Goal: Task Accomplishment & Management: Complete application form

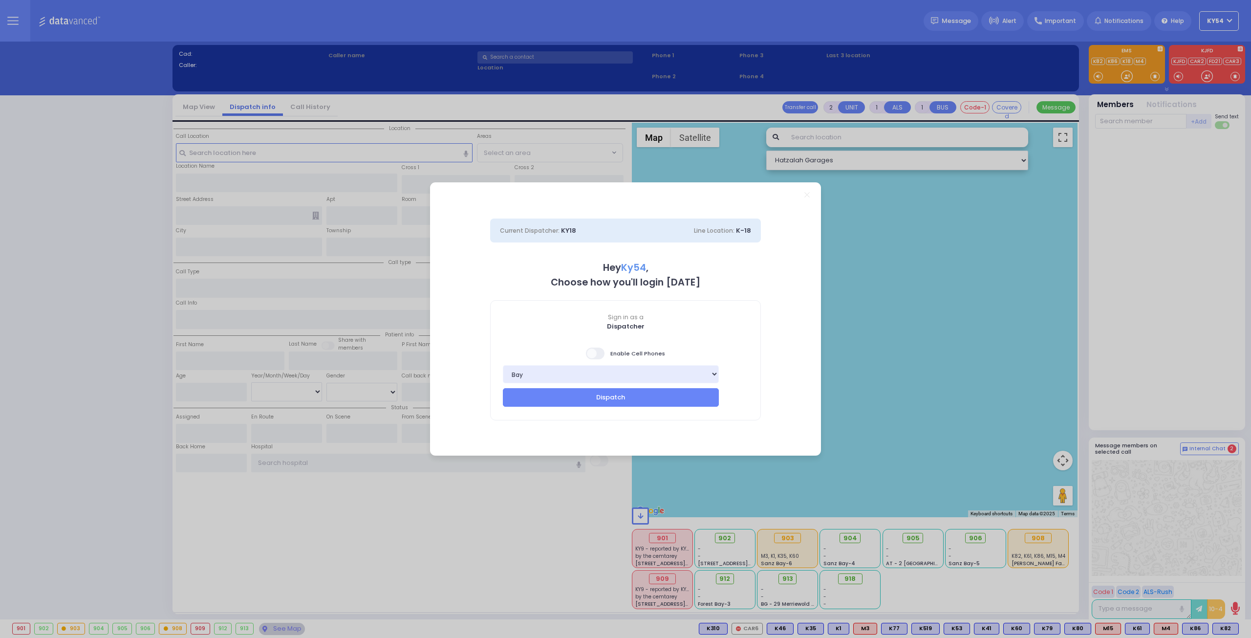
click at [592, 354] on span at bounding box center [596, 353] width 20 height 12
click at [98, 346] on input "checkbox" at bounding box center [98, 346] width 0 height 0
click at [607, 397] on button "Dispatch" at bounding box center [611, 397] width 216 height 19
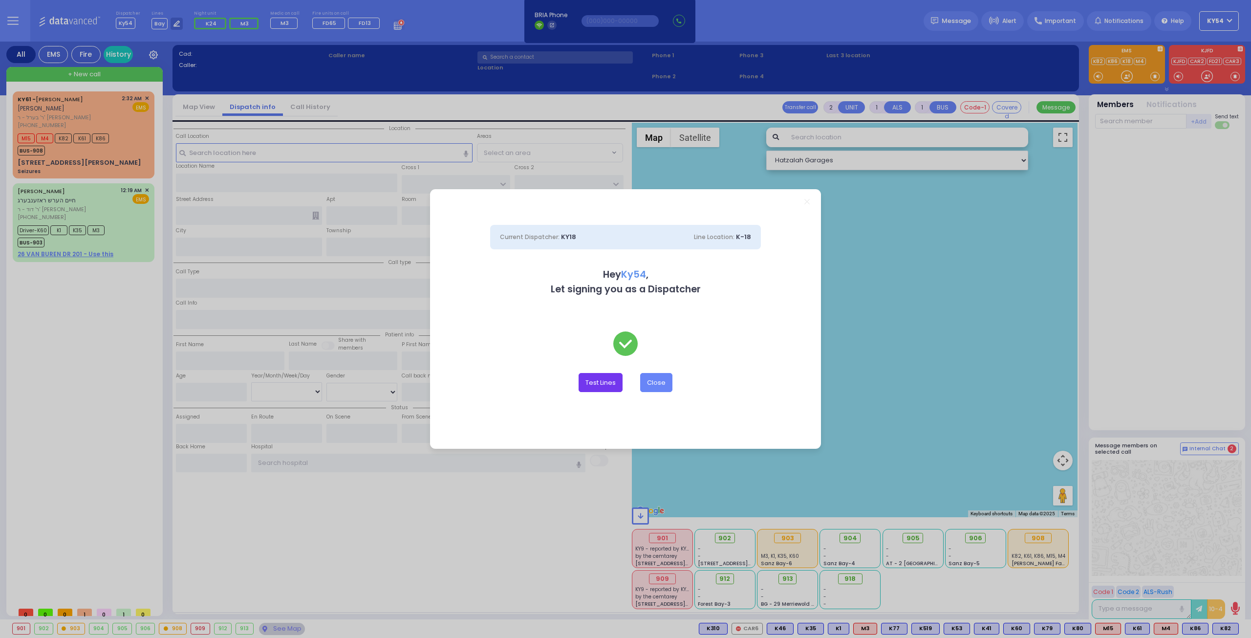
click at [609, 382] on button "Test Lines" at bounding box center [601, 382] width 44 height 19
type input "8457831212"
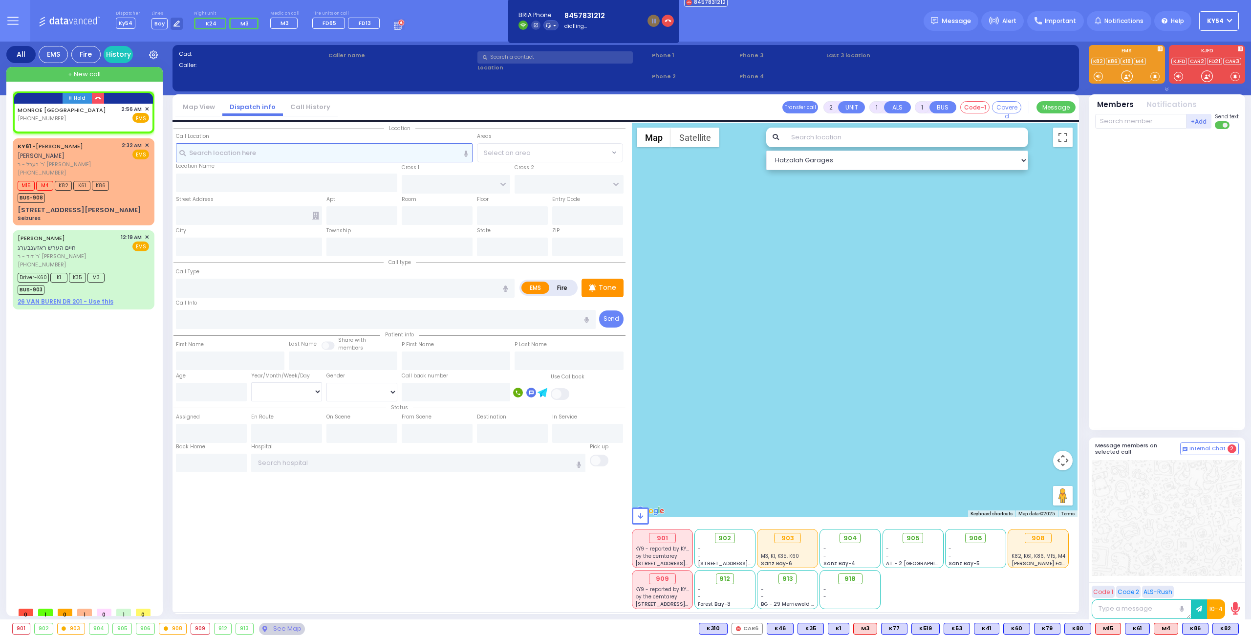
select select
radio input "true"
select select
type input "02:56"
select select "Hatzalah Garages"
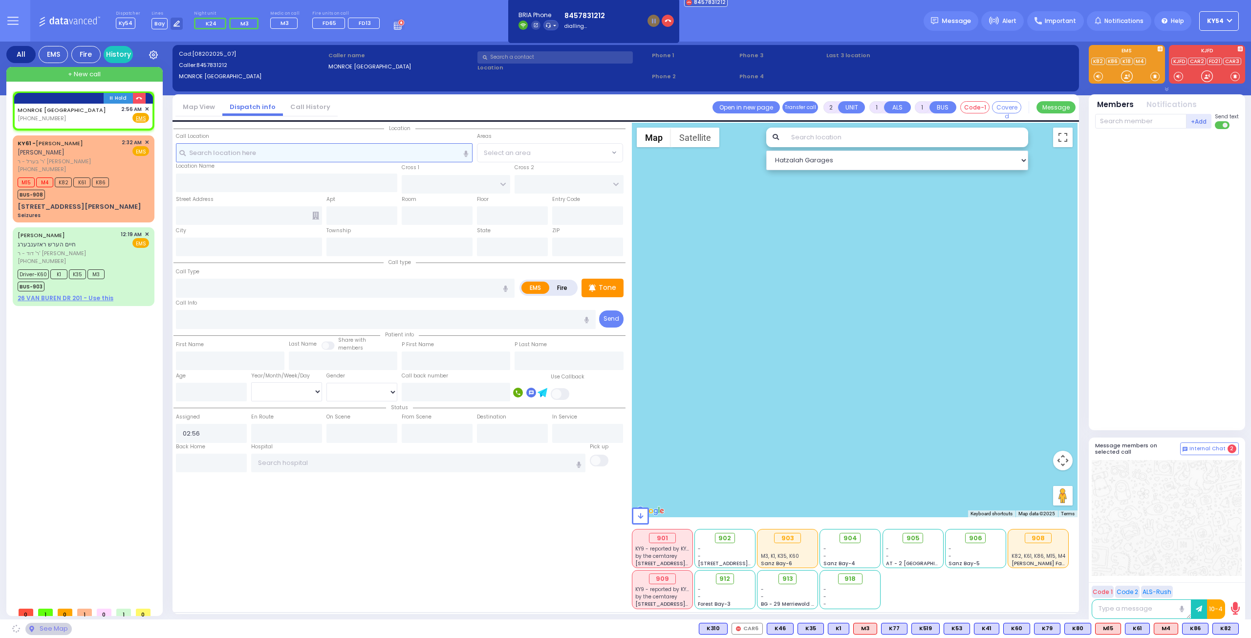
select select
radio input "true"
select select
select select "Hatzalah Garages"
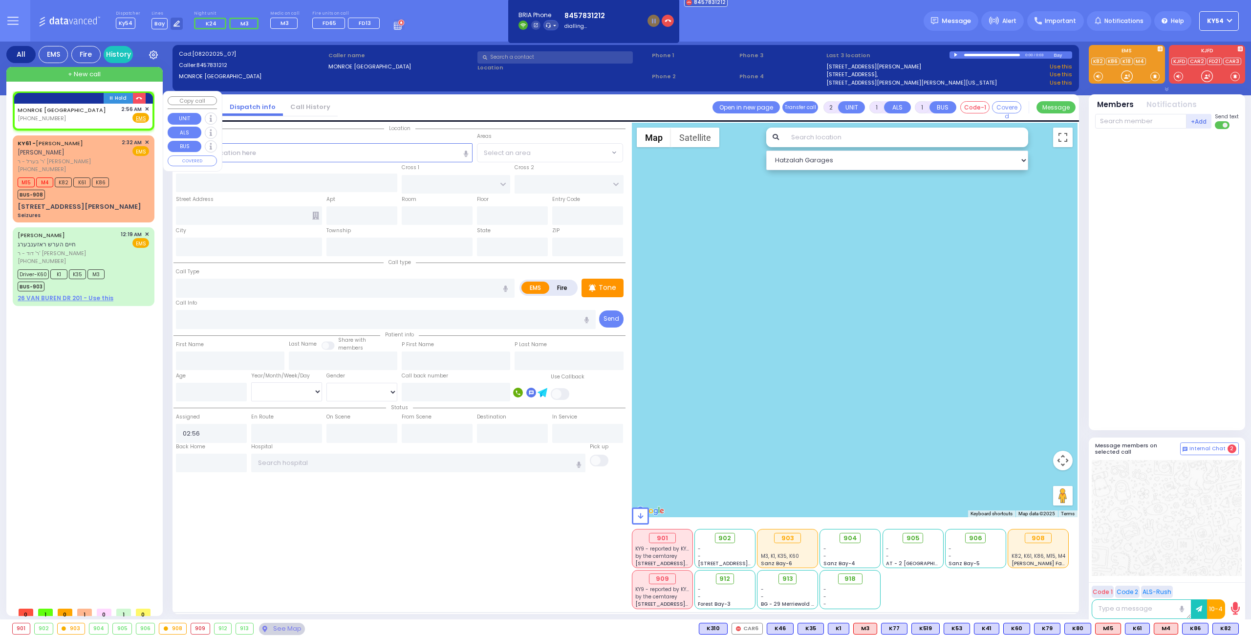
click at [147, 109] on span "✕" at bounding box center [147, 109] width 4 height 8
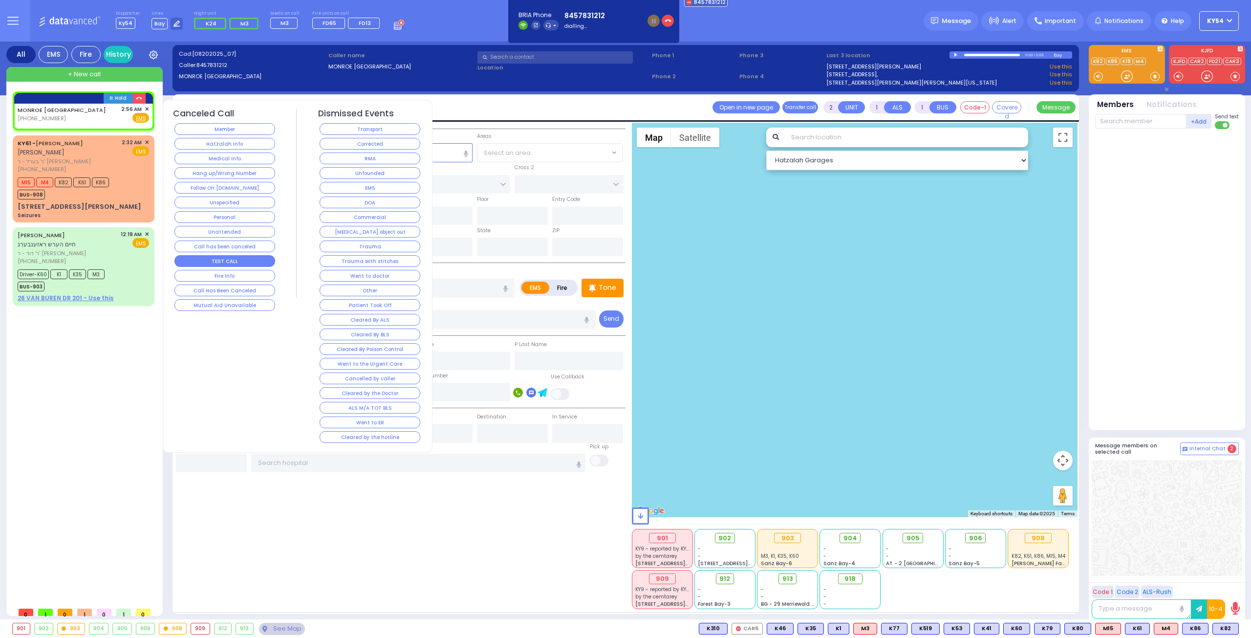
click at [198, 257] on button "TEST CALL" at bounding box center [224, 261] width 101 height 12
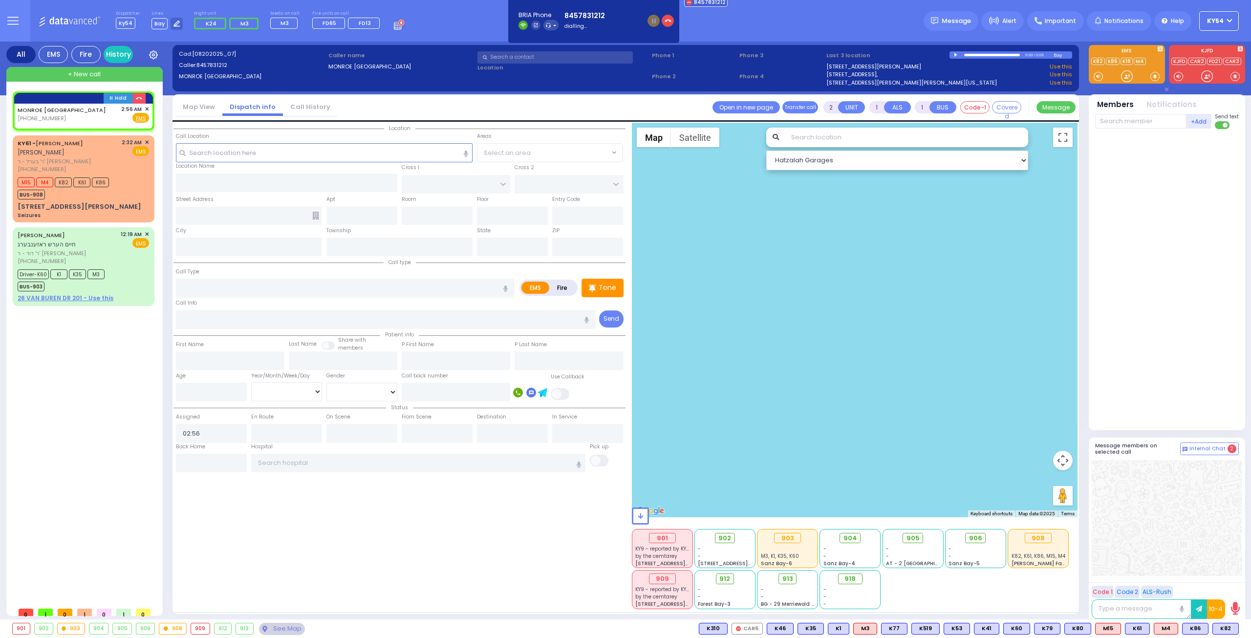
select select
radio input "true"
select select
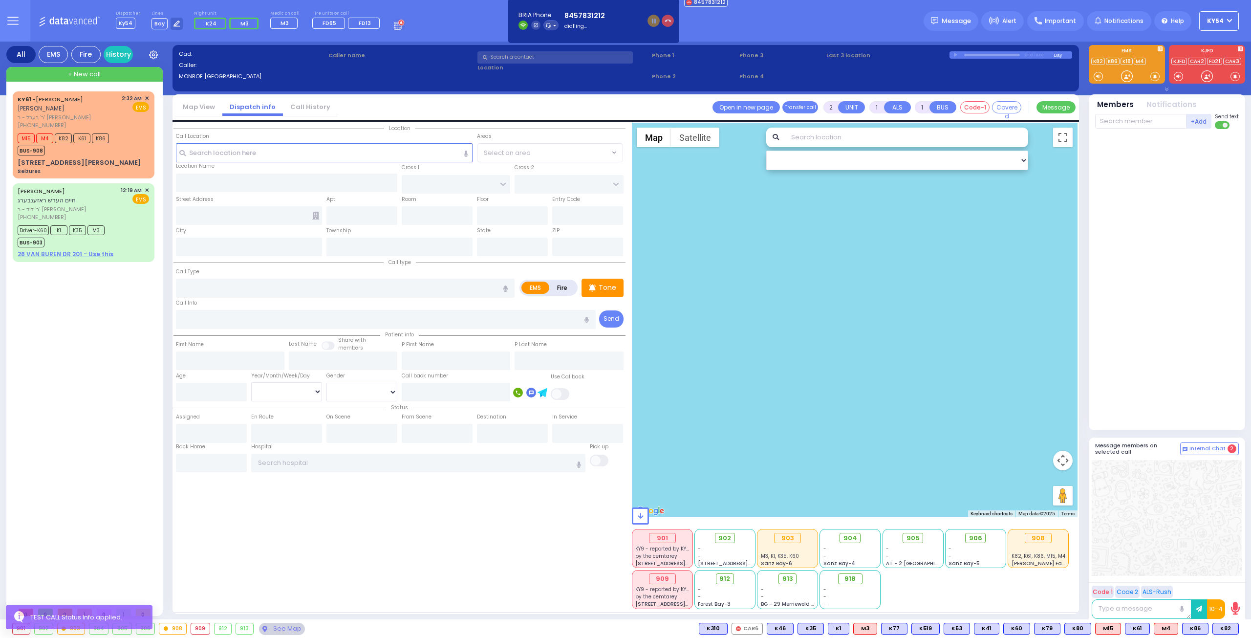
click at [667, 20] on icon "button" at bounding box center [668, 21] width 7 height 7
click at [92, 333] on div "KY61 - ARON ZEV POLACHECK אהרן זאב פאלאטשעק ר' בערל - ר' שמואל דוד מארקאוויטש (…" at bounding box center [86, 346] width 146 height 511
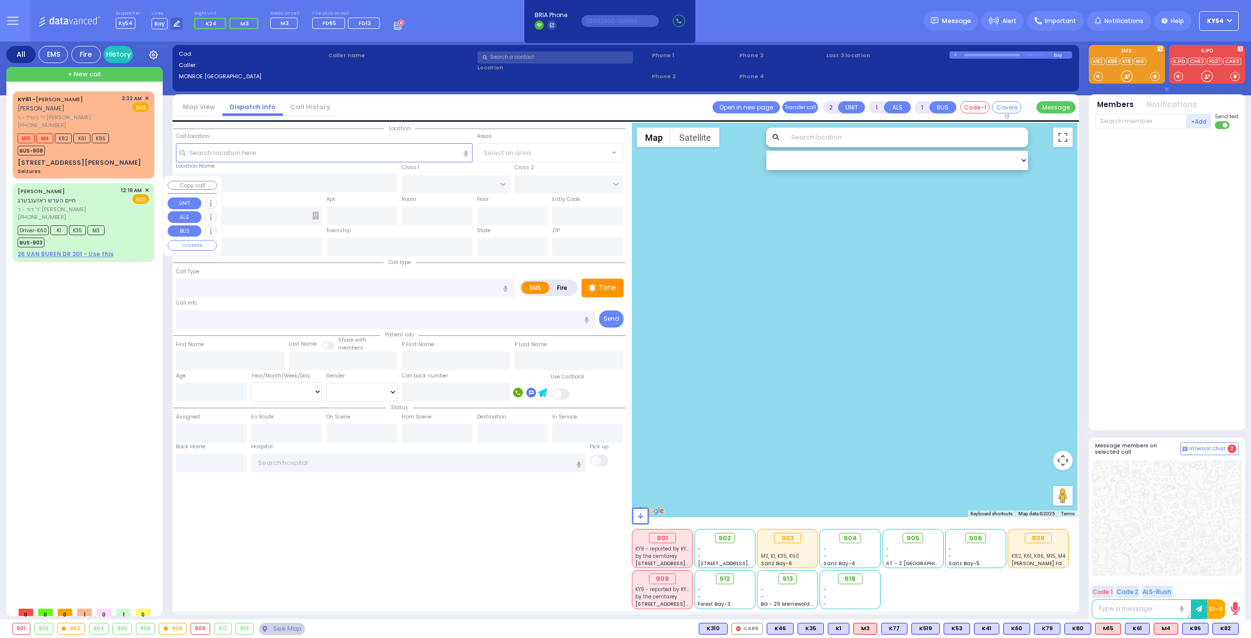
click at [99, 205] on span "ר' דוד - ר' [PERSON_NAME]" at bounding box center [68, 209] width 100 height 8
type input "6"
select select
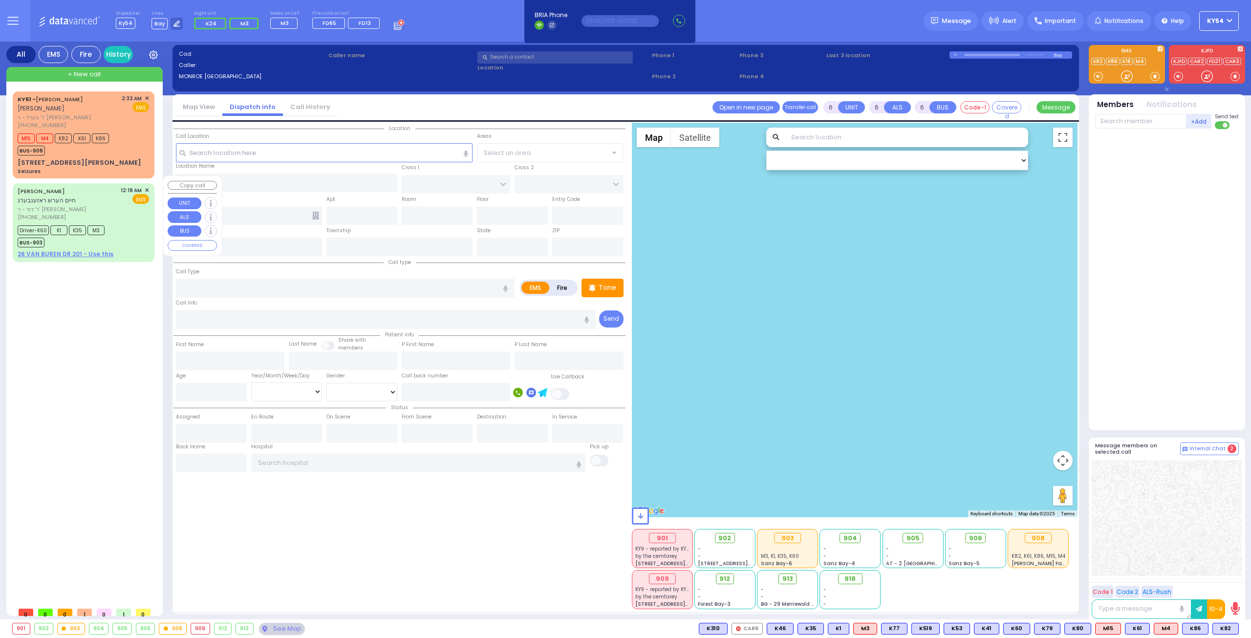
radio input "true"
type input "[PERSON_NAME]"
type input "ROSENBERG"
type input "[PERSON_NAME]"
type input "Gross"
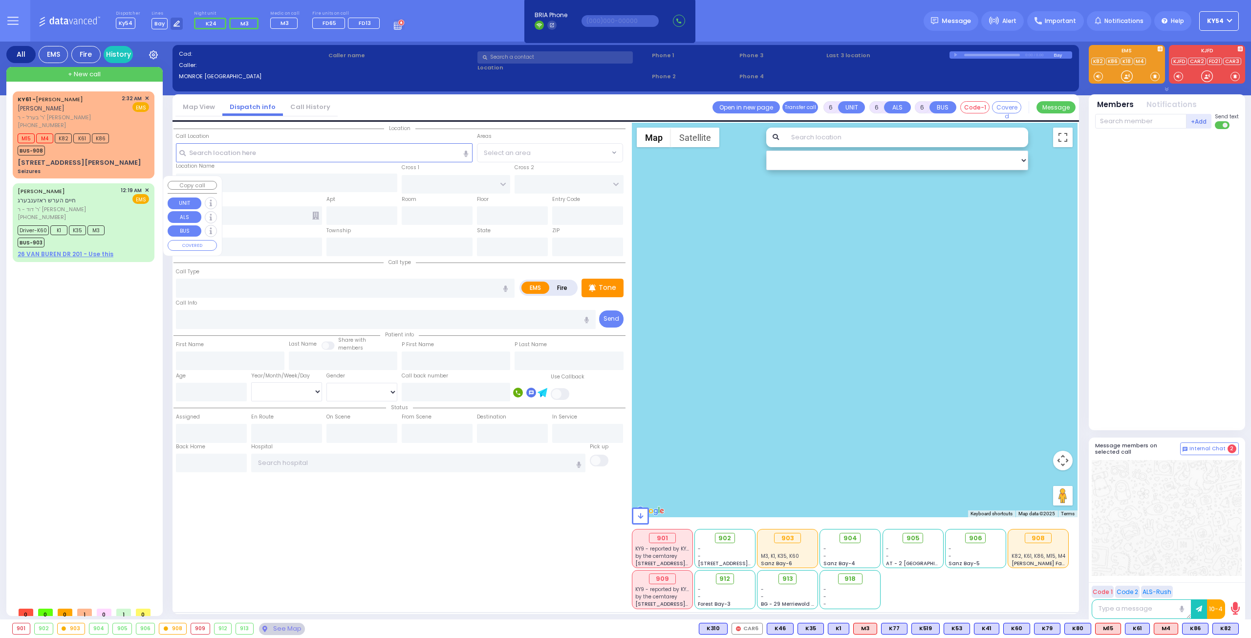
type input "9"
select select "Year"
select select "[DEMOGRAPHIC_DATA]"
type input "00:19"
type input "00:23"
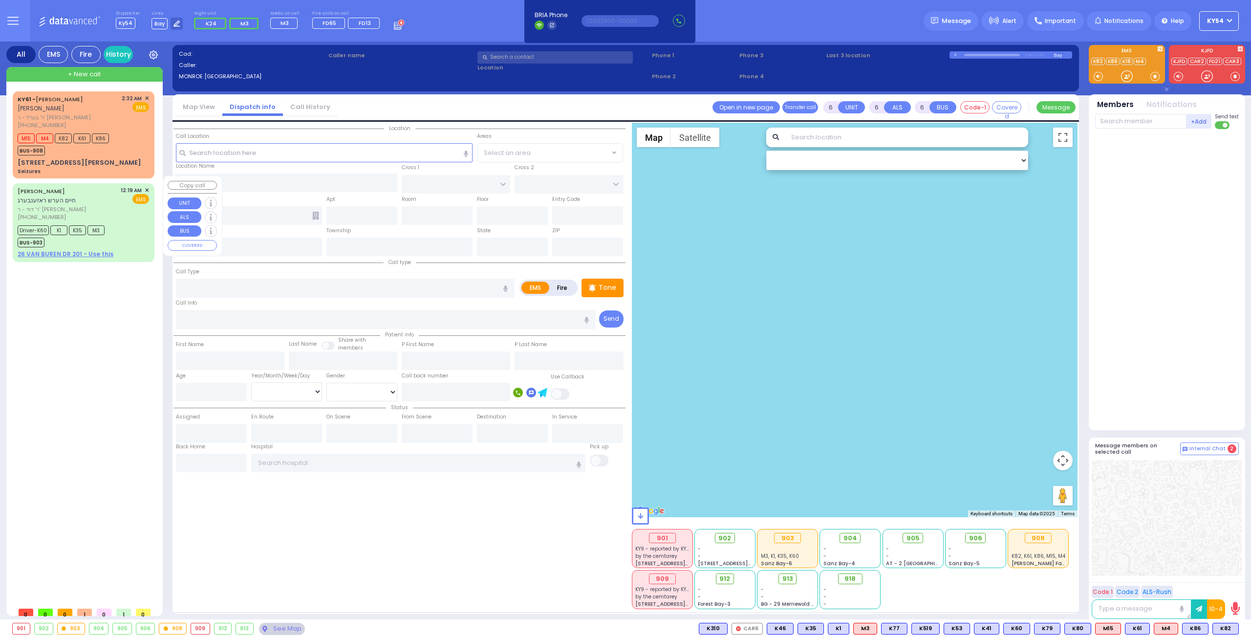
type input "00:48"
type input "01:11"
type input "02:00"
type input "02:35"
type input "New York Presbyterian Hospital- Columbia Campus 622, West 168th Street New York…"
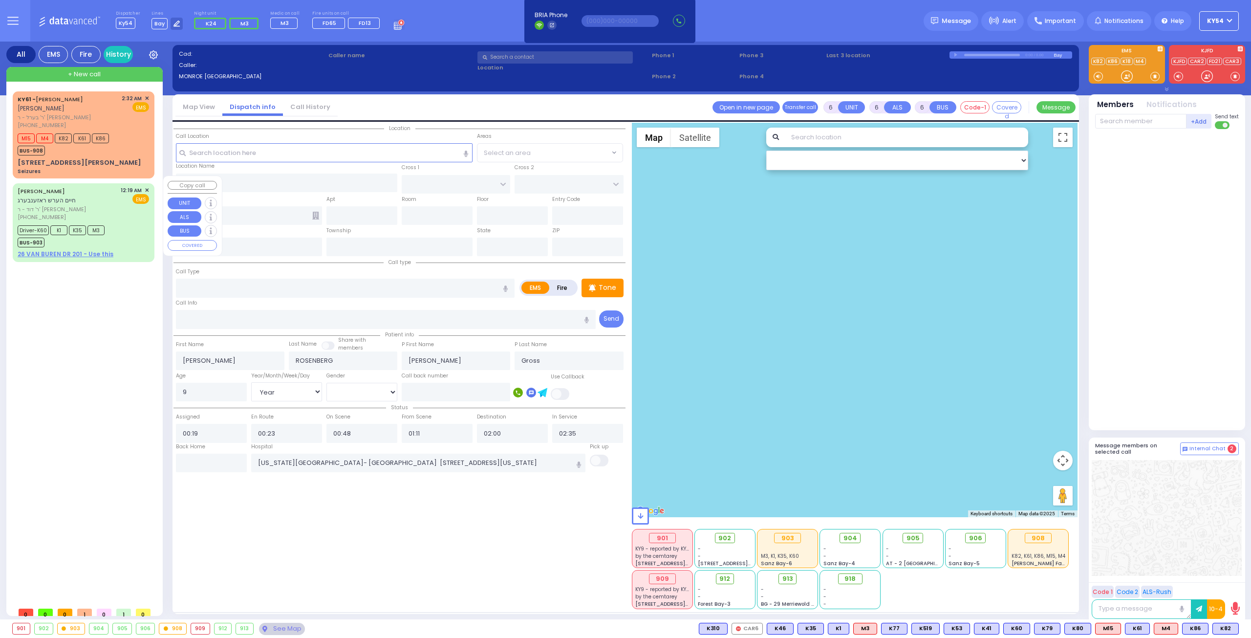
select select "Hatzalah Garages"
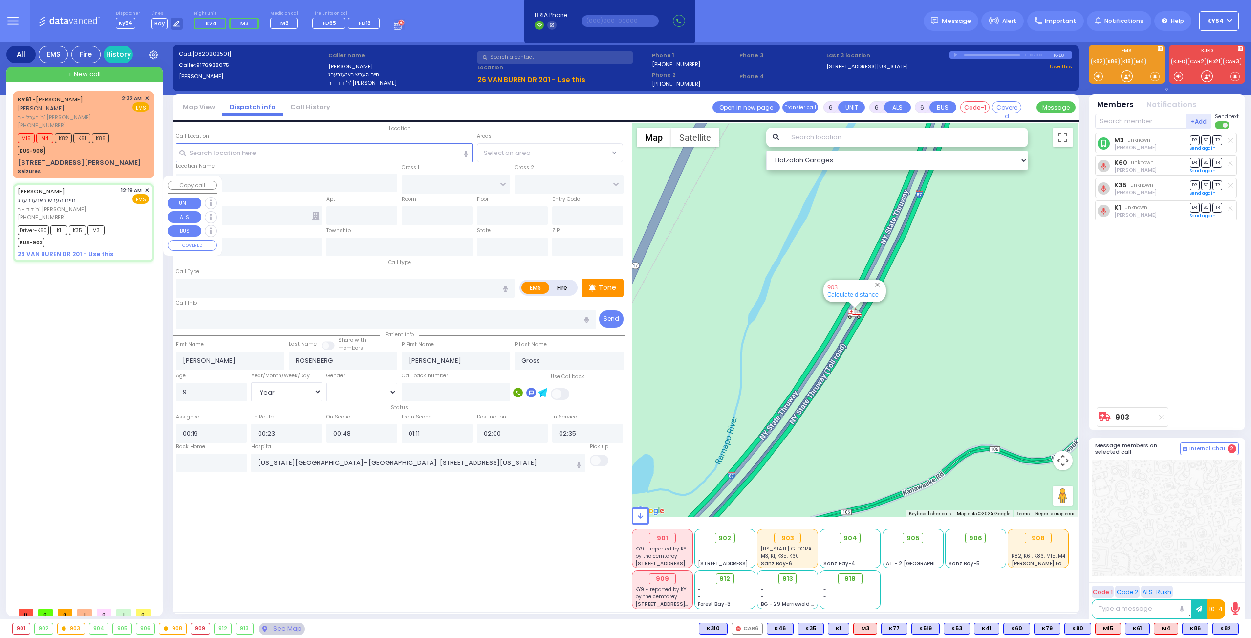
click at [122, 223] on div "Driver-K60 K1 K35 M3 BUS-903" at bounding box center [83, 235] width 131 height 24
select select
radio input "true"
select select "Year"
select select "[DEMOGRAPHIC_DATA]"
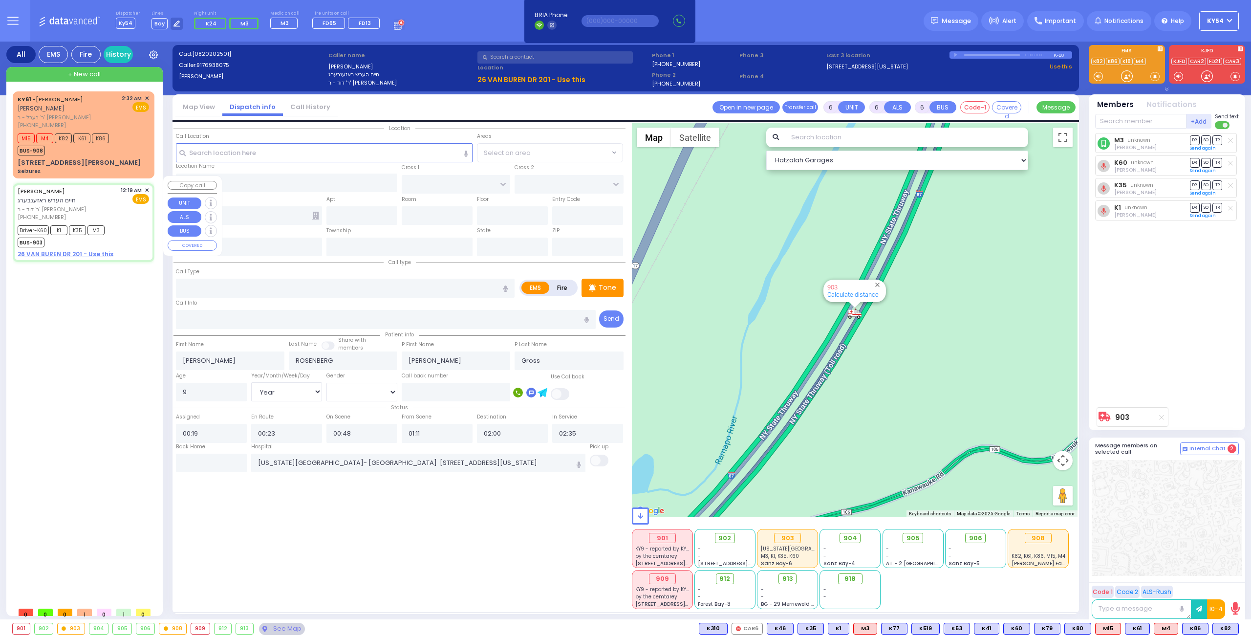
select select "Hatzalah Garages"
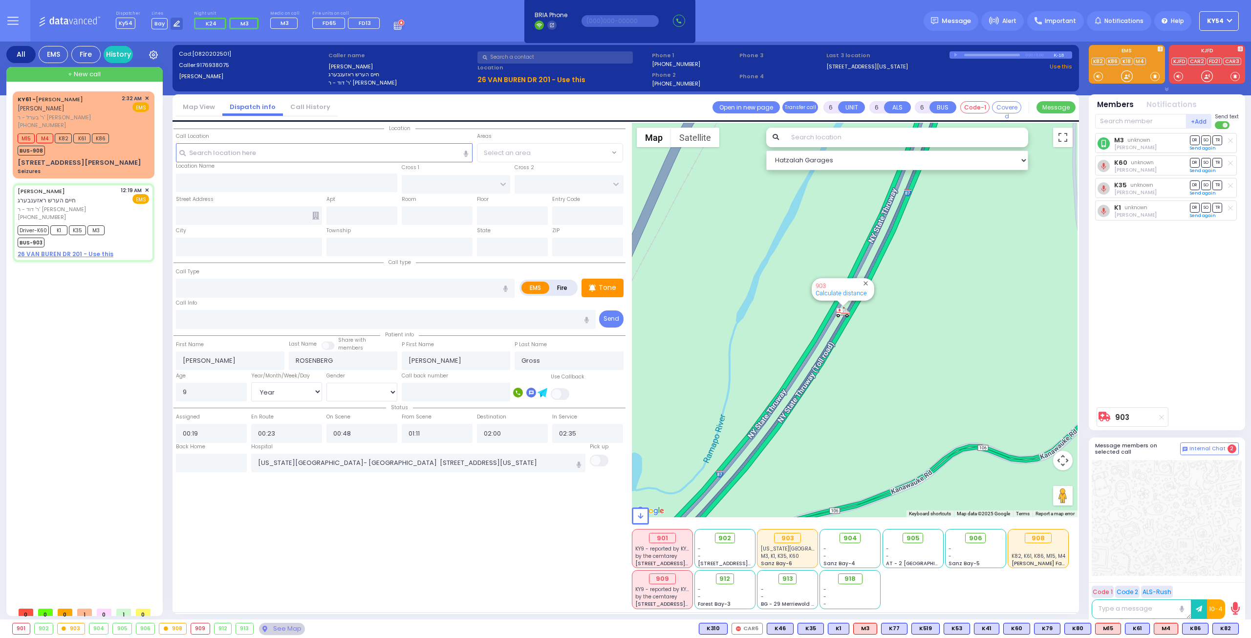
click at [85, 314] on div "KY61 - ARON ZEV POLACHECK אהרן זאב פאלאטשעק ר' בערל - ר' שמואל דוד מארקאוויטש (…" at bounding box center [86, 346] width 146 height 511
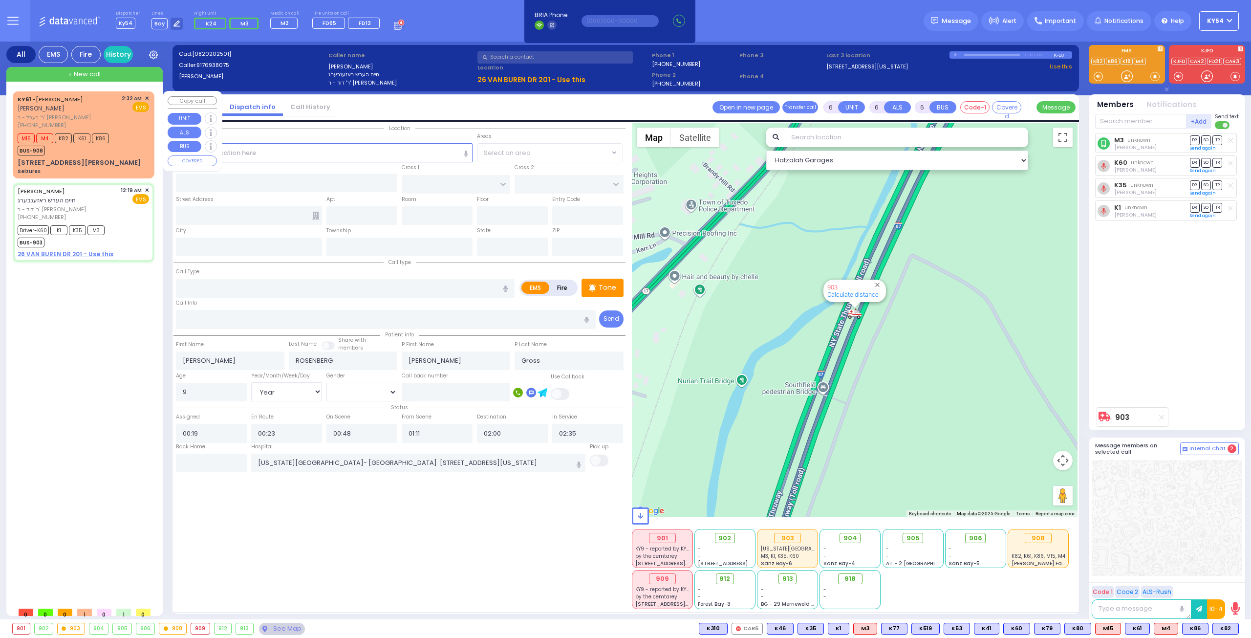
click at [112, 151] on div "M15 M4 K82 K61 K86 BUS-908" at bounding box center [65, 143] width 95 height 24
type input "3"
type input "2"
type input "1"
select select
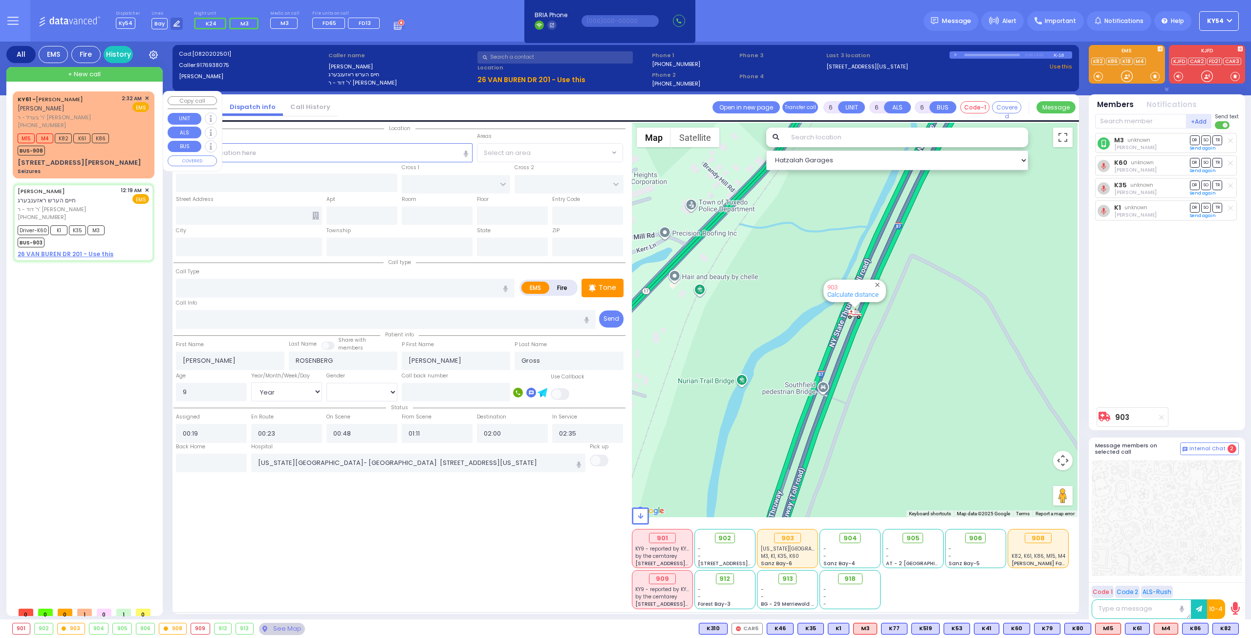
type input "Seizures"
radio input "true"
type input "[PERSON_NAME]"
type input "POLACHECK"
select select
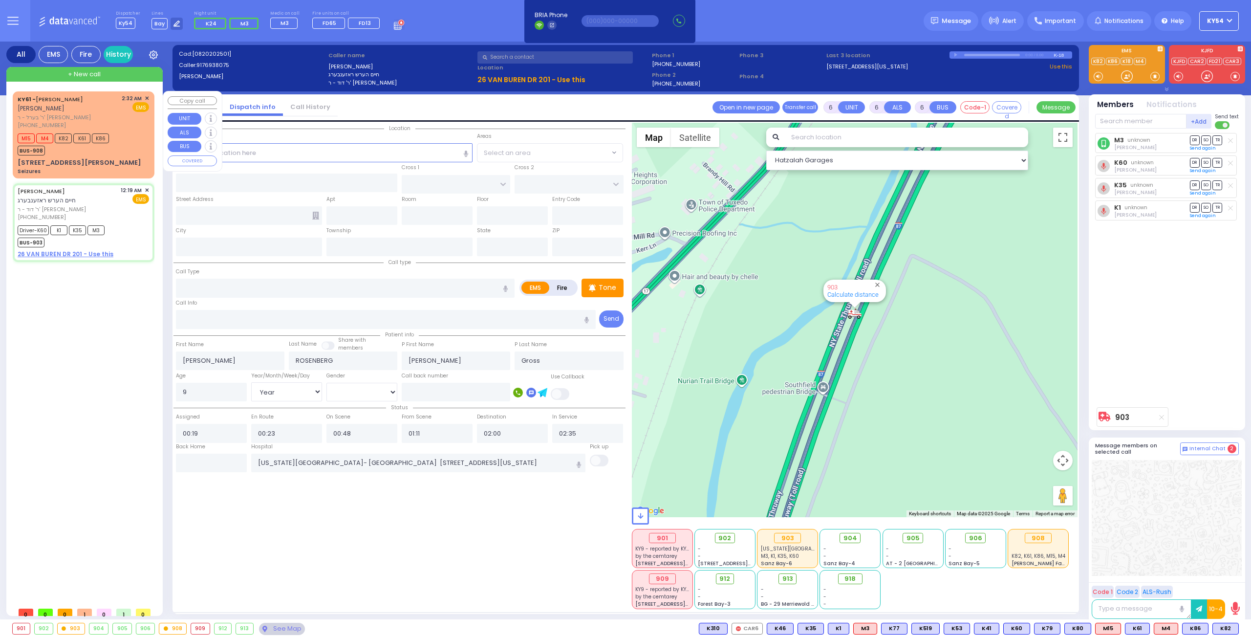
select select
type input "02:32"
type input "02:34"
select select "Hatzalah Garages"
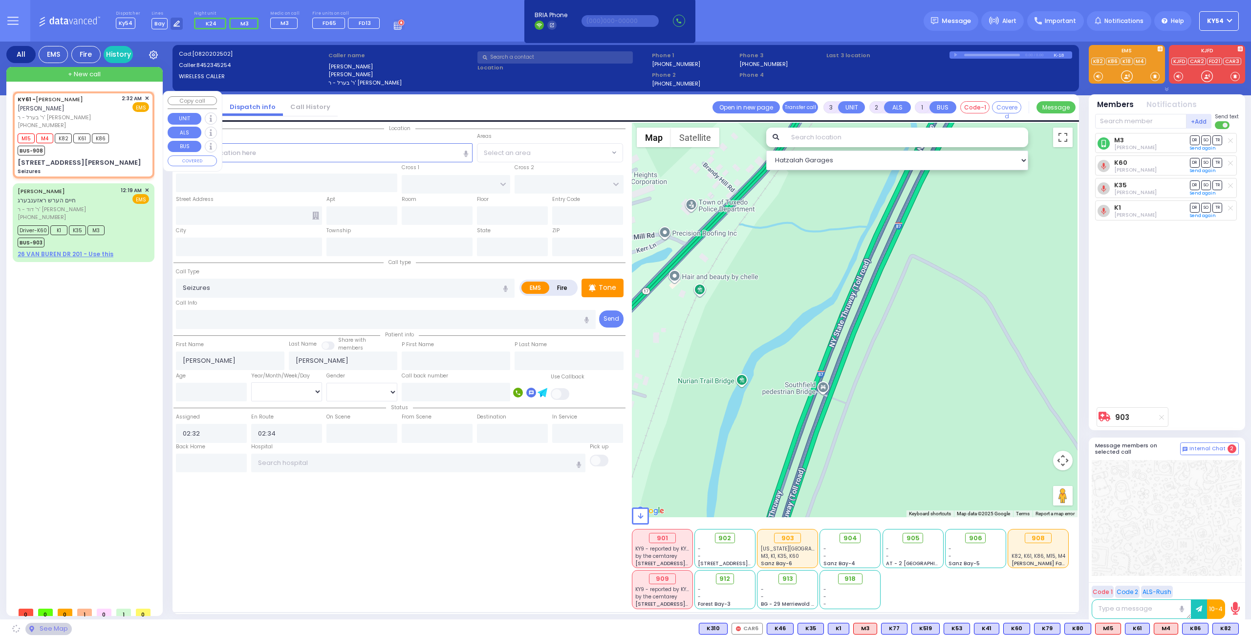
type input "TOMER CIRCLE"
type input "OSER COURT"
type input "[STREET_ADDRESS][PERSON_NAME]"
type input "Monroe"
type input "[US_STATE]"
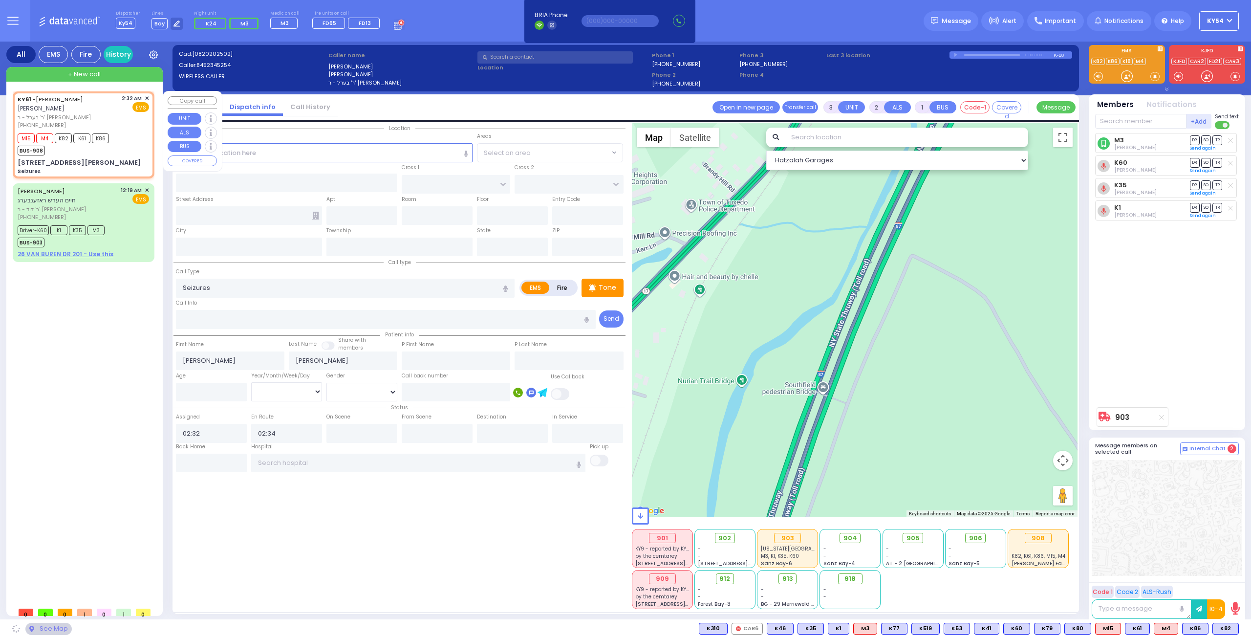
type input "10950"
select select "[PERSON_NAME][GEOGRAPHIC_DATA]"
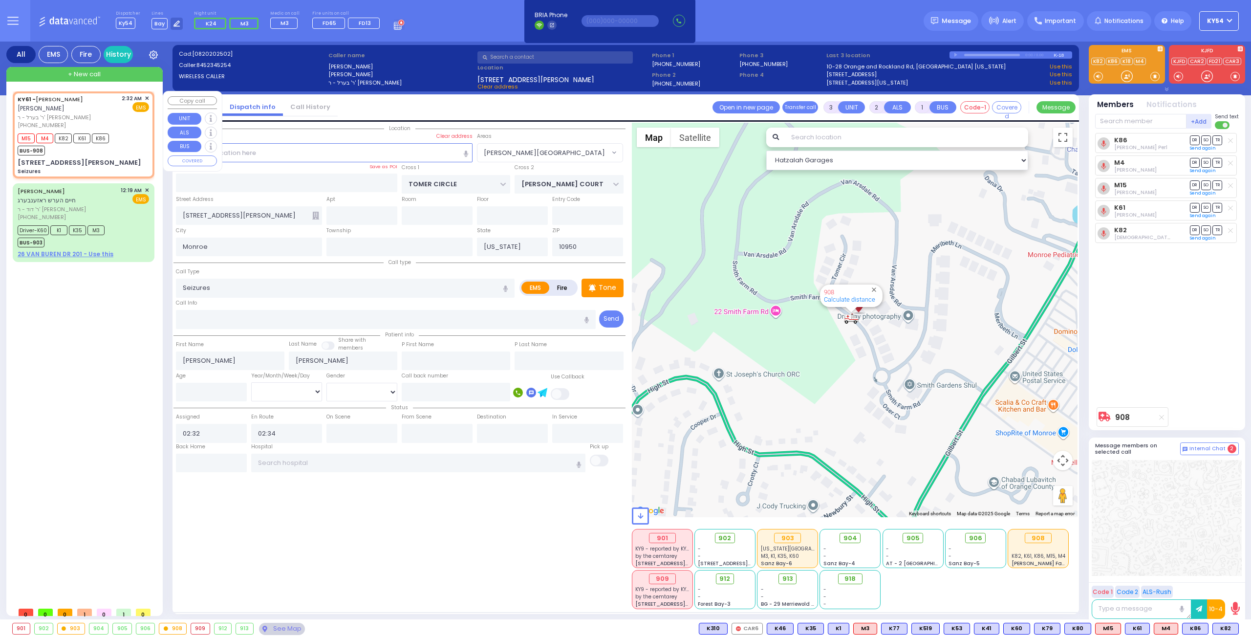
click at [123, 132] on div "M15 M4 K82 K61 K86 BUS-908" at bounding box center [83, 143] width 131 height 24
select select
radio input "true"
select select
select select "[PERSON_NAME][GEOGRAPHIC_DATA]"
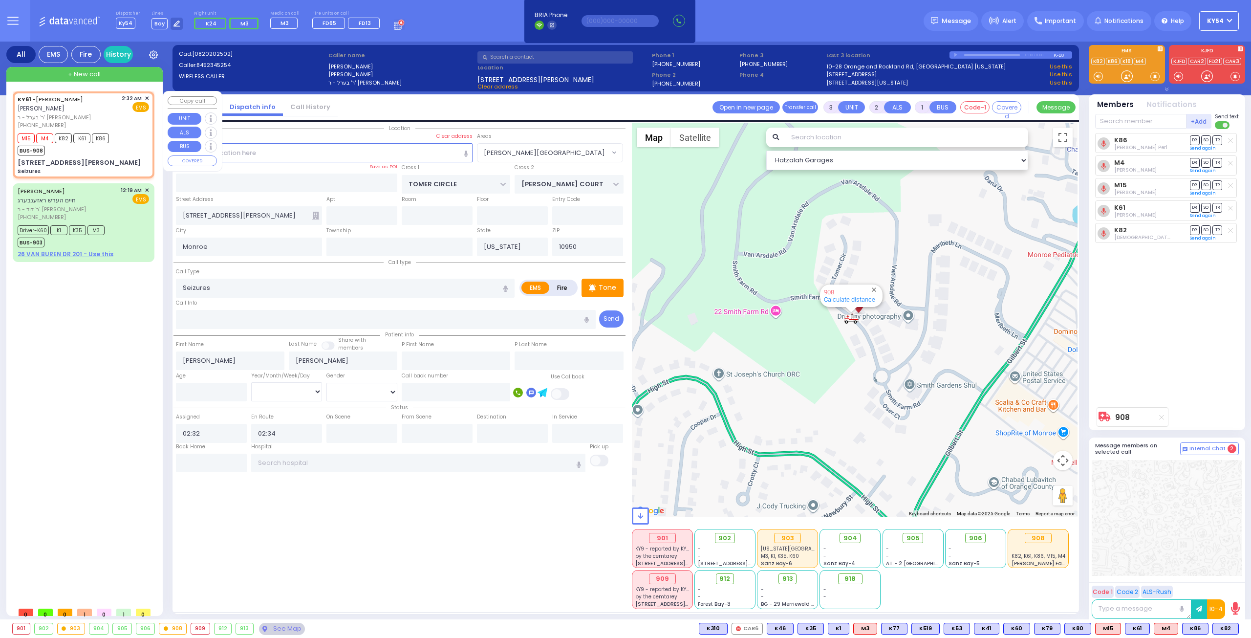
select select "Hatzalah Garages"
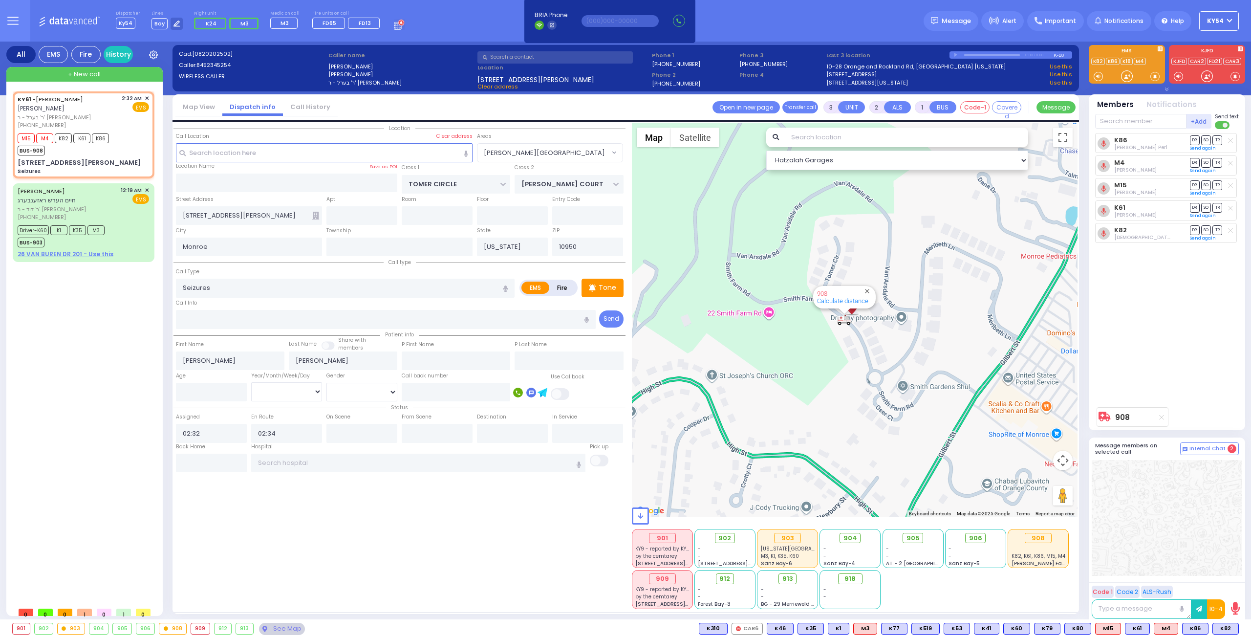
click at [87, 368] on div "KY61 - ARON ZEV POLACHECK אהרן זאב פאלאטשעק ר' בערל - ר' שמואל דוד מארקאוויטש (…" at bounding box center [86, 346] width 146 height 511
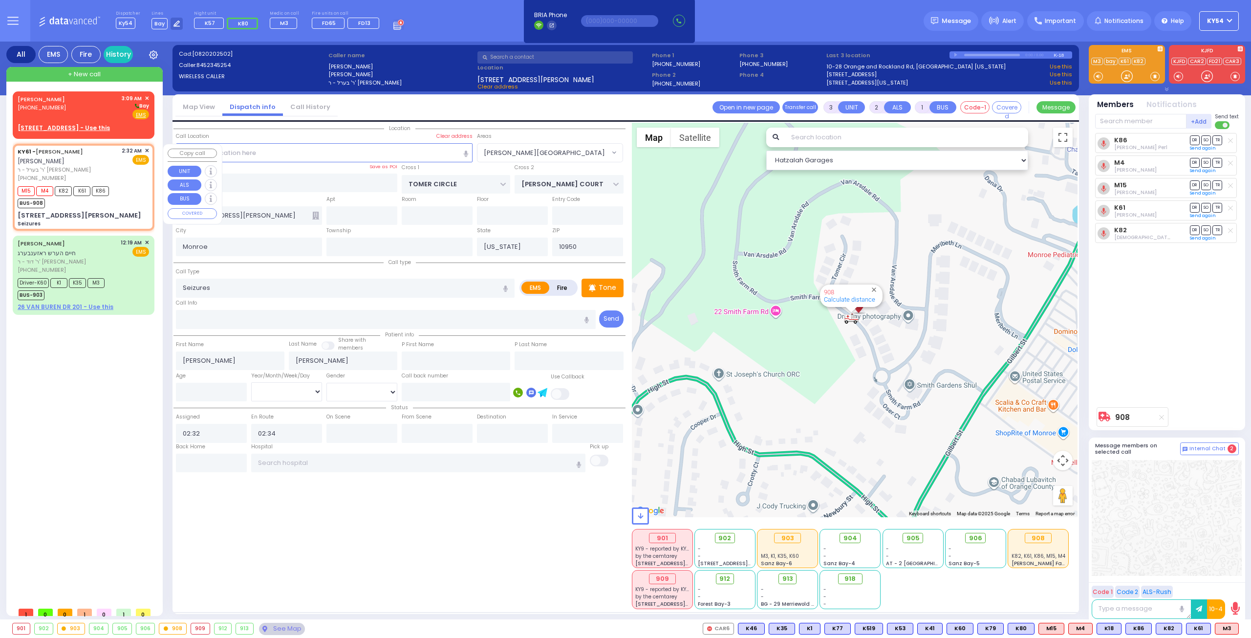
click at [107, 165] on div "KY61 - ARON ZEV POLACHECK אהרן זאב פאלאטשעק ר' בערל - ר' שמואל דוד מארקאוויטש (…" at bounding box center [68, 164] width 101 height 35
select select
radio input "true"
select select
select select "Hatzalah Garages"
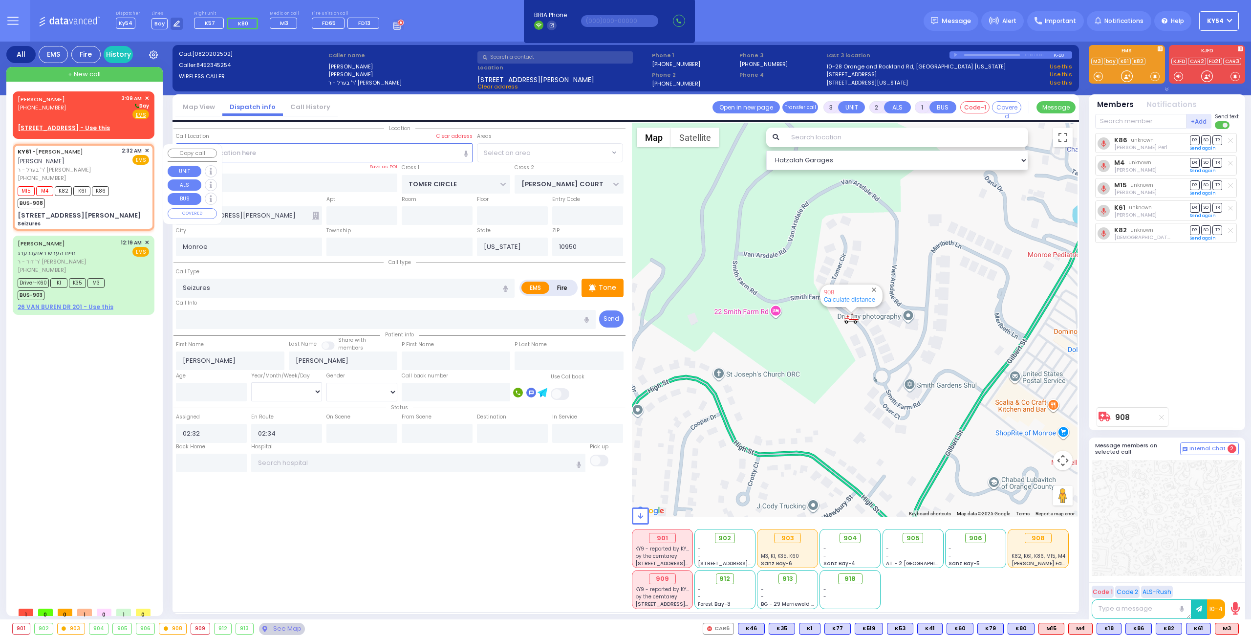
select select "[PERSON_NAME][GEOGRAPHIC_DATA]"
drag, startPoint x: 1116, startPoint y: 122, endPoint x: 1117, endPoint y: 179, distance: 57.7
click at [1110, 119] on input "text" at bounding box center [1140, 121] width 91 height 15
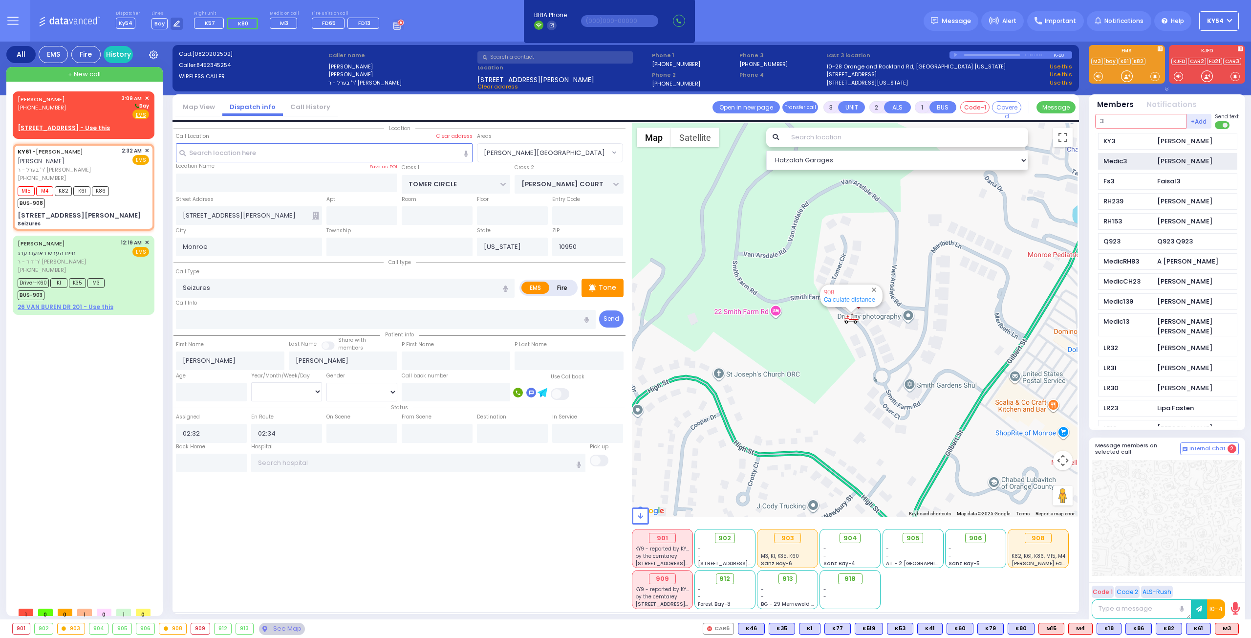
type input "3"
click at [1136, 159] on div "Medic3" at bounding box center [1127, 161] width 49 height 10
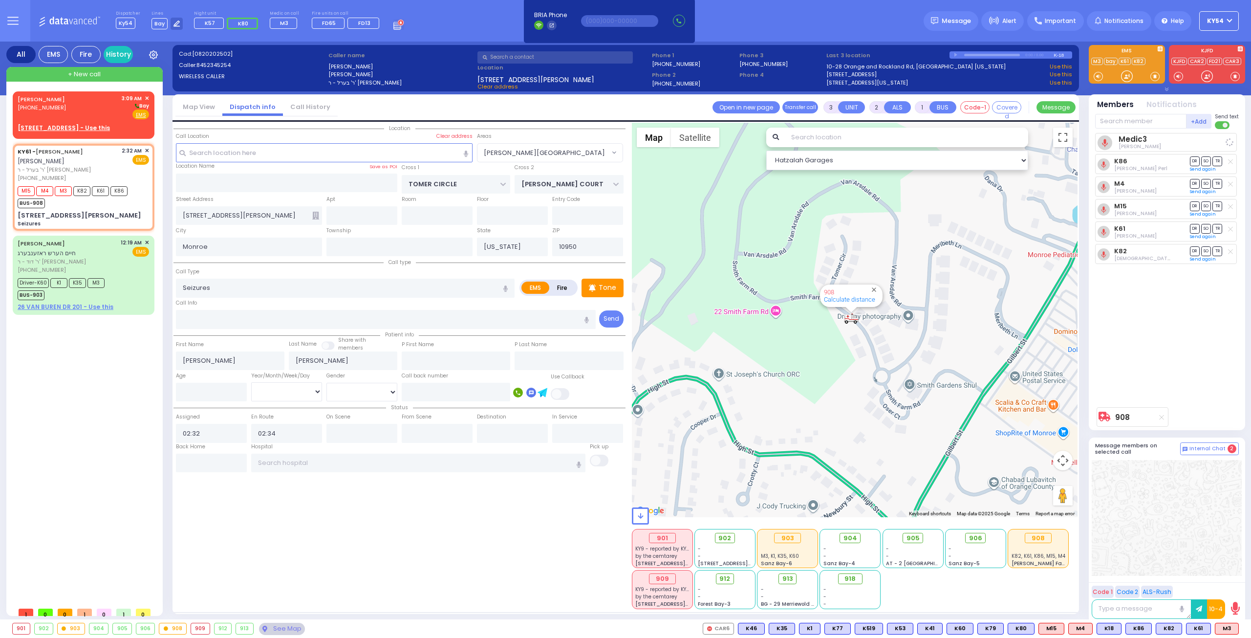
select select
radio input "true"
select select
select select "Hatzalah Garages"
select select "[PERSON_NAME][GEOGRAPHIC_DATA]"
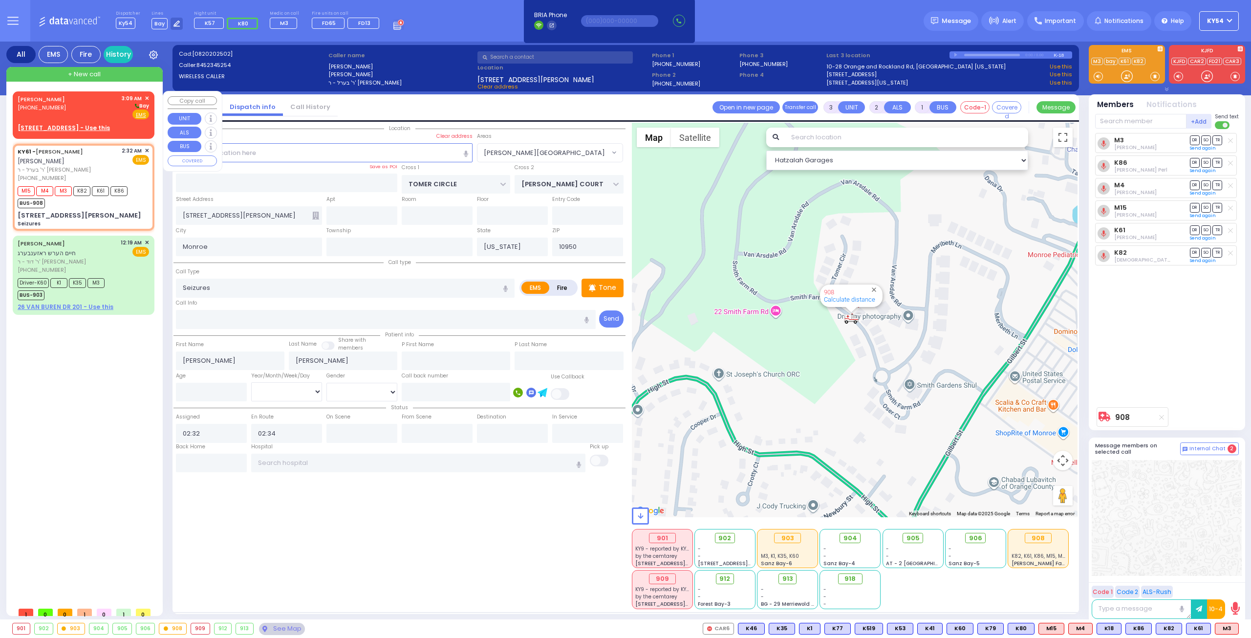
click at [66, 129] on u "5 BEER SHAVA ST 404 - Use this" at bounding box center [64, 128] width 92 height 8
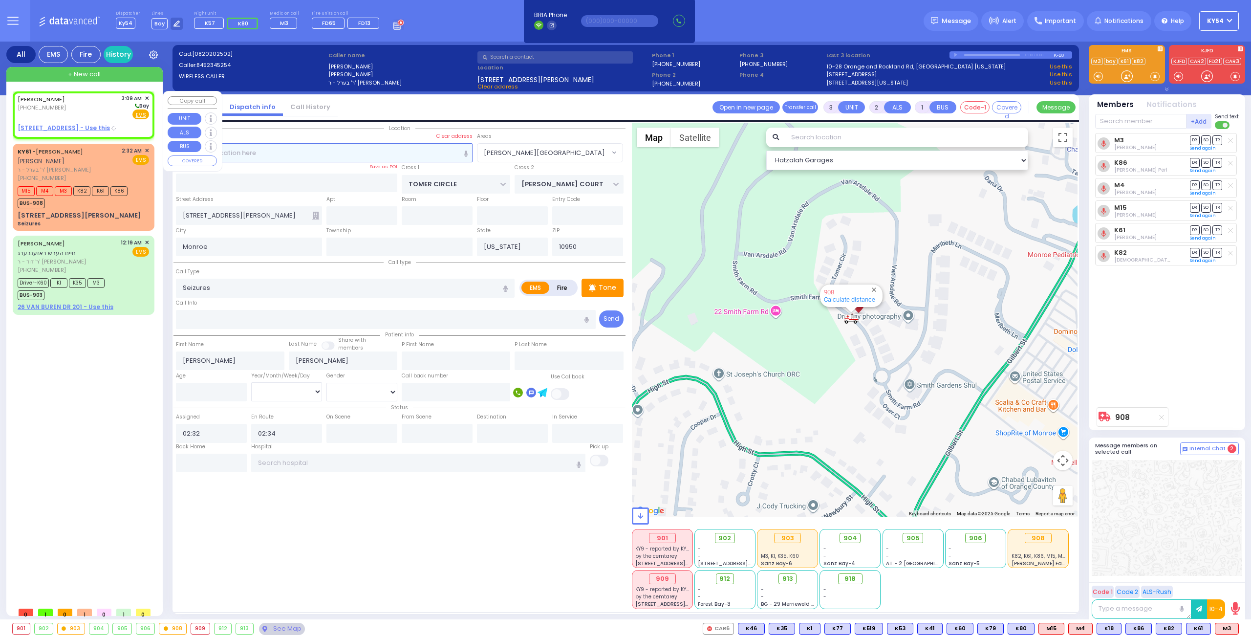
type input "2"
type input "1"
select select
radio input "true"
type input "BENZION"
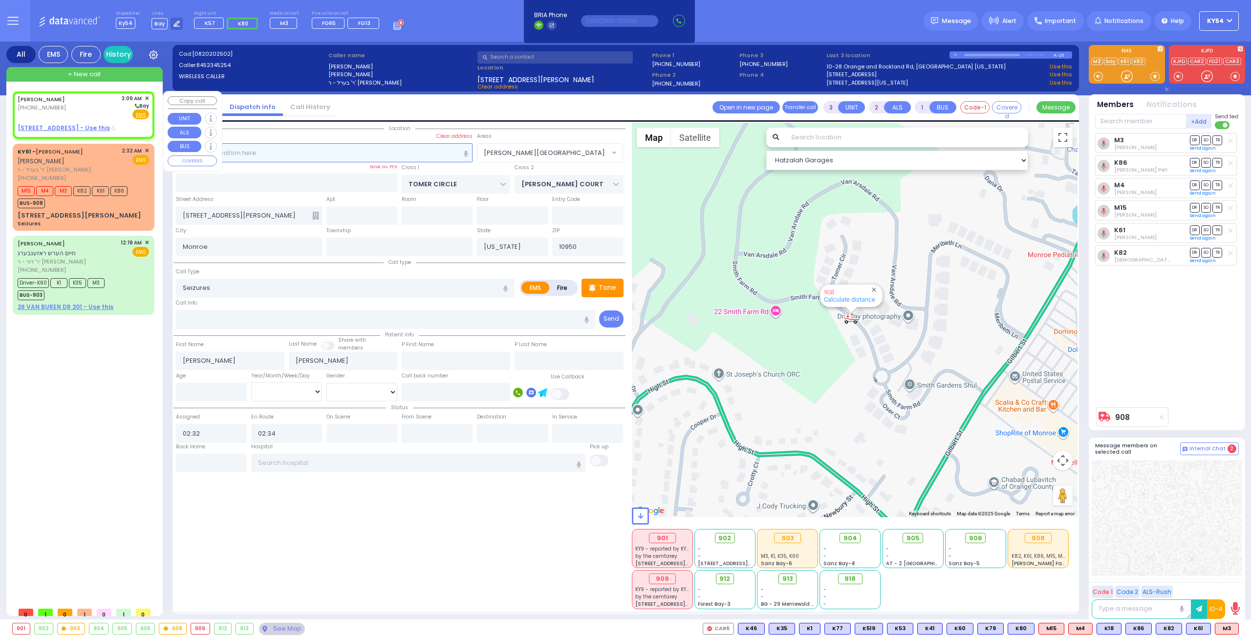
type input "TYRNAUER"
select select
type input "03:09"
type input "[PERSON_NAME][GEOGRAPHIC_DATA]"
type input "BEER SHAVA ST"
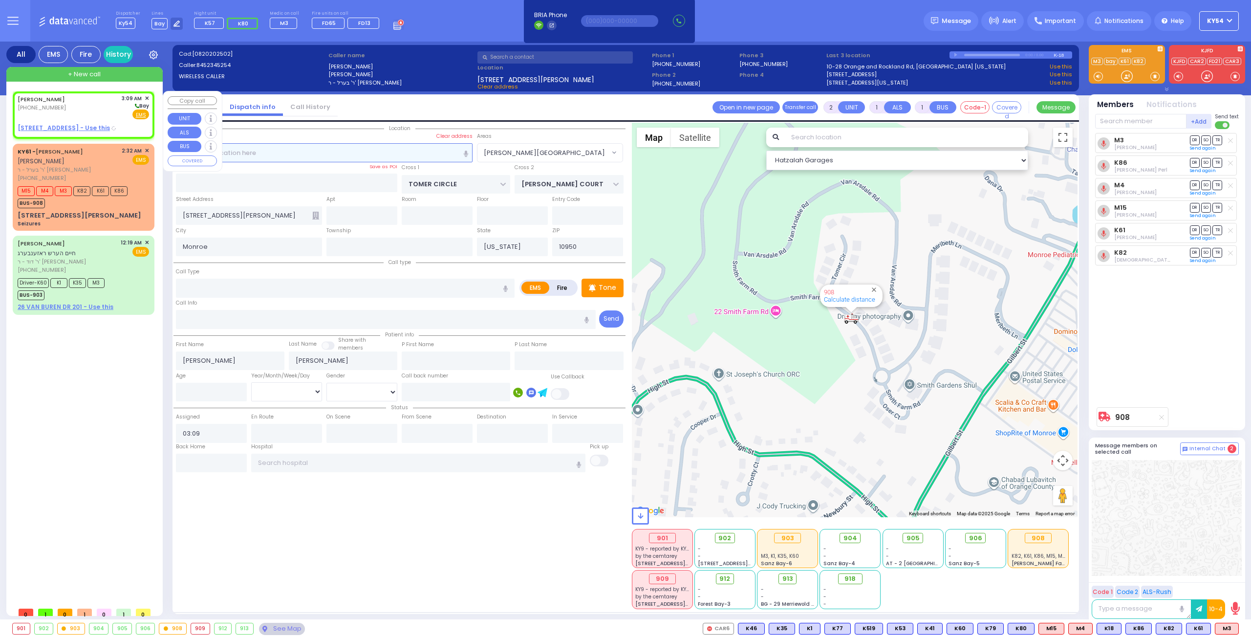
type input "[STREET_ADDRESS]"
type input "404"
type input "[PERSON_NAME]"
select select "Hatzalah Garages"
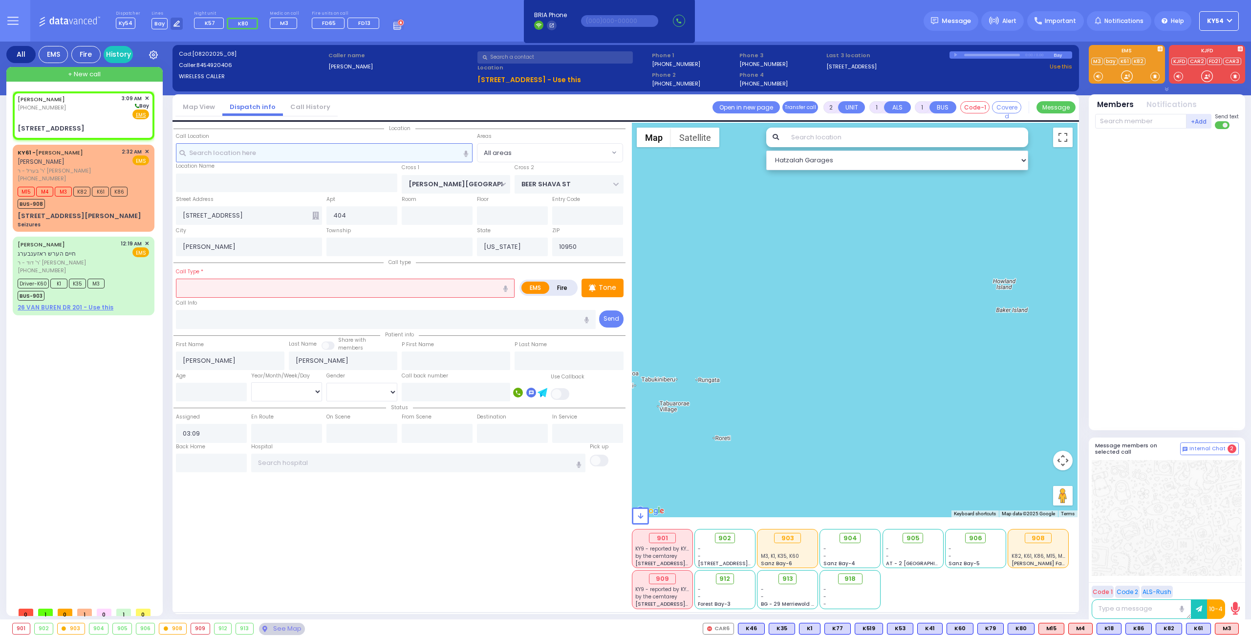
select select
radio input "true"
select select
select select "Hatzalah Garages"
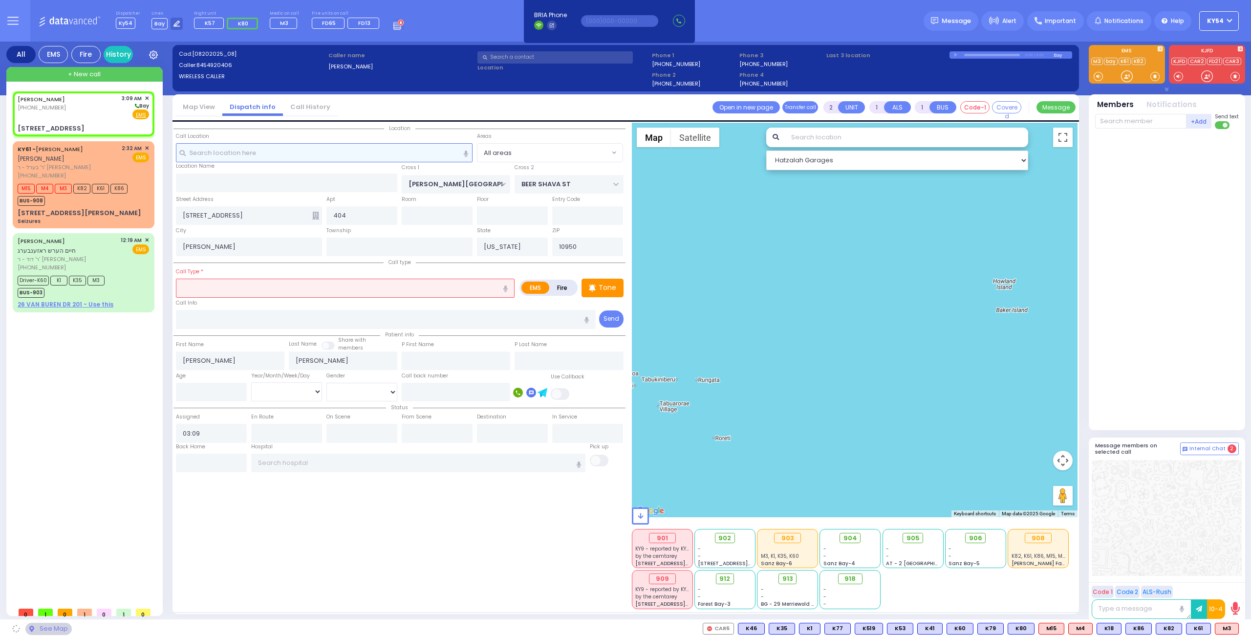
select select
radio input "true"
select select
select select "Hatzalah Garages"
select select
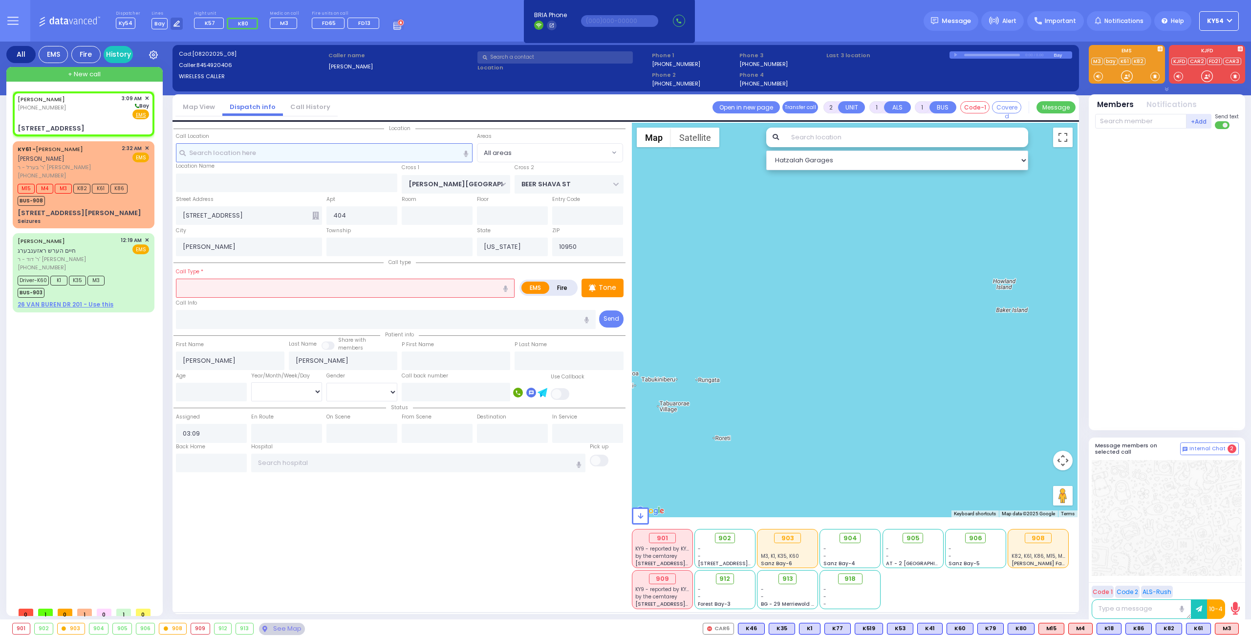
radio input "true"
select select
select select "Hatzalah Garages"
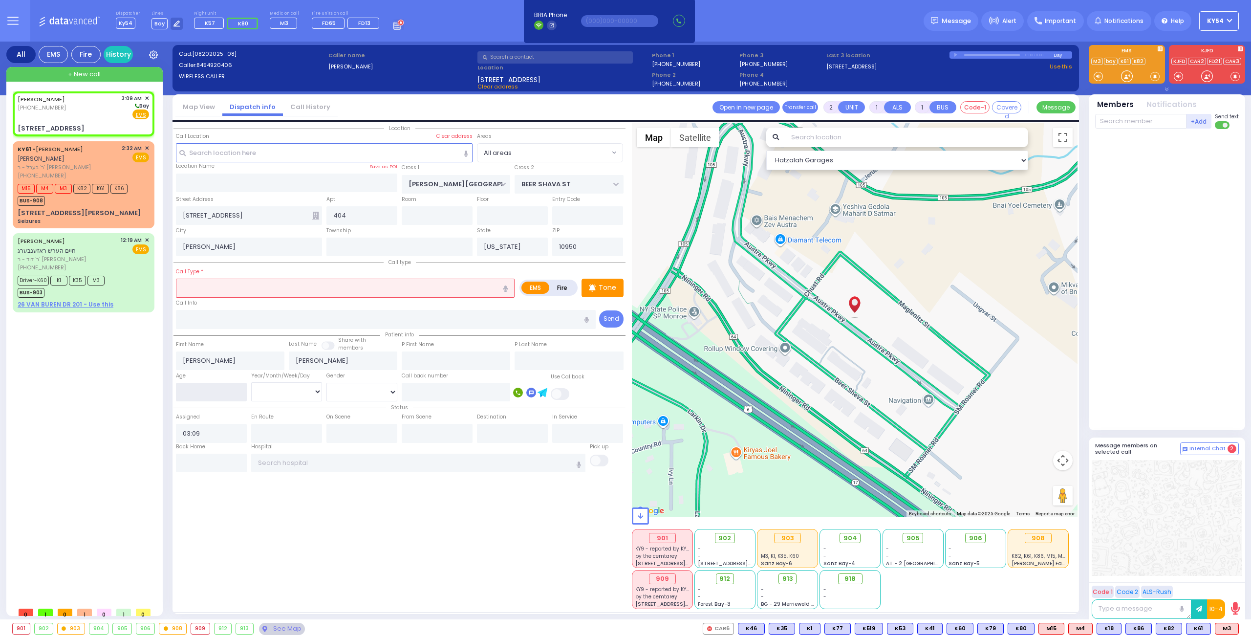
drag, startPoint x: 220, startPoint y: 393, endPoint x: 219, endPoint y: 387, distance: 5.9
click at [219, 393] on input "number" at bounding box center [211, 392] width 71 height 19
type input "29"
click at [280, 393] on select "Year Month Week Day" at bounding box center [286, 391] width 71 height 19
select select
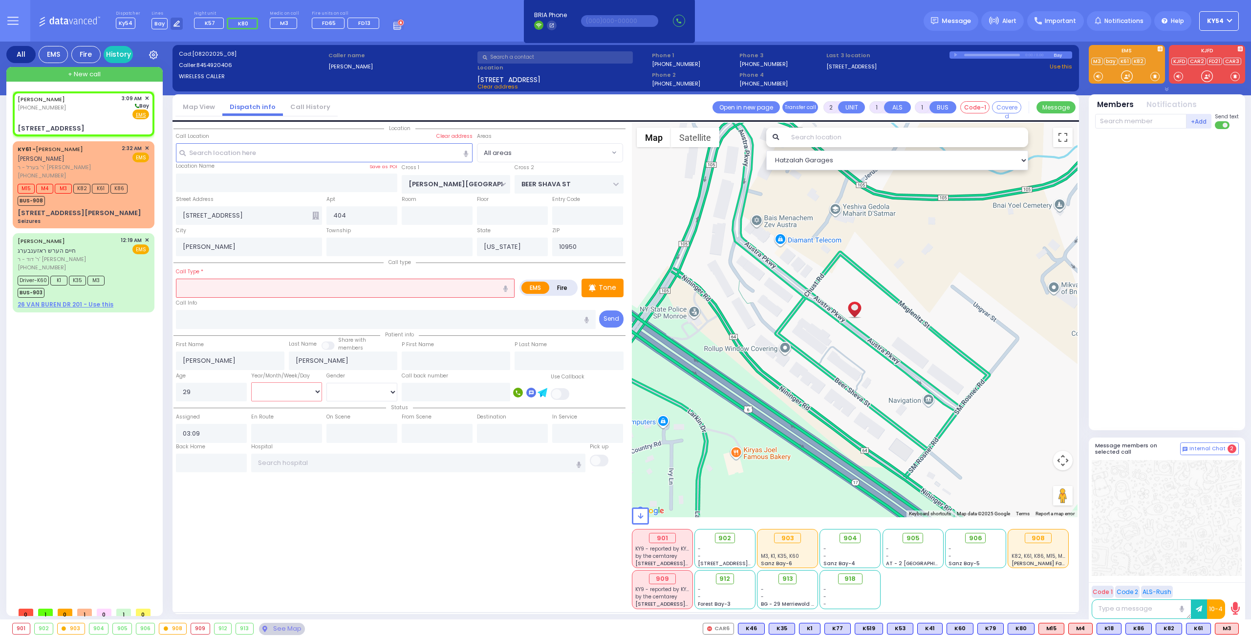
radio input "true"
select select
select select "Hatzalah Garages"
select select "Year"
click at [251, 382] on select "Year Month Week Day" at bounding box center [286, 391] width 71 height 19
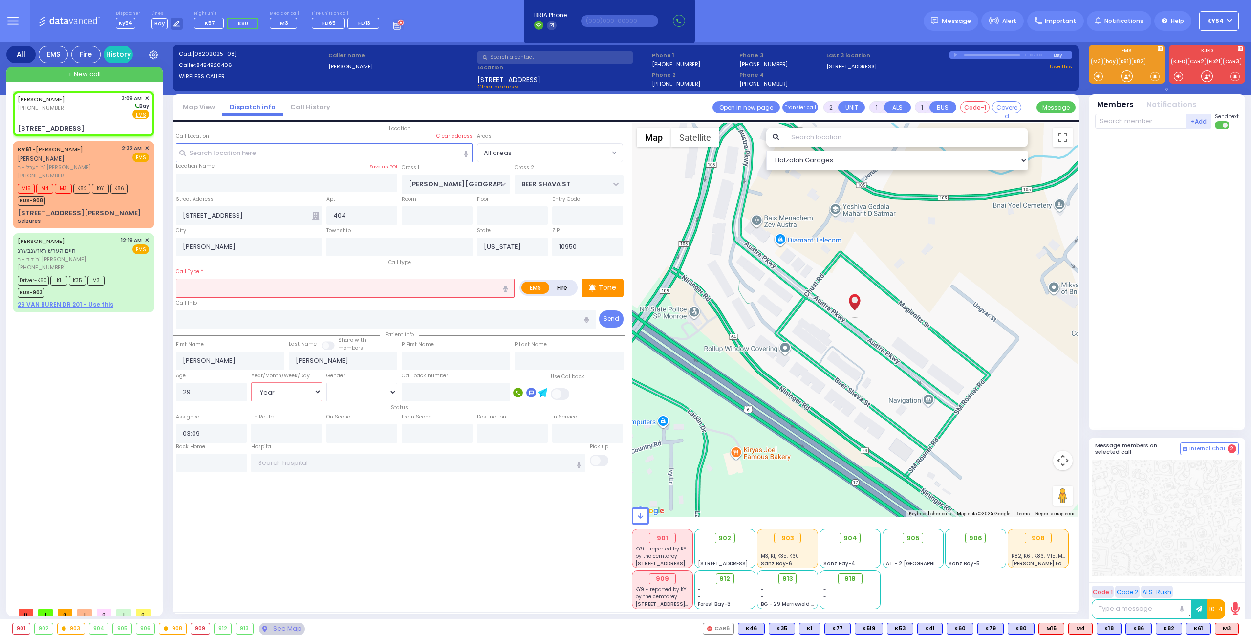
select select
radio input "true"
select select "Year"
select select "Hatzalah Garages"
click at [343, 383] on select "Male Female" at bounding box center [361, 392] width 71 height 19
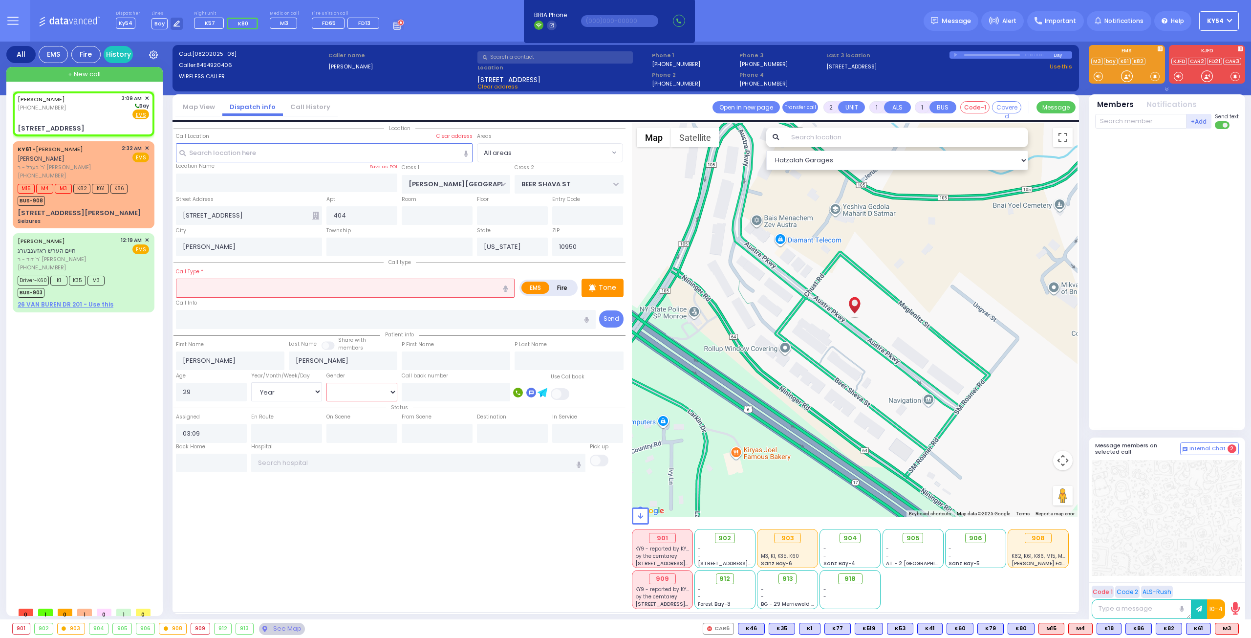
select select "[DEMOGRAPHIC_DATA]"
click at [326, 383] on select "Male Female" at bounding box center [361, 392] width 71 height 19
select select
radio input "true"
select select "Year"
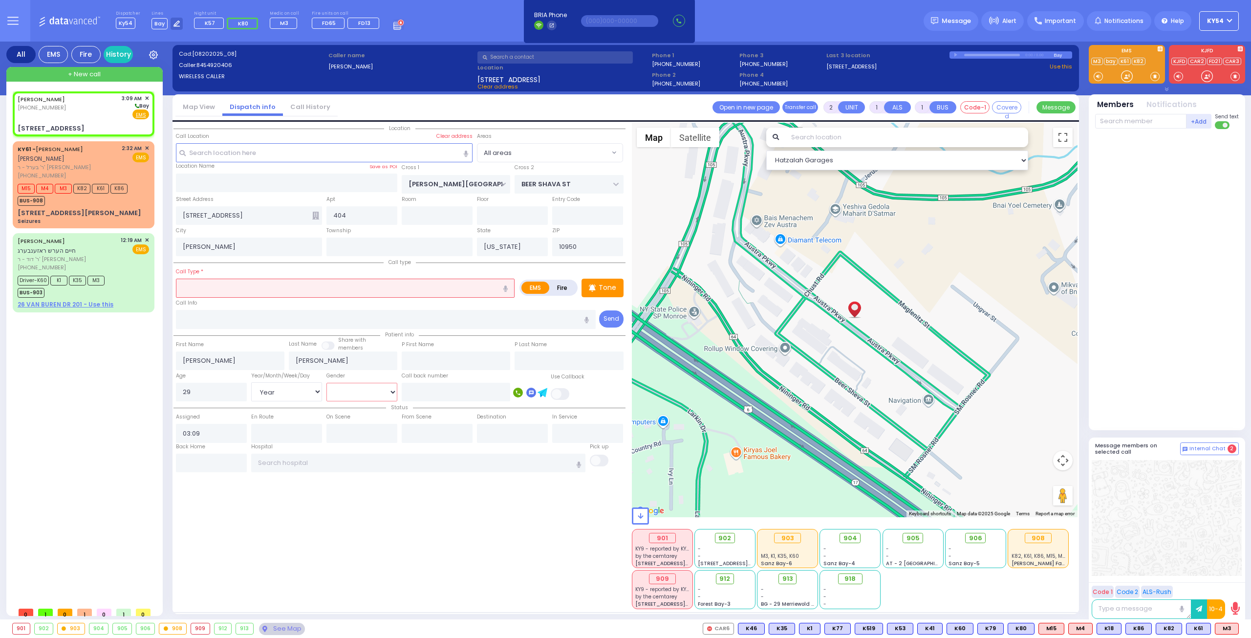
select select "[DEMOGRAPHIC_DATA]"
select select "Hatzalah Garages"
select select
radio input "true"
select select "Year"
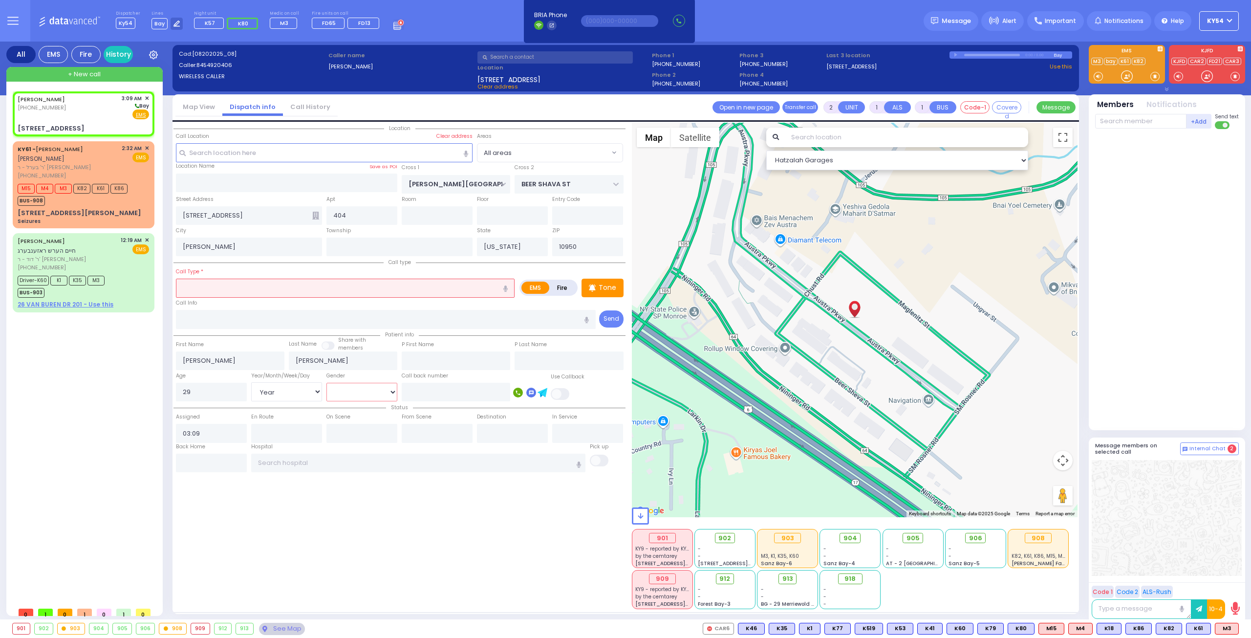
select select "[DEMOGRAPHIC_DATA]"
select select "Hatzalah Garages"
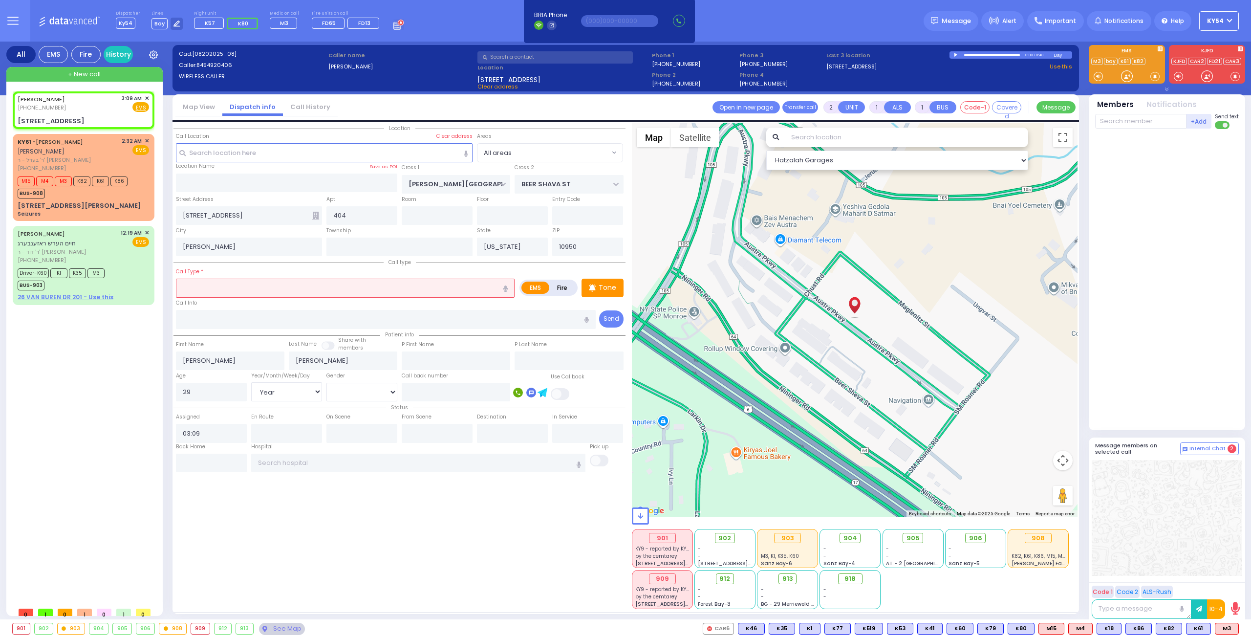
click at [220, 285] on input "text" at bounding box center [345, 288] width 339 height 19
select select
radio input "true"
select select "Year"
select select "[DEMOGRAPHIC_DATA]"
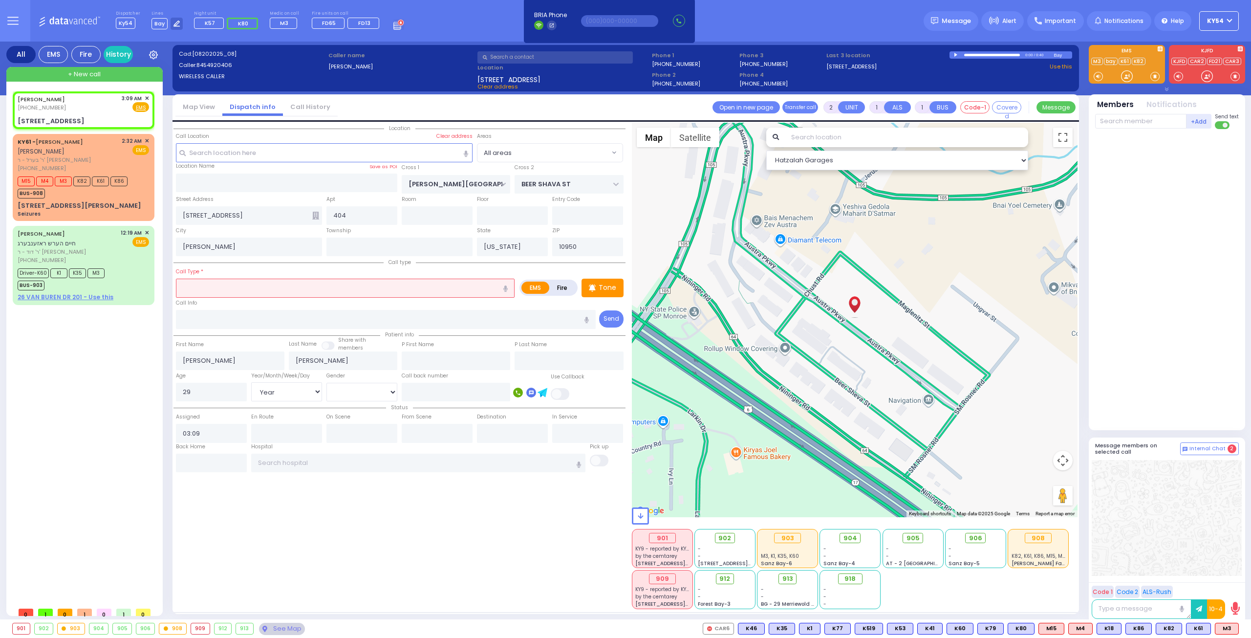
select select "Hatzalah Garages"
click at [508, 287] on icon "button" at bounding box center [505, 288] width 4 height 6
type input "patient not feeling well"
select select
radio input "true"
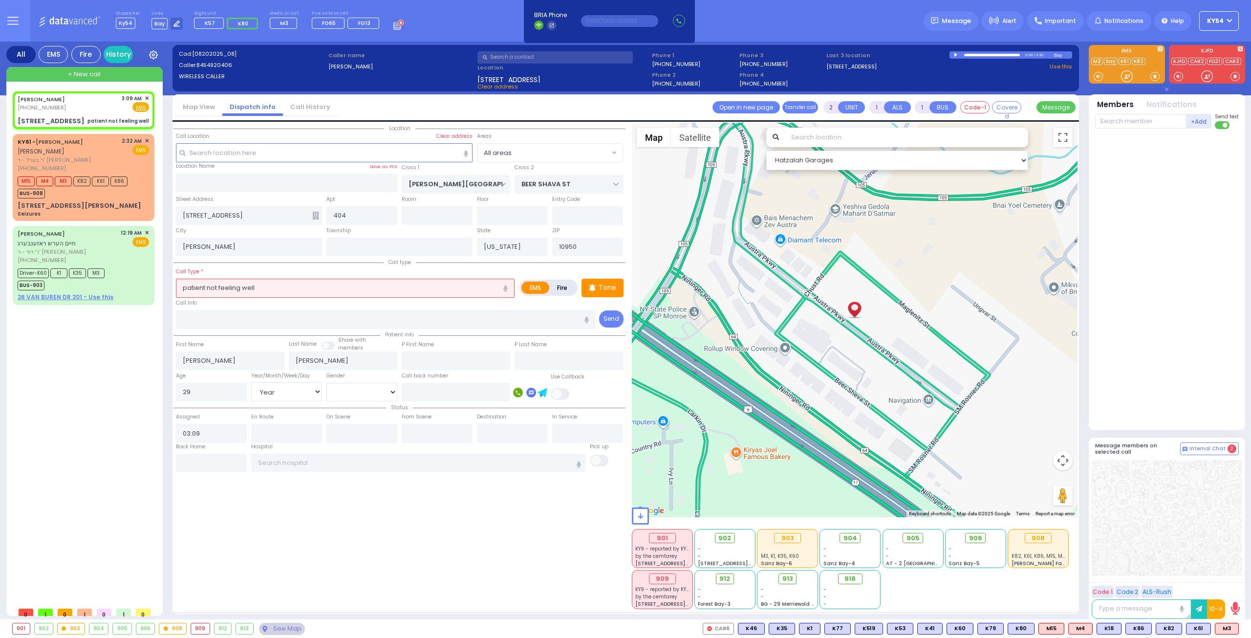
select select "Year"
select select "[DEMOGRAPHIC_DATA]"
select select "Hatzalah Garages"
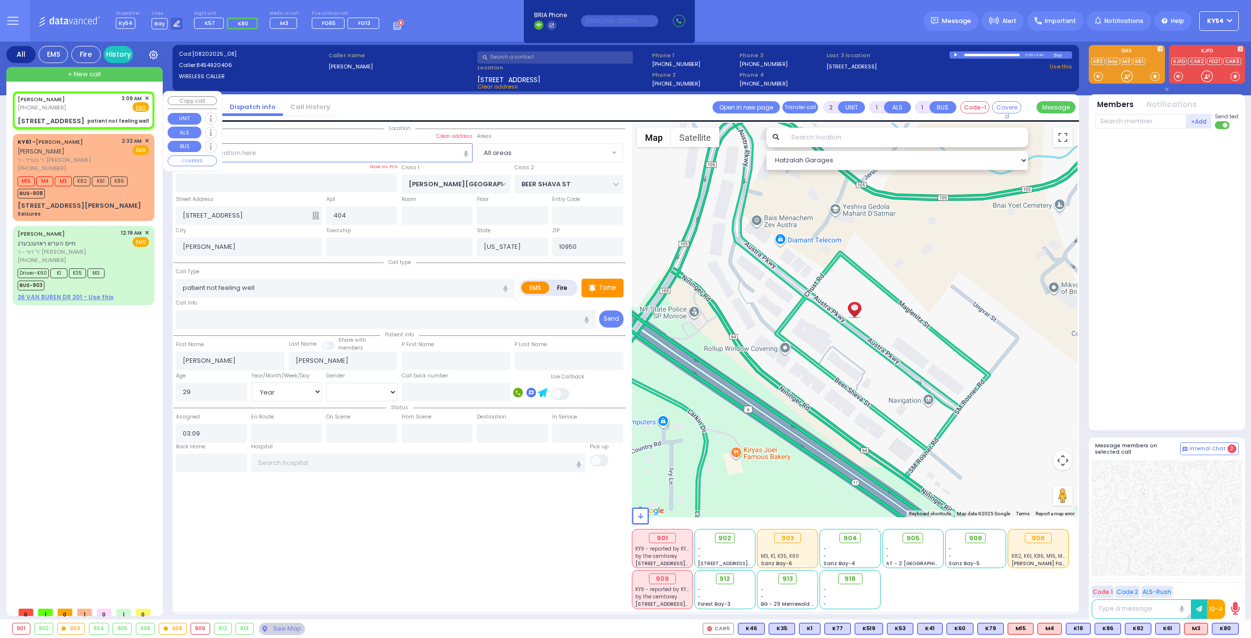
click at [65, 100] on link "BENZION TYRNAUER" at bounding box center [41, 99] width 47 height 8
select select
radio input "true"
select select "Year"
select select "[DEMOGRAPHIC_DATA]"
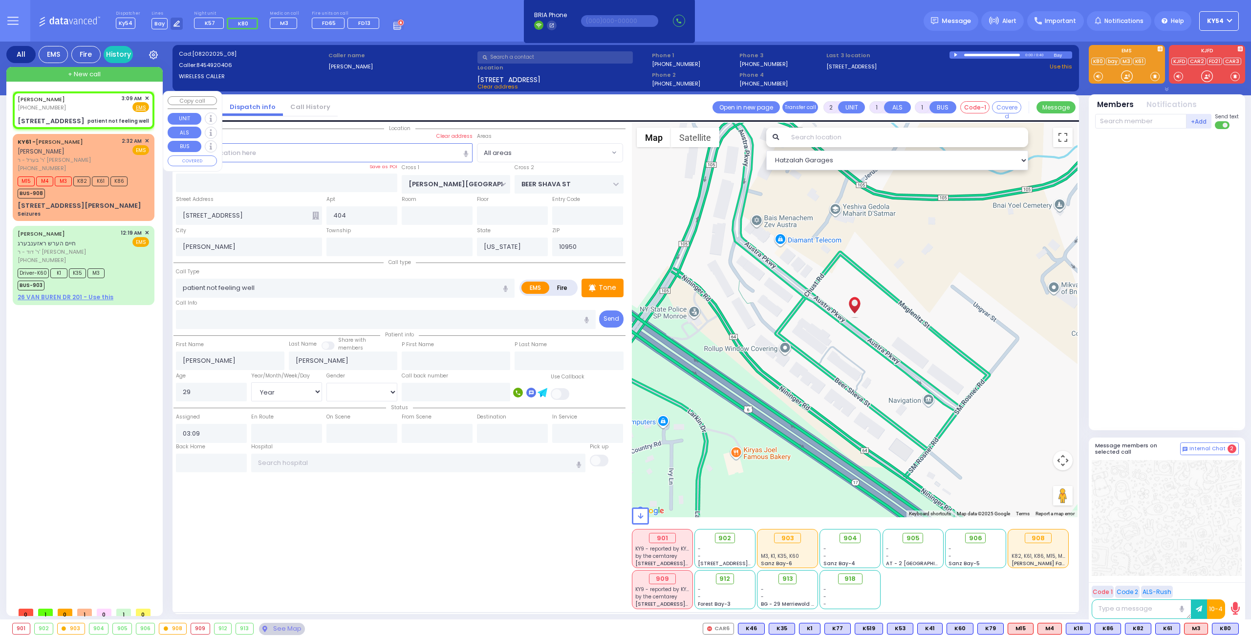
select select "Hatzalah Garages"
click at [1227, 628] on span "K80" at bounding box center [1225, 628] width 26 height 11
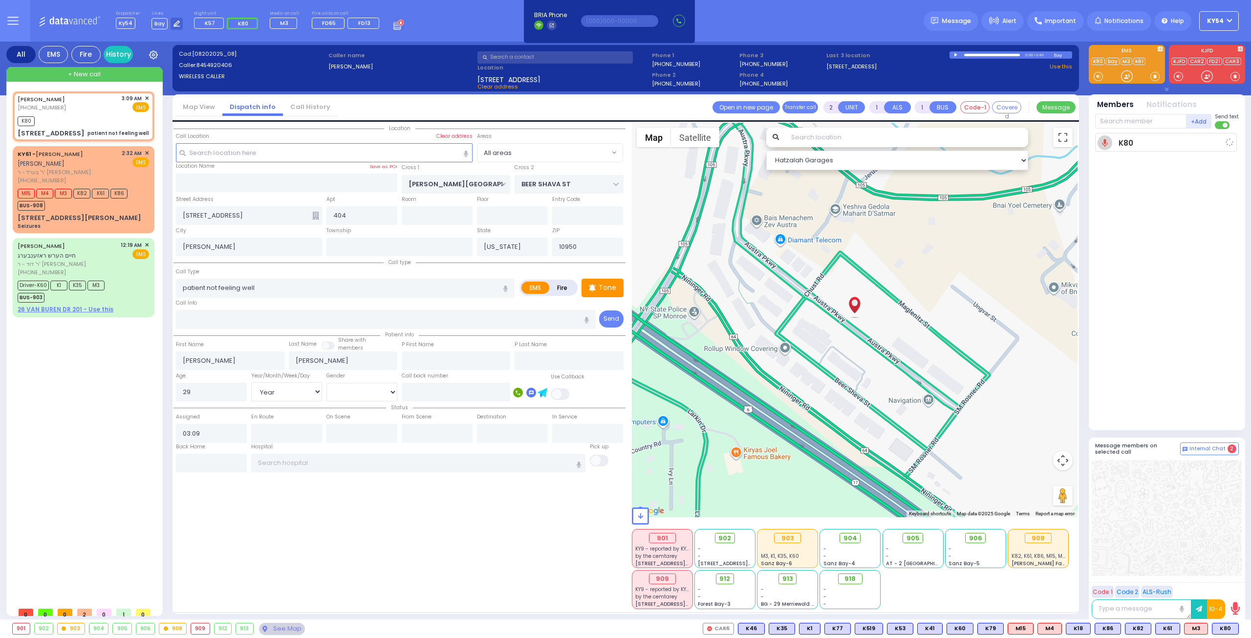
select select
radio input "true"
select select "Year"
select select "[DEMOGRAPHIC_DATA]"
type input "03:10"
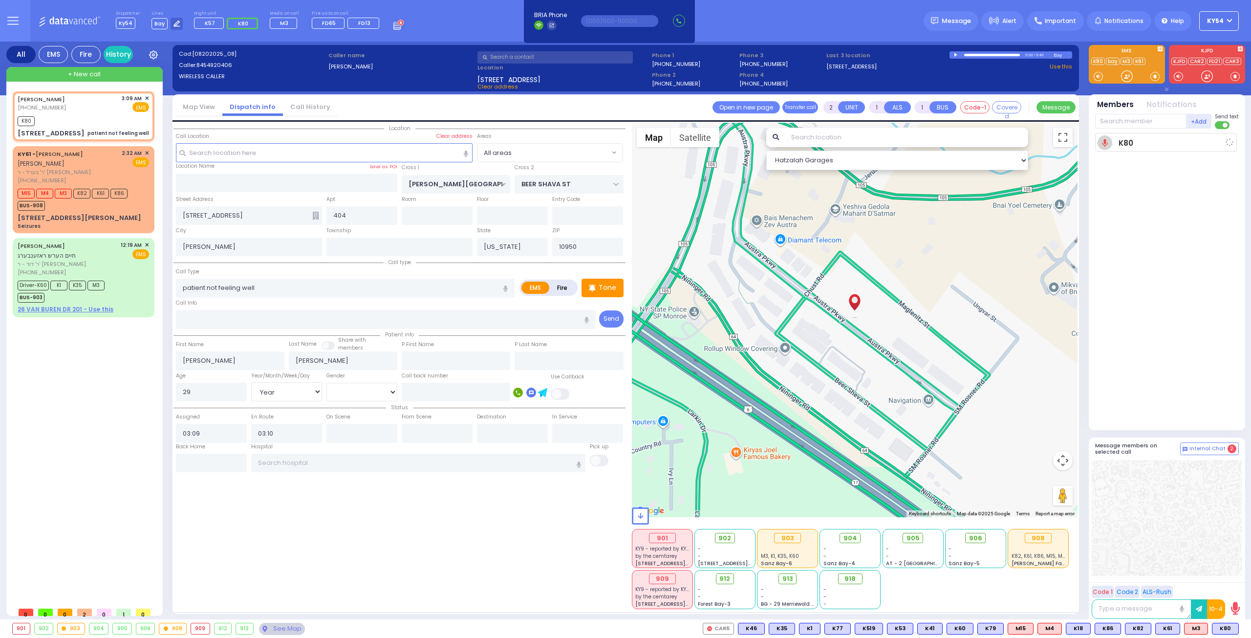
select select "Hatzalah Garages"
click at [227, 25] on rect at bounding box center [230, 24] width 8 height 8
type input "8455901398"
click at [1229, 628] on span "K81" at bounding box center [1226, 628] width 24 height 11
select select
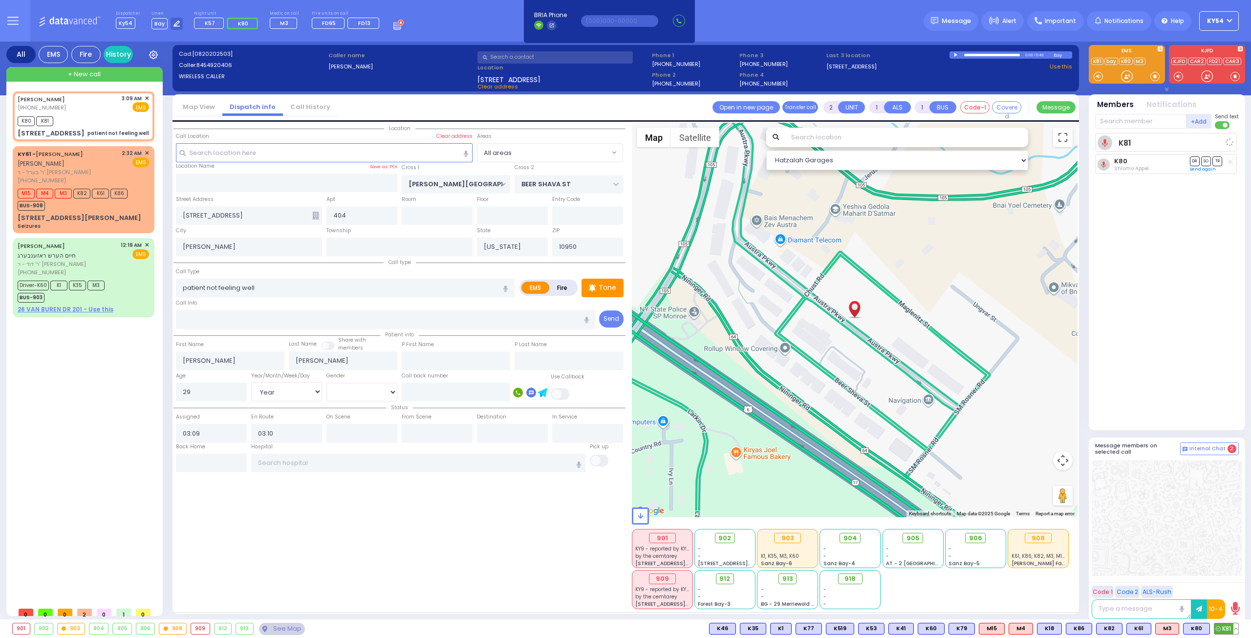
radio input "true"
select select "Year"
select select "[DEMOGRAPHIC_DATA]"
select select "Hatzalah Garages"
click at [103, 212] on div "KY61 - ARON ZEV POLACHECK אהרן זאב פאלאטשעק ר' בערל - ר' שמואל דוד מארקאוויטש (…" at bounding box center [84, 190] width 138 height 84
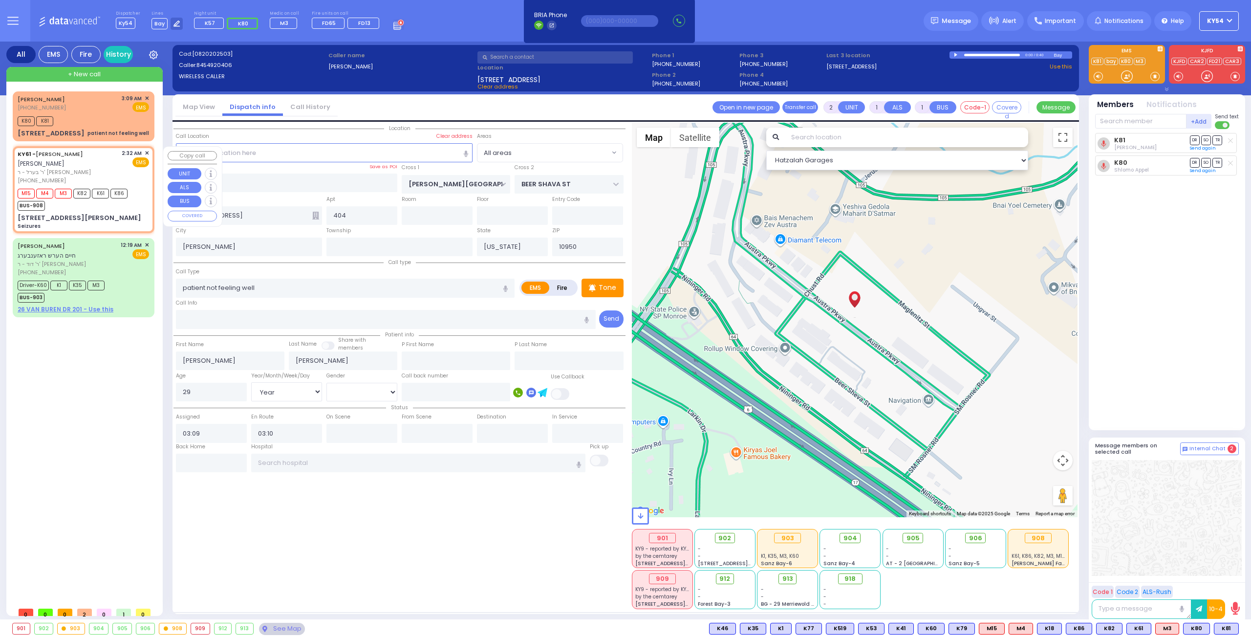
type input "3"
type input "2"
select select
type input "Seizures"
radio input "true"
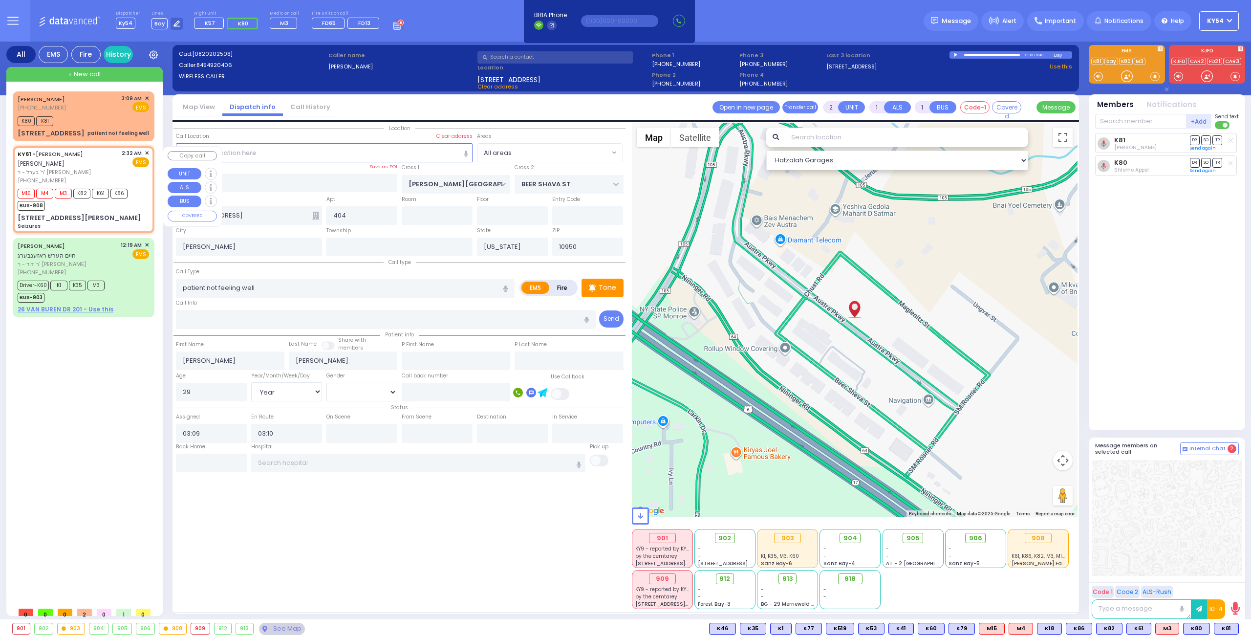
type input "[PERSON_NAME]"
type input "POLACHECK"
select select
type input "02:32"
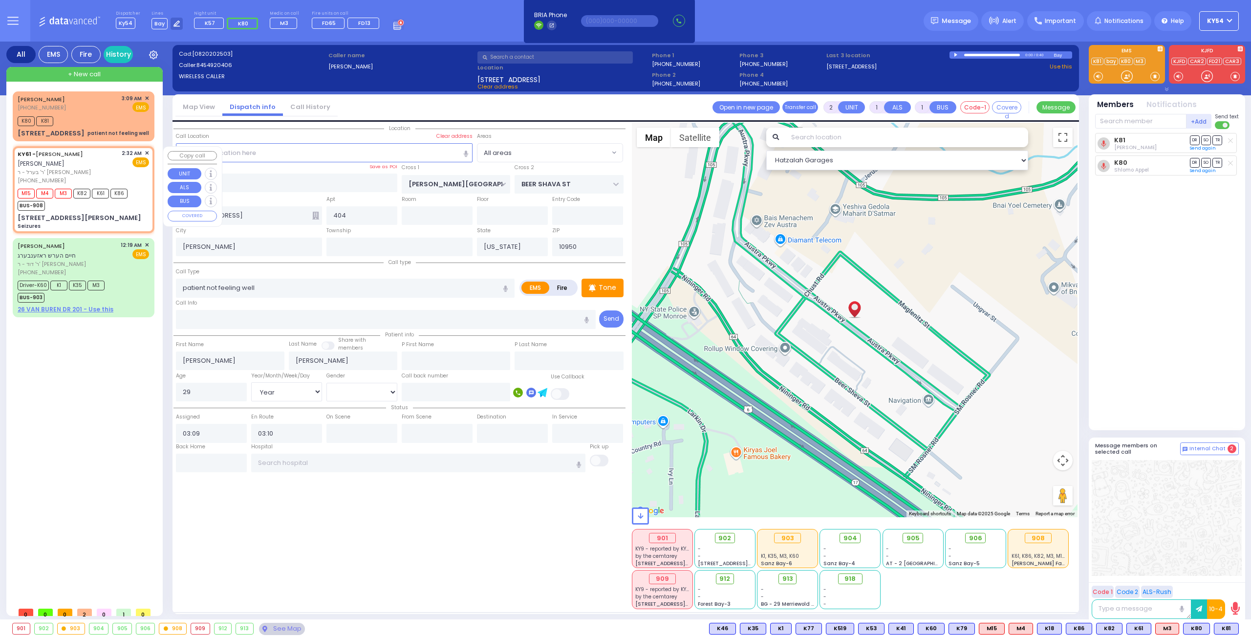
type input "02:34"
select select "Hatzalah Garages"
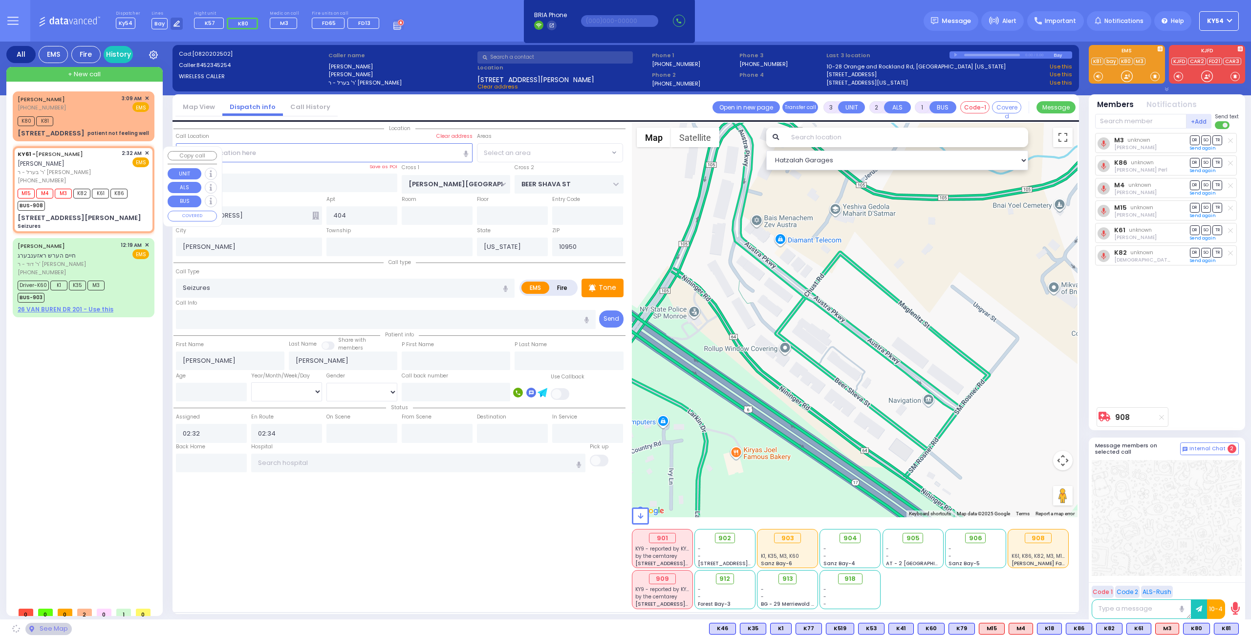
type input "TOMER CIRCLE"
type input "OSER COURT"
type input "[STREET_ADDRESS][PERSON_NAME]"
type input "Monroe"
select select "[PERSON_NAME][GEOGRAPHIC_DATA]"
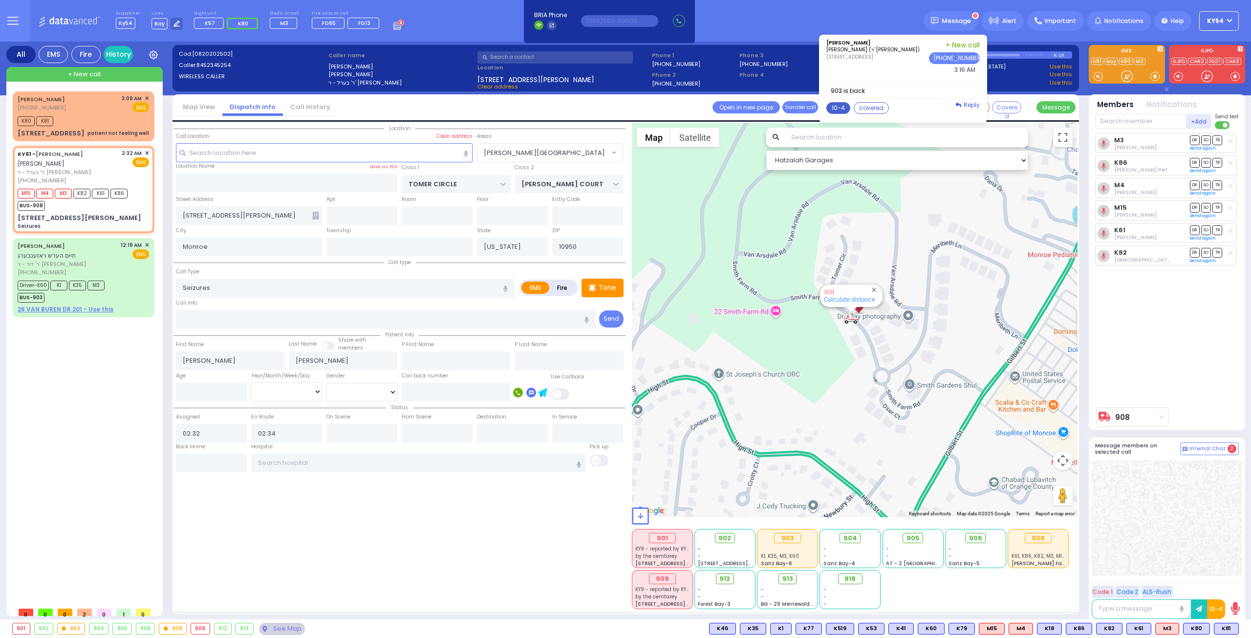
click at [844, 110] on button "10-4" at bounding box center [838, 108] width 24 height 12
type textarea "10-4 thank you"
click at [975, 187] on button "Send" at bounding box center [964, 188] width 28 height 12
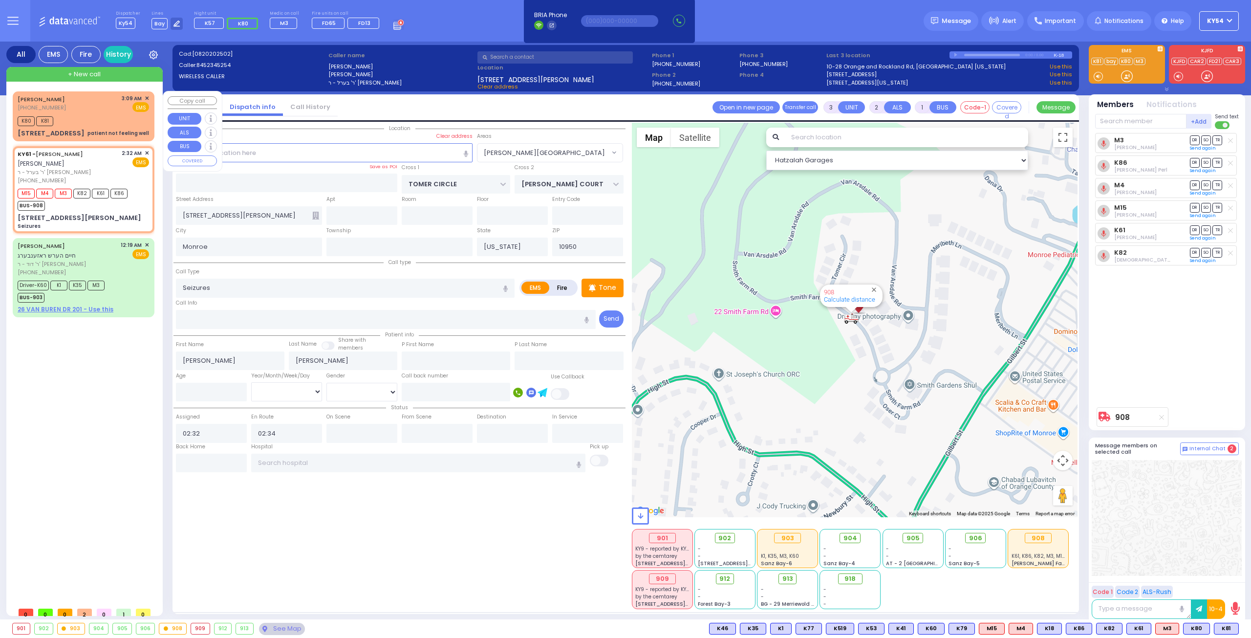
click at [110, 114] on div "K80 K81" at bounding box center [83, 120] width 131 height 12
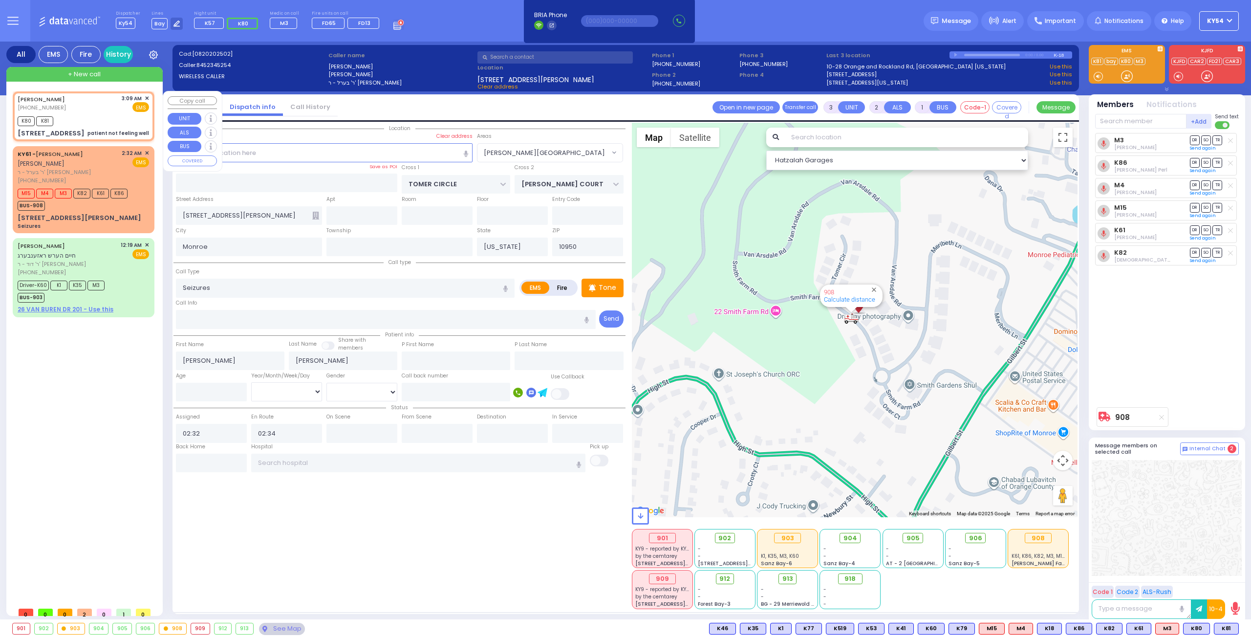
type input "2"
type input "1"
select select
type input "patient not feeling well"
radio input "true"
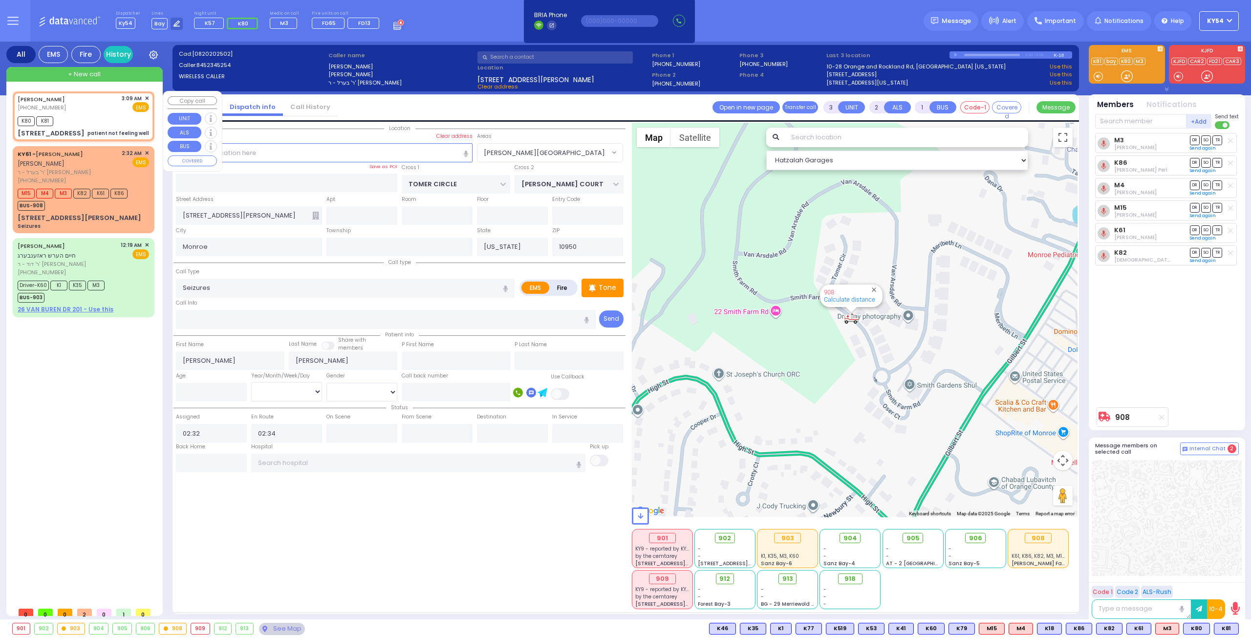
type input "BENZION"
type input "TYRNAUER"
type input "29"
select select "Year"
select select "[DEMOGRAPHIC_DATA]"
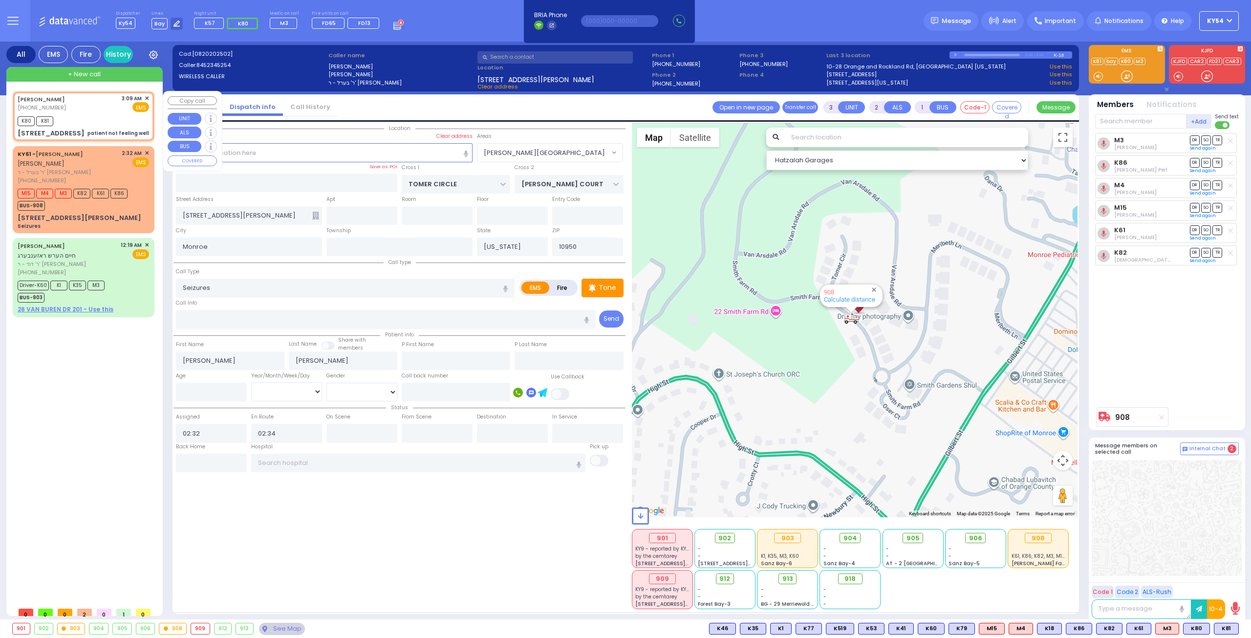
type input "03:09"
type input "03:10"
type input "[PERSON_NAME][GEOGRAPHIC_DATA]"
type input "BEER SHAVA ST"
type input "[STREET_ADDRESS]"
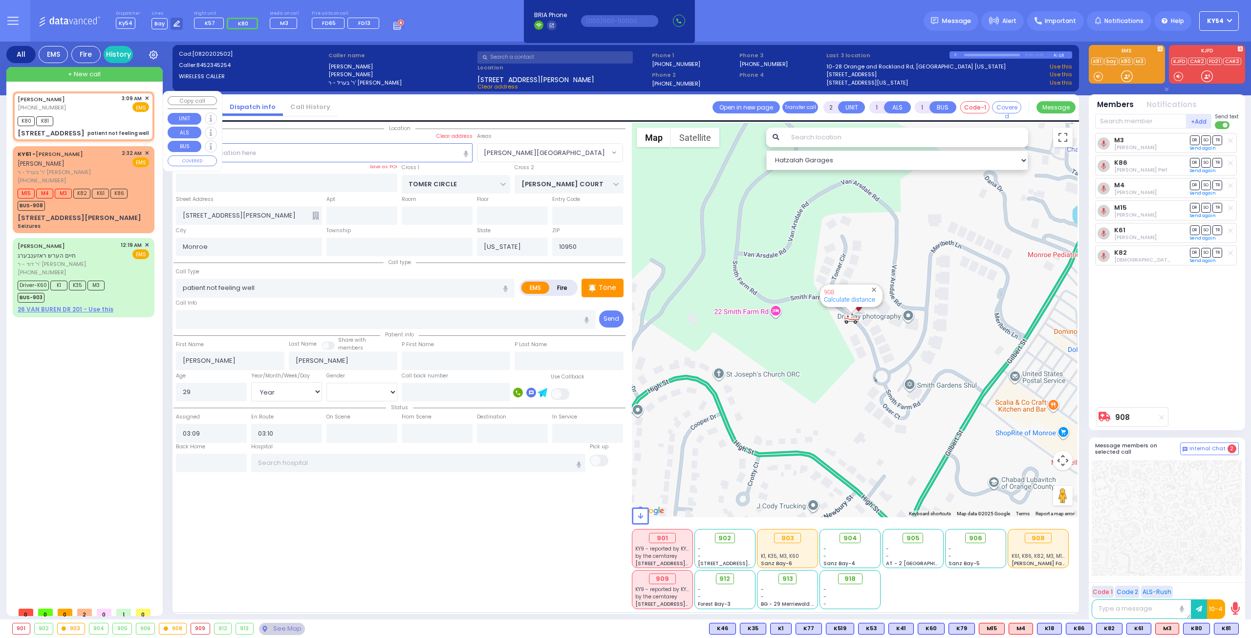
type input "404"
type input "[PERSON_NAME]"
select select "Hatzalah Garages"
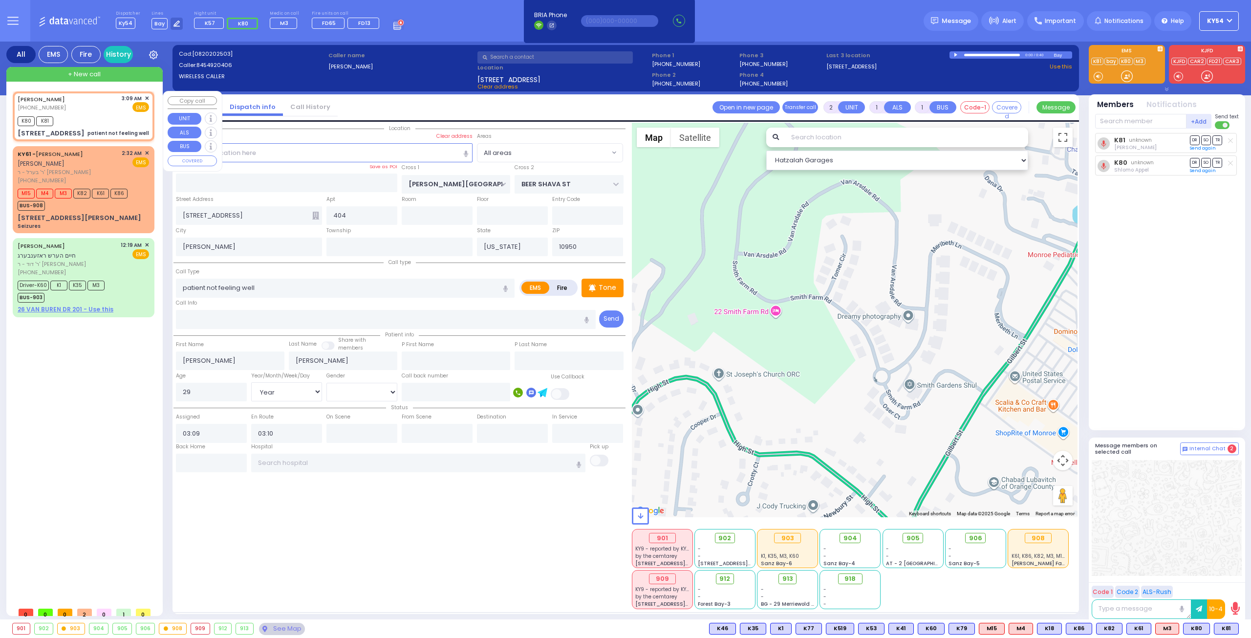
click at [110, 113] on div "BENZION TYRNAUER (845) 492-0406 3:09 AM ✕ EMS K80 K81" at bounding box center [84, 116] width 138 height 47
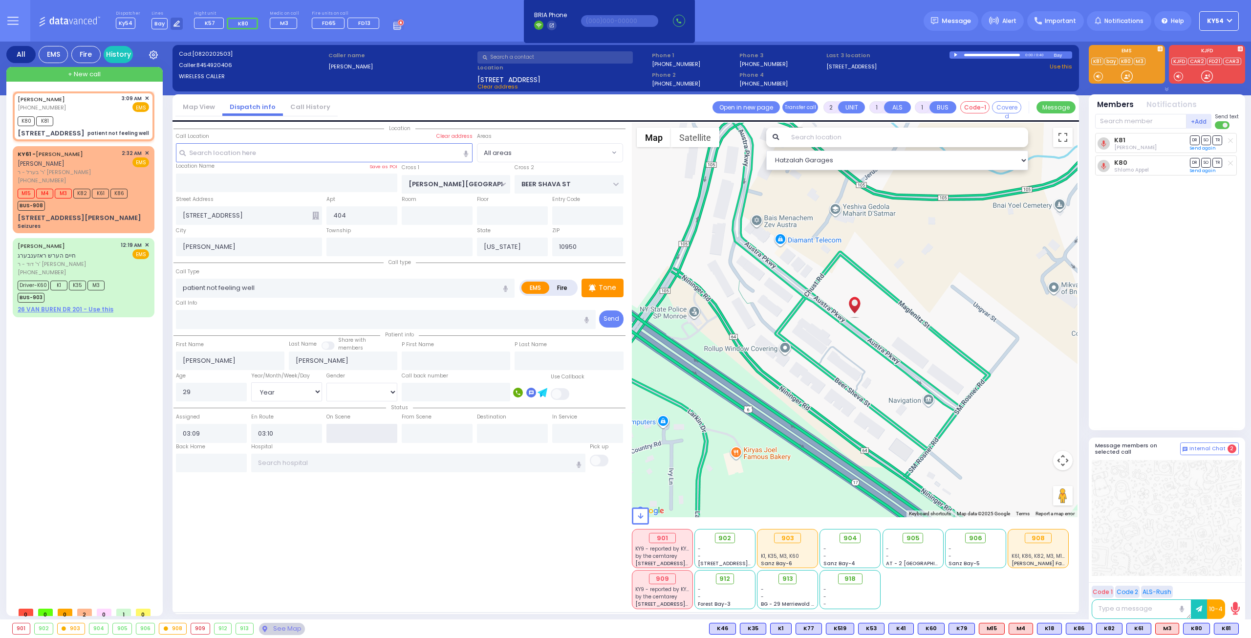
click at [345, 429] on input "text" at bounding box center [361, 433] width 71 height 19
click at [344, 429] on input "text" at bounding box center [361, 433] width 71 height 19
click at [104, 377] on div "[PERSON_NAME] [PHONE_NUMBER] 3:09 AM ✕ K80 K81" at bounding box center [86, 346] width 146 height 511
click at [124, 270] on div "CHAIM HERSH ROSENBERG חיים הערש ראזענבערג ר' דוד - ר' אפרים אביגדור היימאן (917…" at bounding box center [84, 277] width 138 height 76
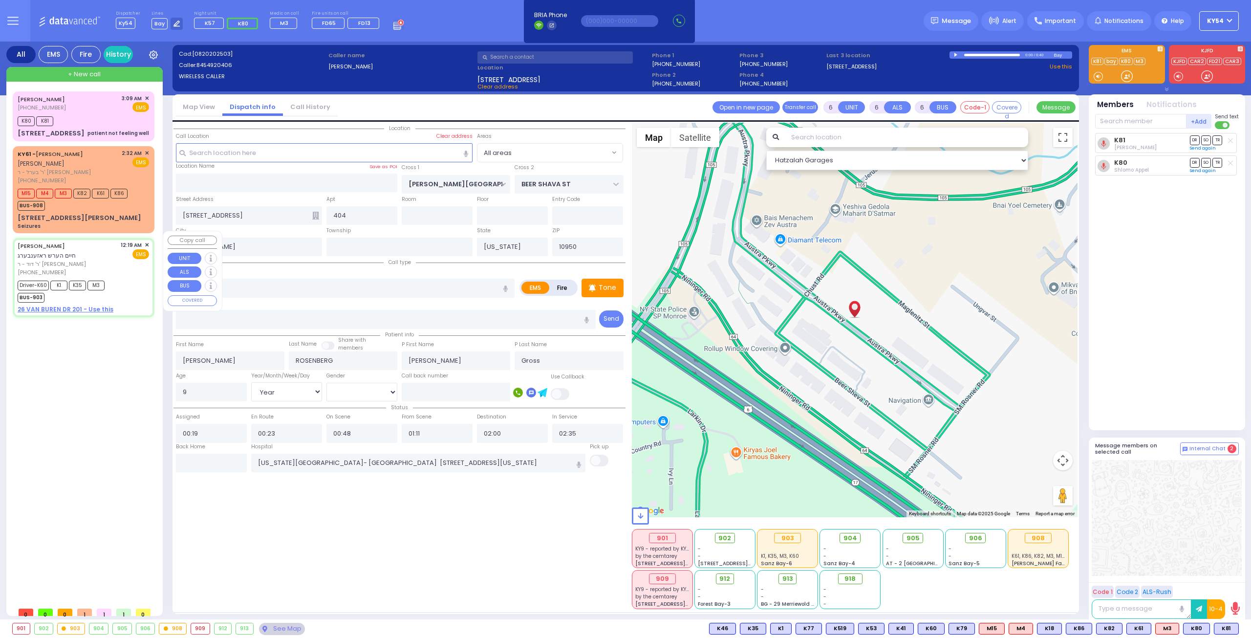
click at [124, 270] on div "CHAIM HERSH ROSENBERG חיים הערש ראזענבערג ר' דוד - ר' אפרים אביגדור היימאן (917…" at bounding box center [84, 277] width 138 height 76
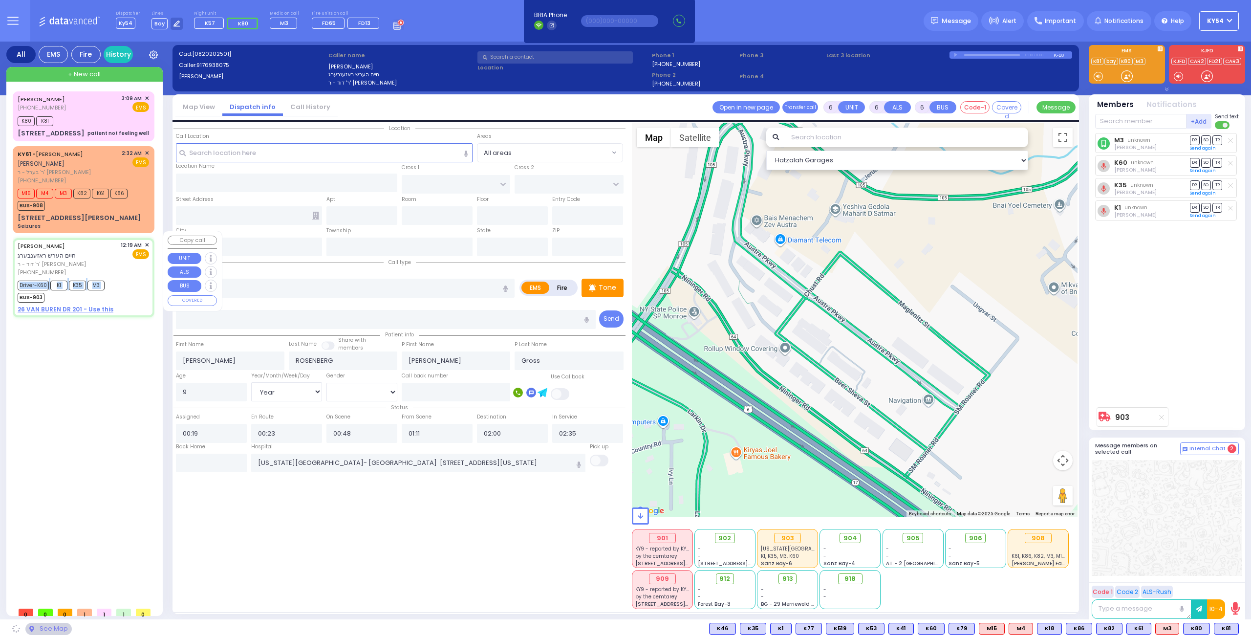
click at [124, 269] on div "CHAIM HERSH ROSENBERG חיים הערש ראזענבערג ר' דוד - ר' אפרים אביגדור היימאן (917…" at bounding box center [84, 277] width 138 height 76
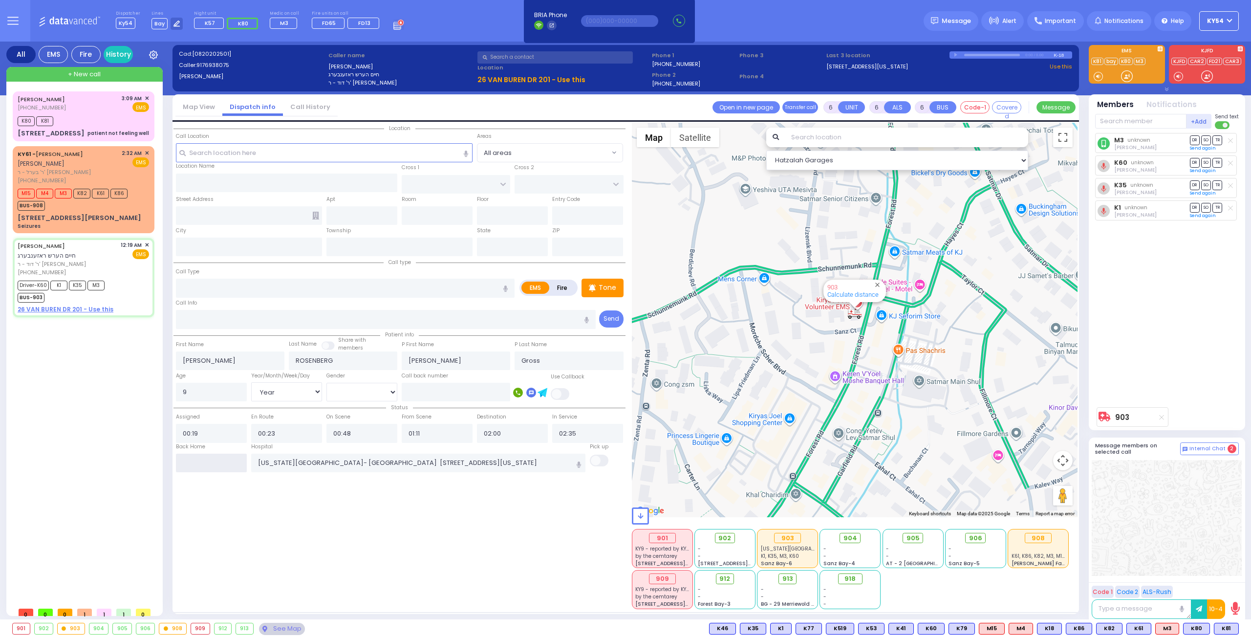
click at [210, 460] on input "text" at bounding box center [211, 462] width 71 height 19
click at [210, 460] on input "03:18" at bounding box center [211, 462] width 71 height 19
click at [217, 462] on input "03:18" at bounding box center [211, 462] width 71 height 19
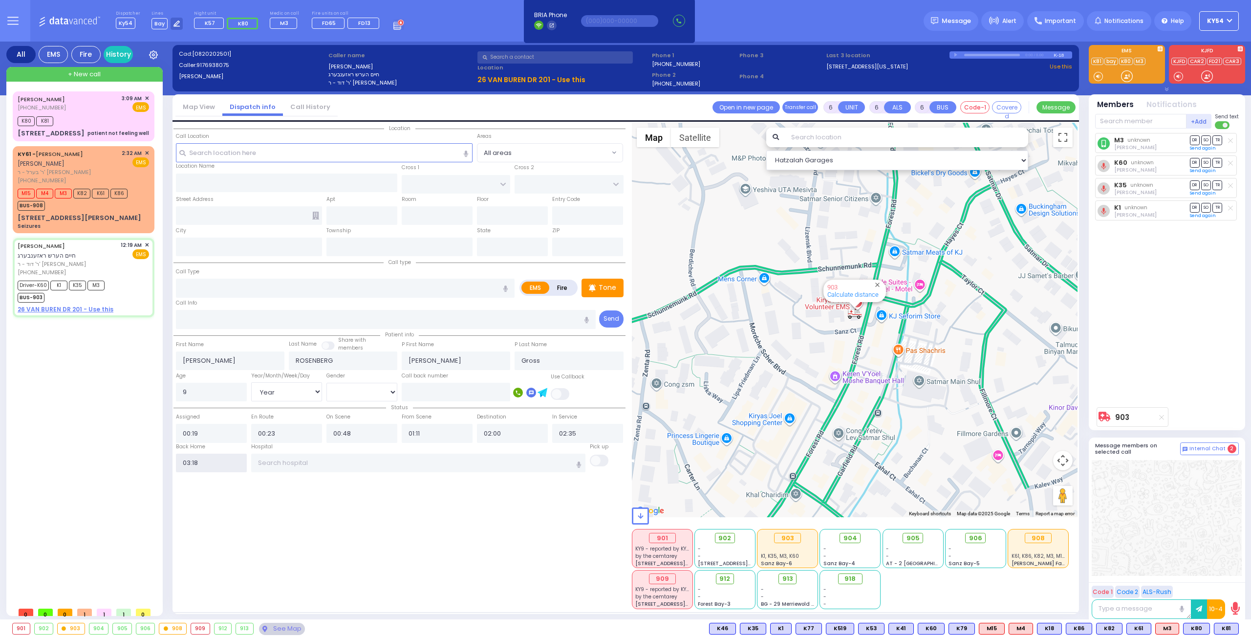
click at [217, 461] on input "03:18" at bounding box center [211, 462] width 71 height 19
click at [214, 460] on input "03:18" at bounding box center [211, 462] width 71 height 19
click at [214, 459] on input "03:18" at bounding box center [211, 462] width 71 height 19
click at [105, 403] on div "[PERSON_NAME] [PHONE_NUMBER] 3:09 AM ✕ K80 K81" at bounding box center [86, 346] width 146 height 511
click at [93, 399] on div "[PERSON_NAME] [PHONE_NUMBER] 3:09 AM ✕ K80 K81" at bounding box center [86, 346] width 146 height 511
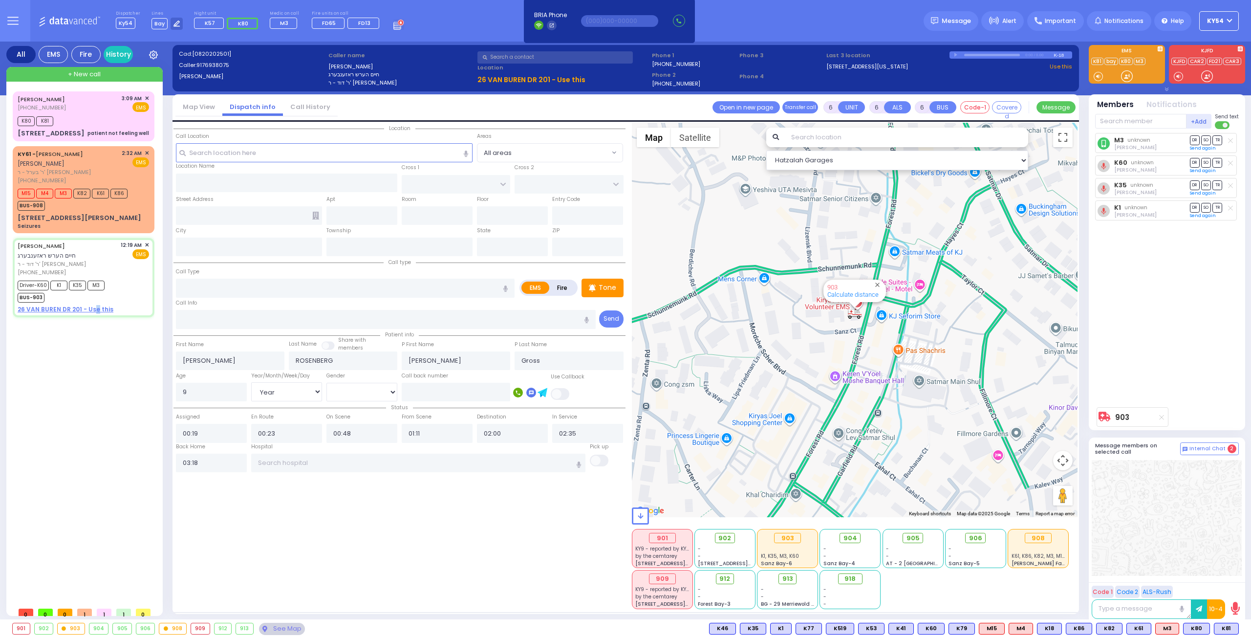
click at [93, 399] on div "[PERSON_NAME] [PHONE_NUMBER] 3:09 AM ✕ K80 K81" at bounding box center [86, 346] width 146 height 511
click at [220, 460] on input "03:18" at bounding box center [211, 462] width 71 height 19
click at [218, 458] on input "03:18" at bounding box center [211, 462] width 71 height 19
click at [78, 417] on div "[PERSON_NAME] [PHONE_NUMBER] 3:09 AM ✕ K80 K81" at bounding box center [86, 346] width 146 height 511
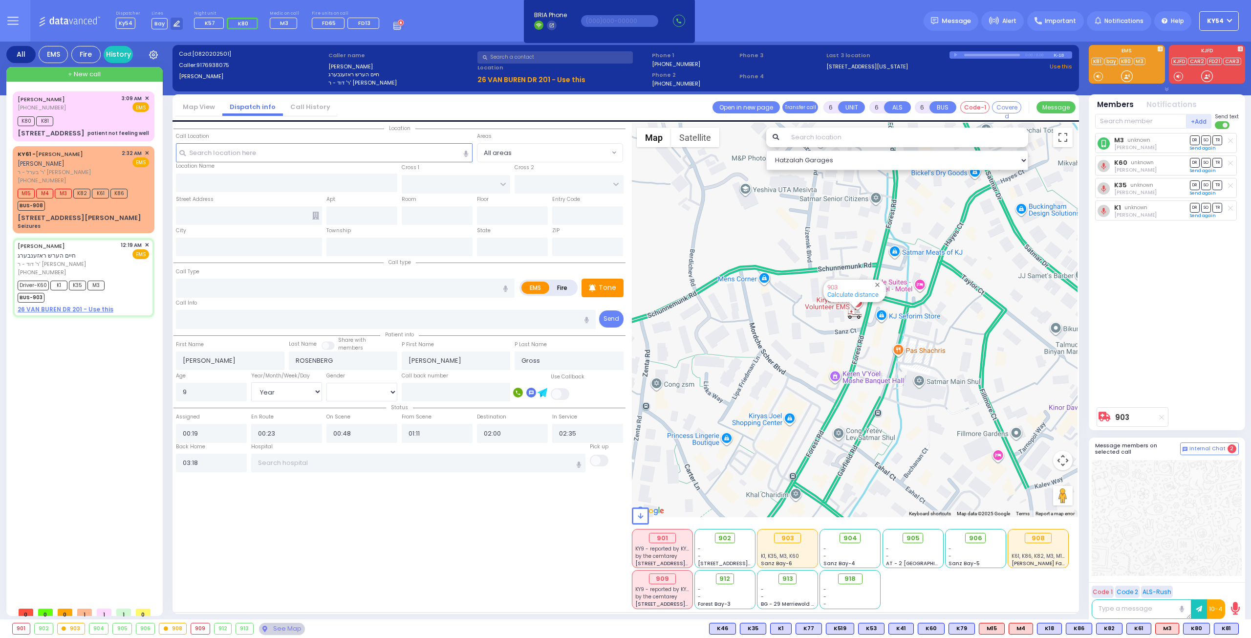
click at [80, 417] on div "[PERSON_NAME] [PHONE_NUMBER] 3:09 AM ✕ K80 K81" at bounding box center [86, 346] width 146 height 511
click at [94, 393] on div "[PERSON_NAME] [PHONE_NUMBER] 3:09 AM ✕ K80 K81" at bounding box center [86, 346] width 146 height 511
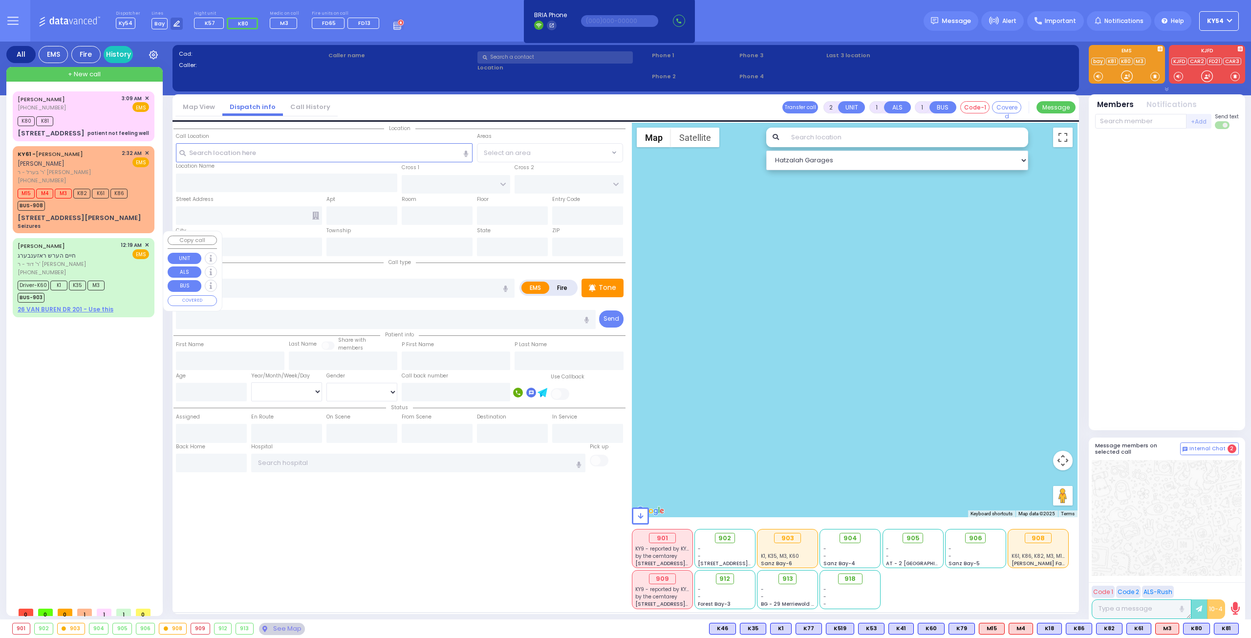
click at [124, 278] on div "Driver-K60 K1 K35 M3 BUS-903" at bounding box center [83, 290] width 131 height 24
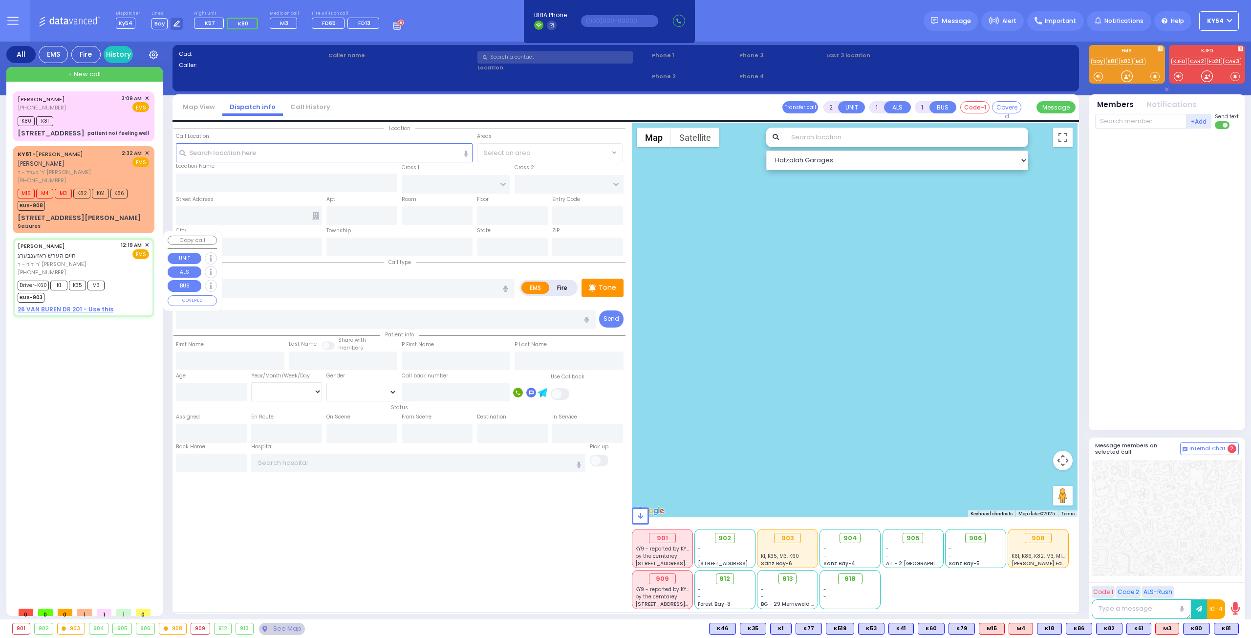
type input "6"
select select
radio input "true"
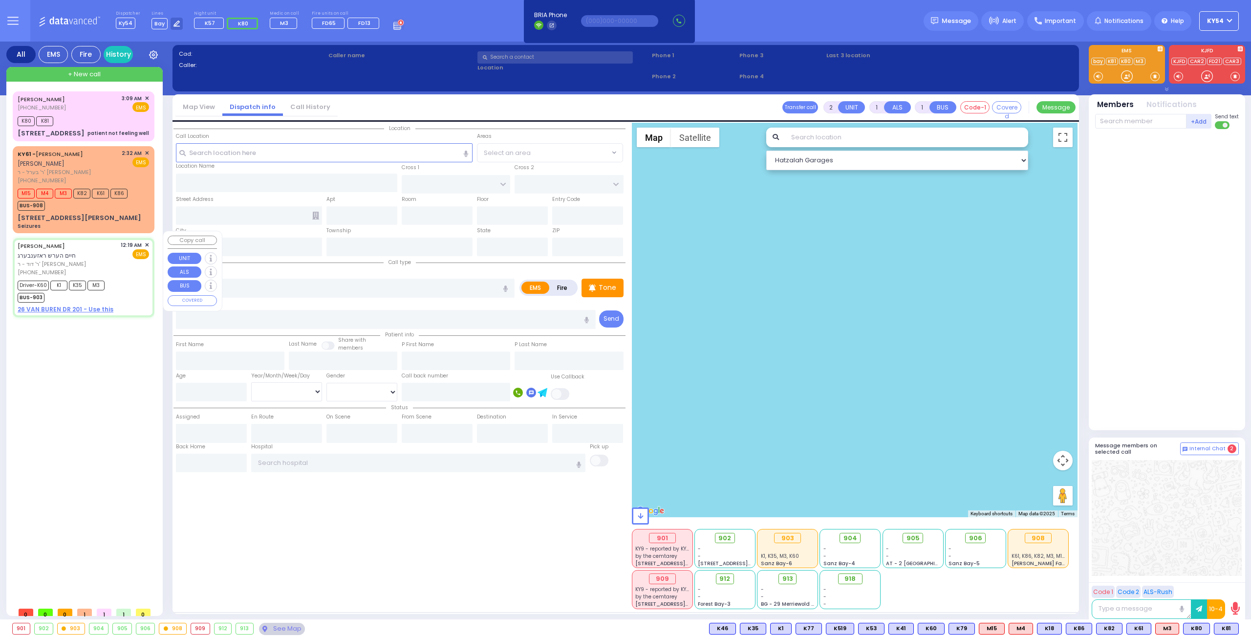
type input "[PERSON_NAME]"
type input "ROSENBERG"
type input "[PERSON_NAME]"
type input "Gross"
type input "9"
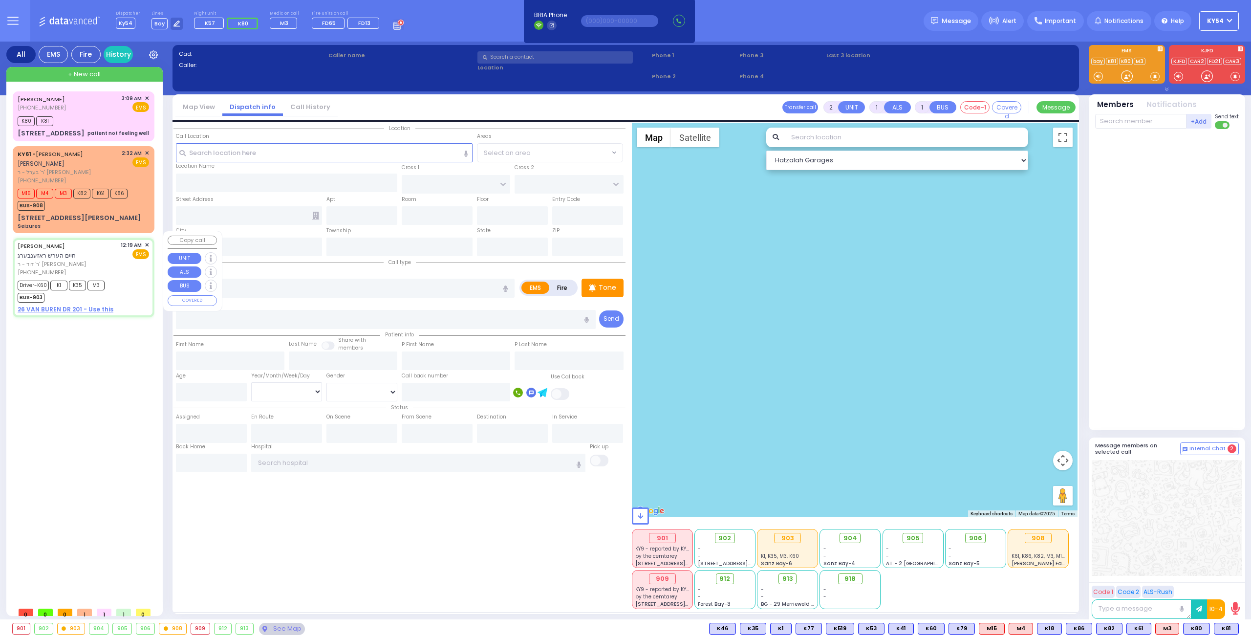
select select "Year"
select select "[DEMOGRAPHIC_DATA]"
type input "00:19"
type input "00:23"
type input "00:48"
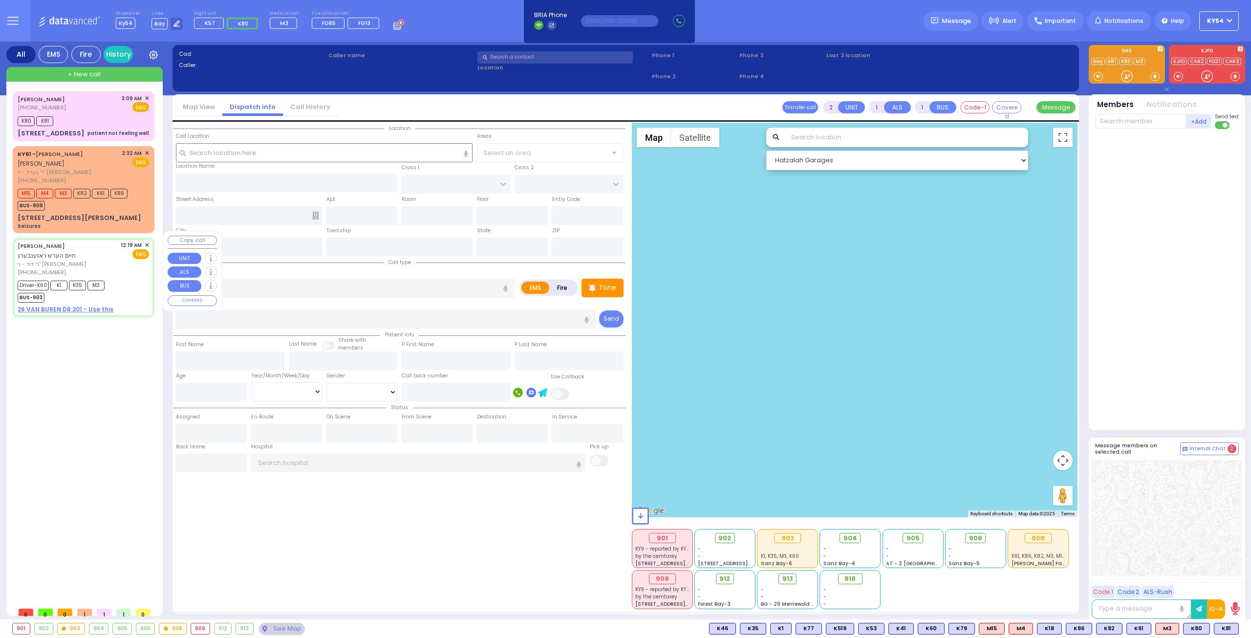
type input "01:11"
type input "02:00"
type input "02:35"
type input "03:18"
select select "Hatzalah Garages"
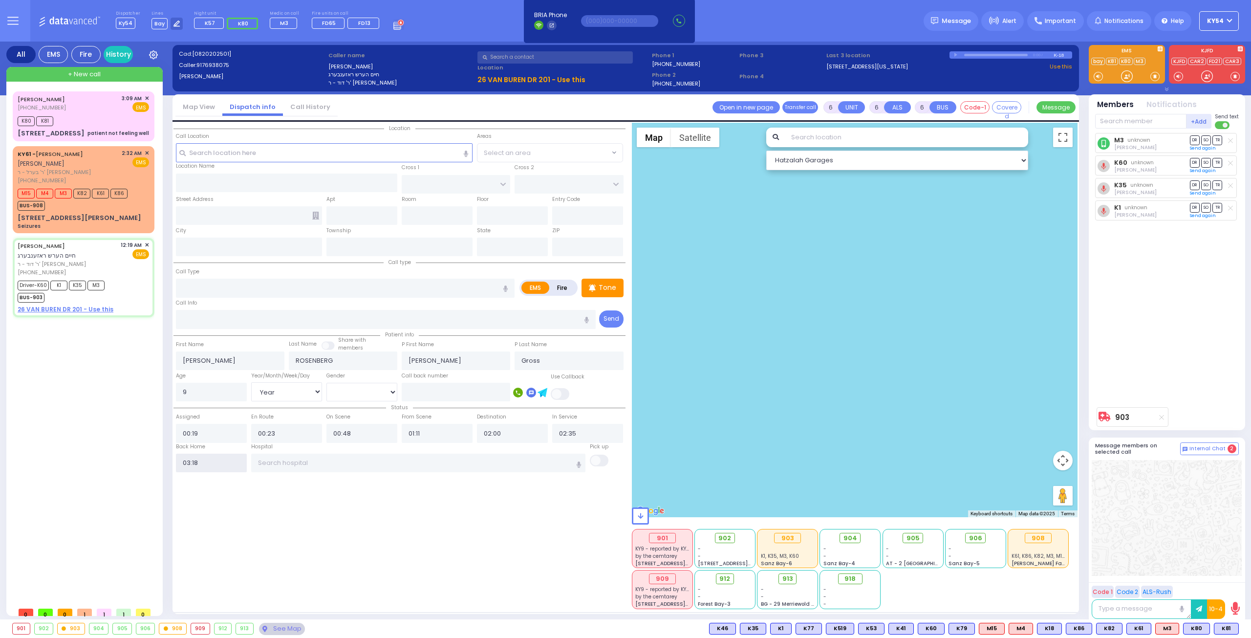
click at [228, 462] on input "03:18" at bounding box center [211, 462] width 71 height 19
click at [229, 460] on input "03:18" at bounding box center [211, 462] width 71 height 19
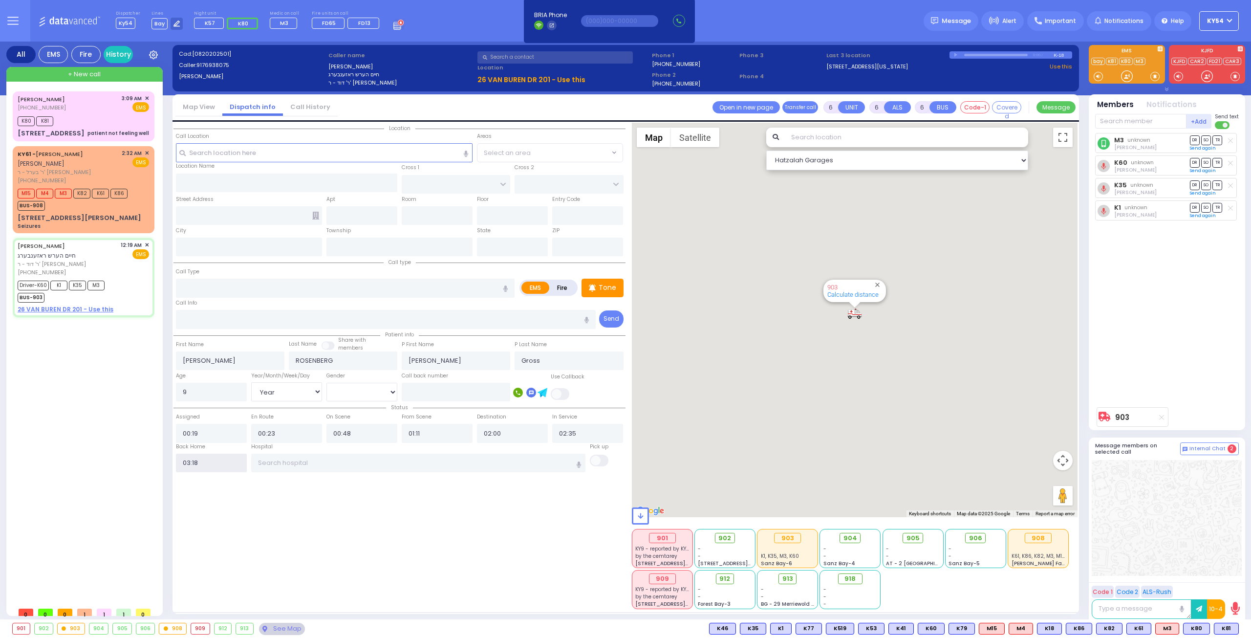
click at [229, 459] on input "03:18" at bounding box center [211, 462] width 71 height 19
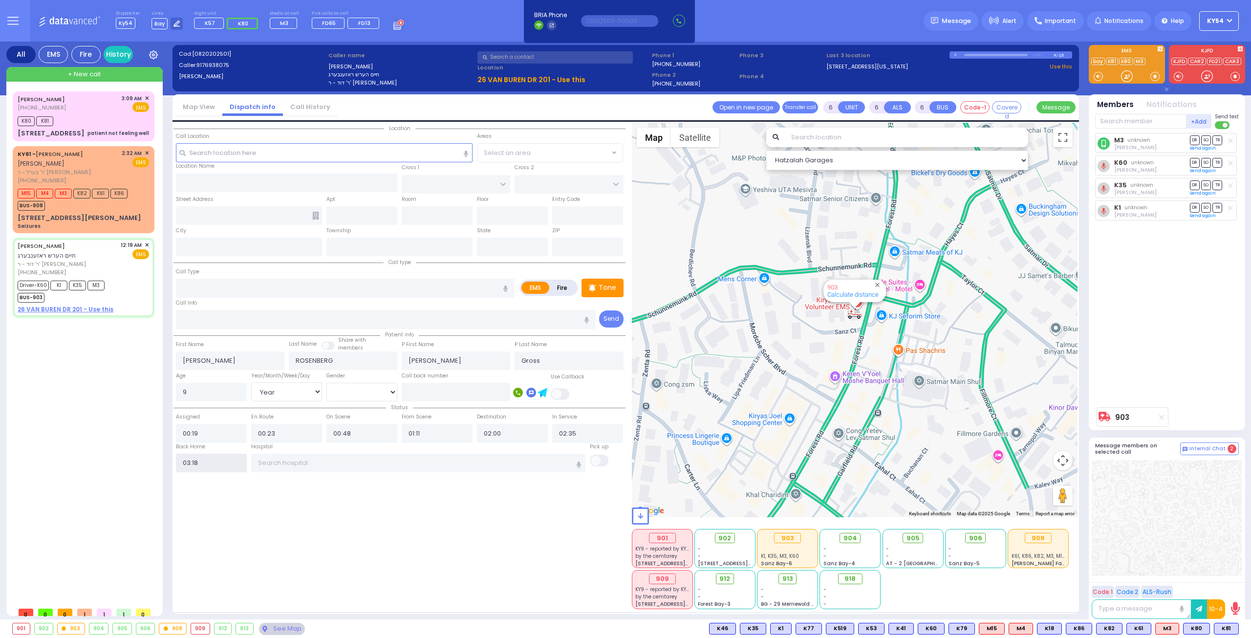
click at [229, 459] on input "03:18" at bounding box center [211, 462] width 71 height 19
click at [230, 458] on input "03:18" at bounding box center [211, 462] width 71 height 19
click at [227, 455] on input "03:18" at bounding box center [211, 462] width 71 height 19
click at [226, 455] on input "03:18" at bounding box center [211, 462] width 71 height 19
click at [105, 380] on div "[PERSON_NAME] [PHONE_NUMBER] 3:09 AM ✕ K80 K81" at bounding box center [86, 346] width 146 height 511
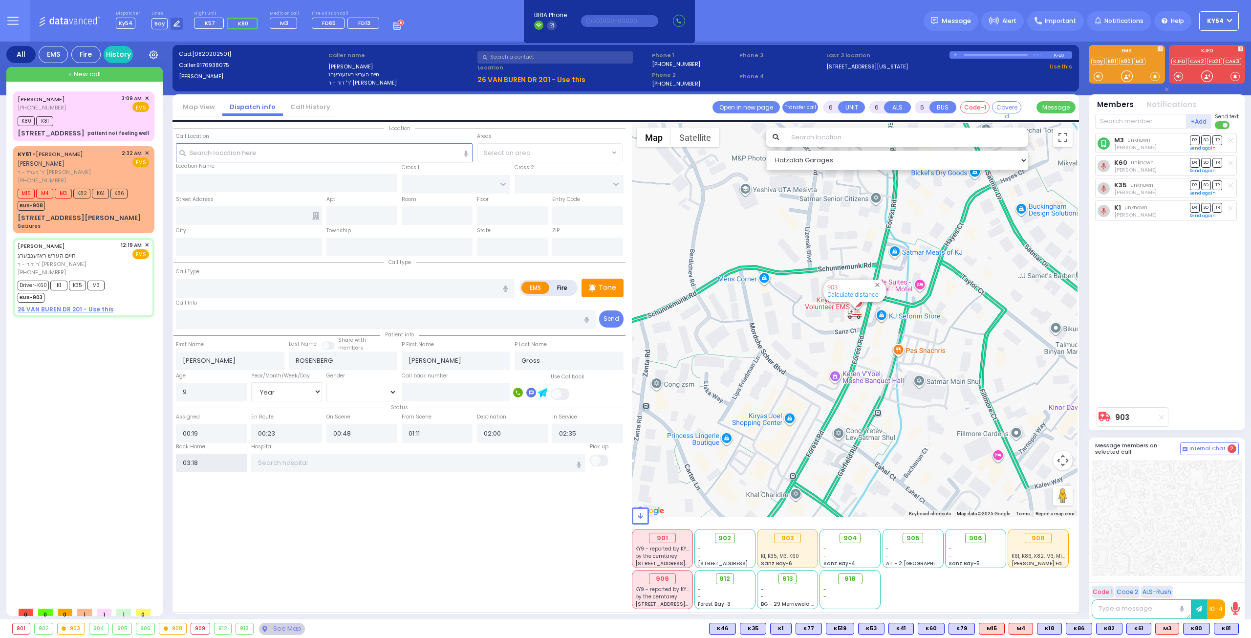
click at [231, 459] on input "03:18" at bounding box center [211, 462] width 71 height 19
click at [103, 401] on div "[PERSON_NAME] [PHONE_NUMBER] 3:09 AM ✕ K80 K81" at bounding box center [86, 346] width 146 height 511
click at [95, 260] on span "ר' דוד - ר' [PERSON_NAME]" at bounding box center [68, 264] width 100 height 8
select select
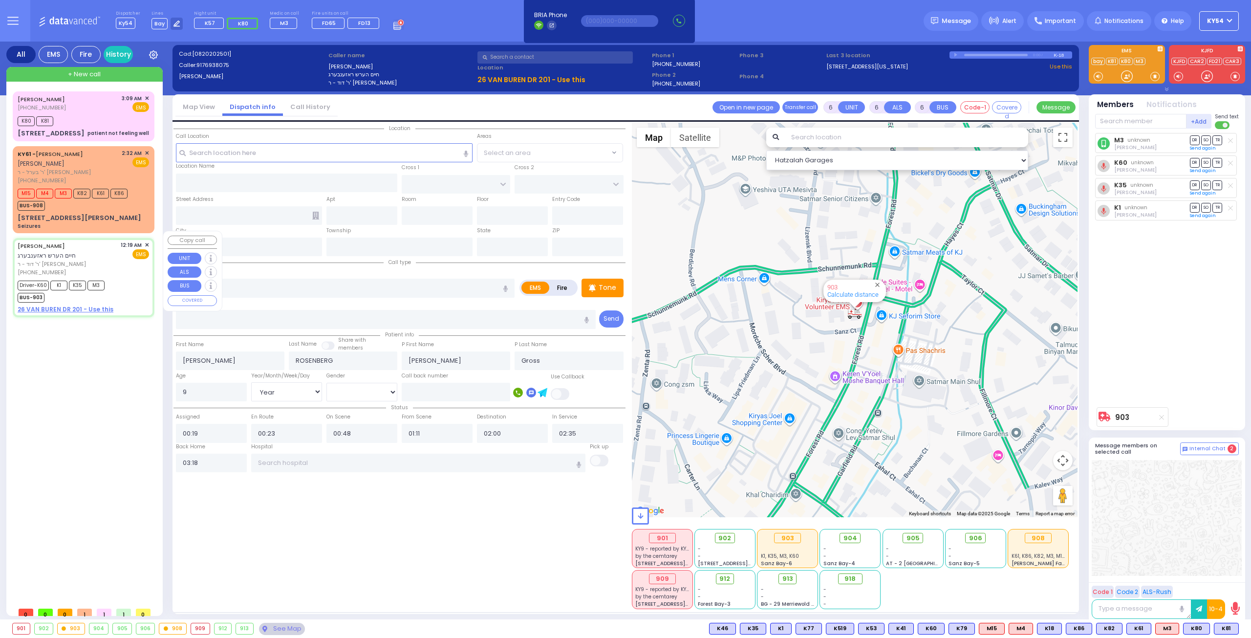
radio input "true"
select select "Year"
select select "[DEMOGRAPHIC_DATA]"
select select "Hatzalah Garages"
drag, startPoint x: 127, startPoint y: 385, endPoint x: 125, endPoint y: 380, distance: 5.3
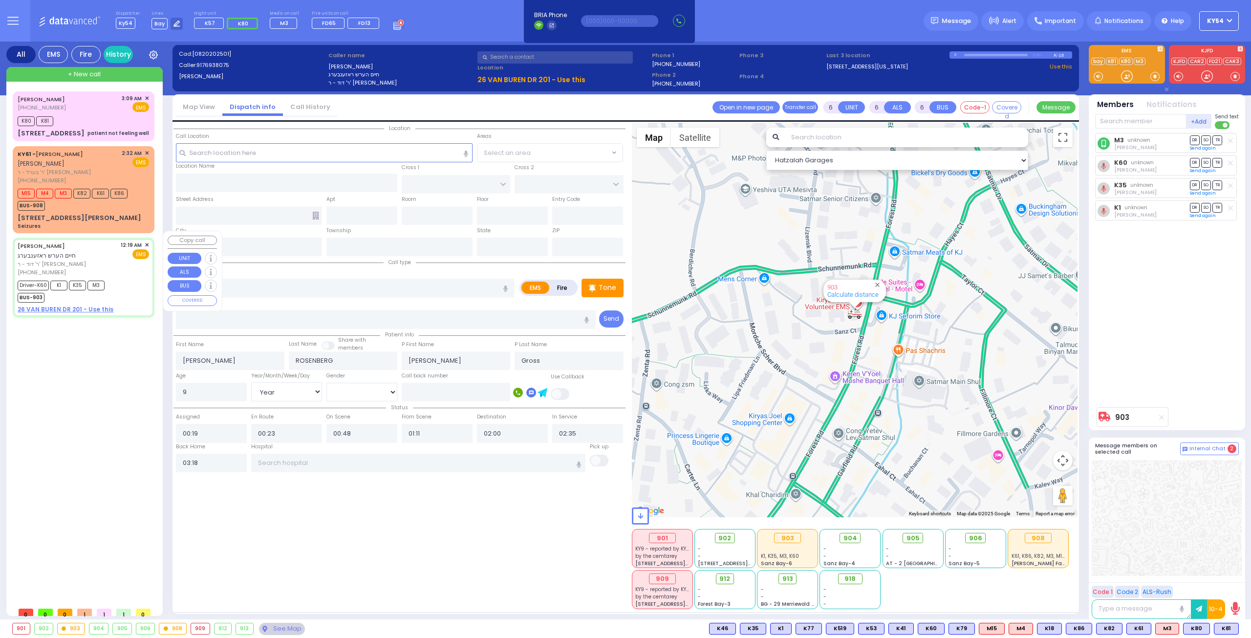
click at [126, 381] on div "[PERSON_NAME] [PHONE_NUMBER] 3:09 AM ✕ K80 K81" at bounding box center [86, 346] width 146 height 511
click at [203, 155] on input "text" at bounding box center [324, 152] width 297 height 19
click at [331, 457] on input "text" at bounding box center [418, 462] width 335 height 19
click at [259, 154] on input "text" at bounding box center [324, 152] width 297 height 19
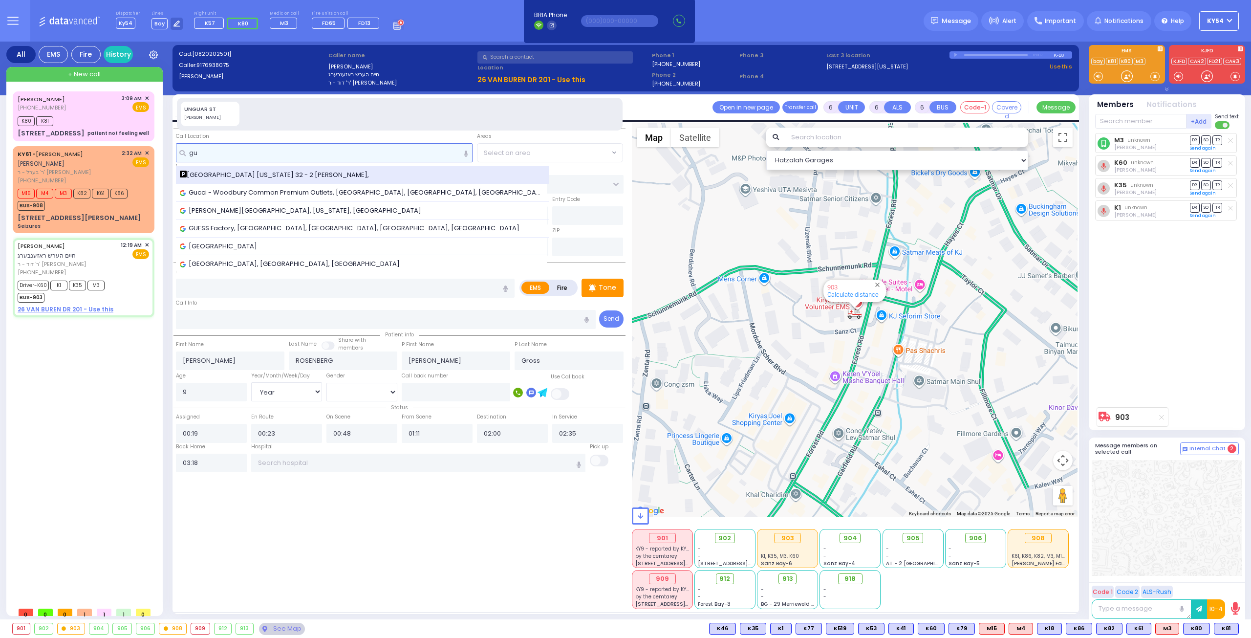
type input "gu"
click at [316, 172] on span "Gulf Gas Station New York 32 - 2 Locey Ln," at bounding box center [276, 175] width 193 height 10
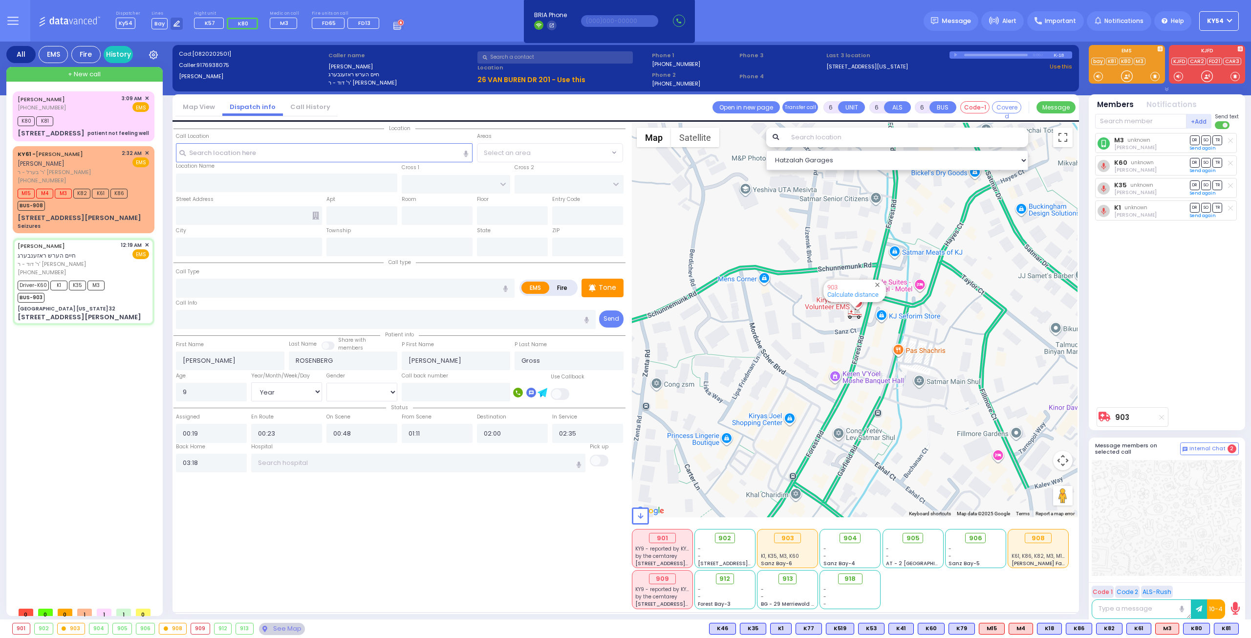
select select
radio input "true"
select select "Year"
select select "[DEMOGRAPHIC_DATA]"
select select "Hatzalah Garages"
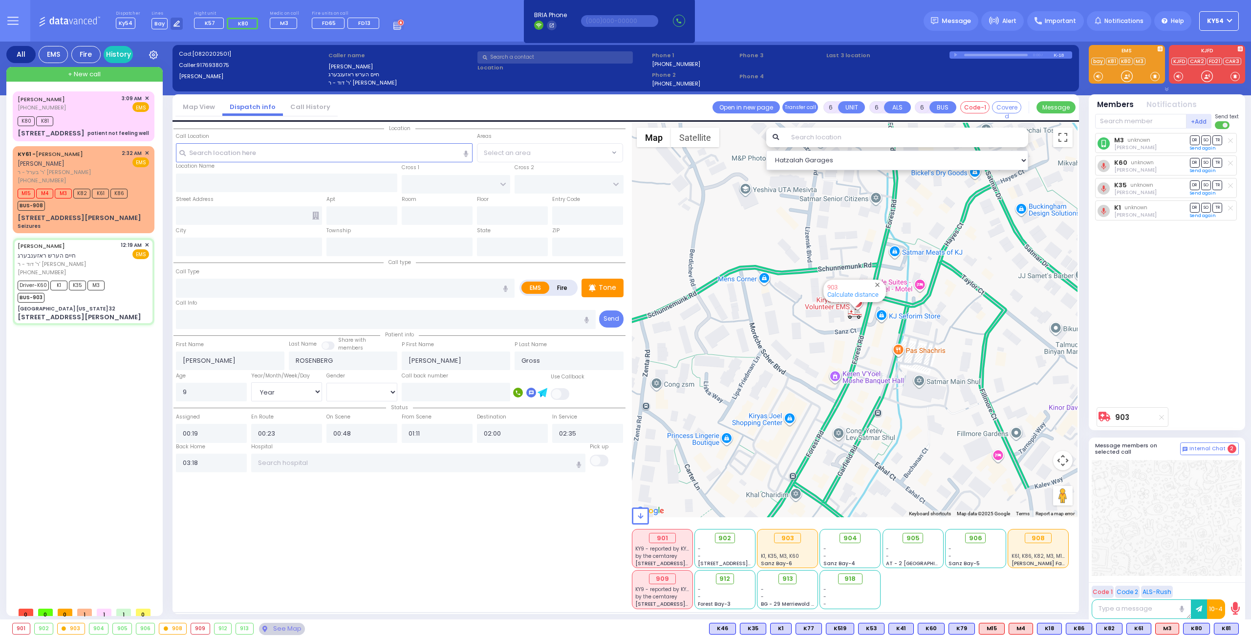
type input "[GEOGRAPHIC_DATA] [US_STATE] 32"
type input "CENTRE DR"
type input "[PERSON_NAME] AVE"
type input "[STREET_ADDRESS][PERSON_NAME]"
type input "Woodbury"
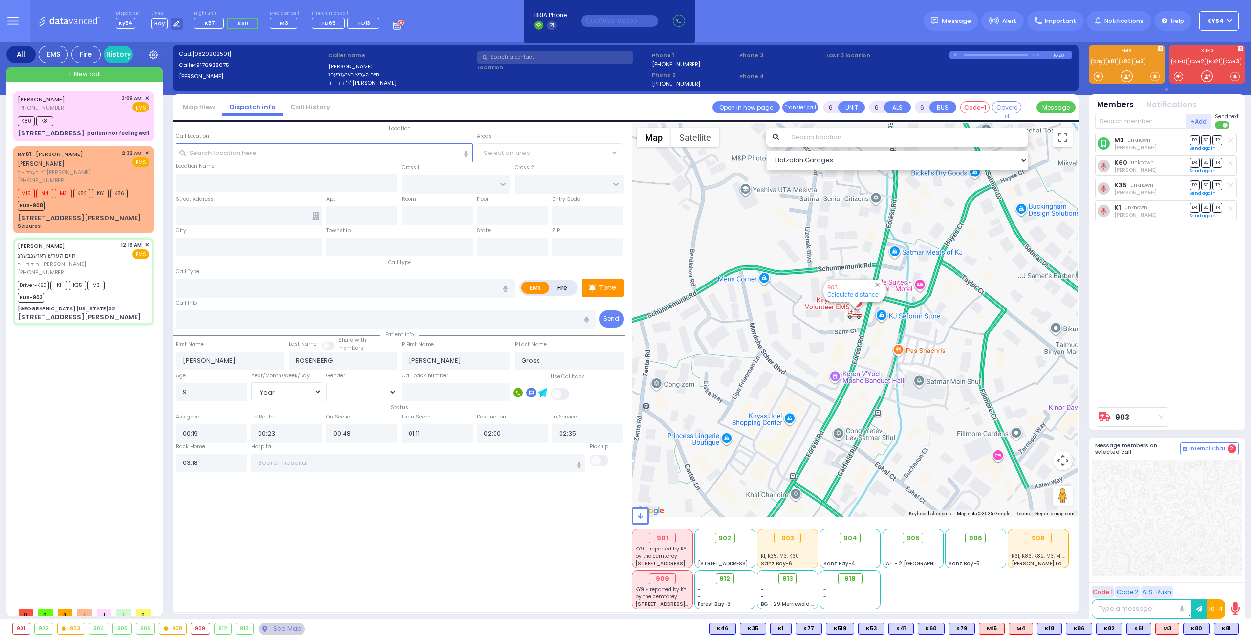
type input "[US_STATE]"
type input "10917"
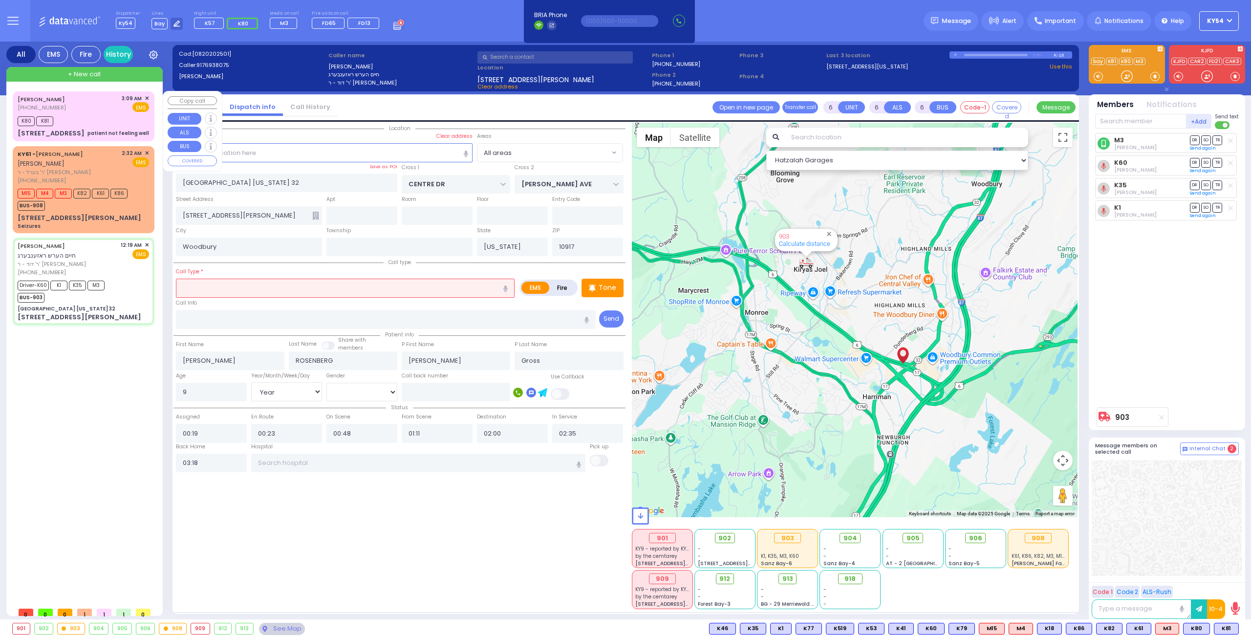
click at [75, 109] on div "BENZION TYRNAUER (845) 492-0406 3:09 AM ✕ EMS" at bounding box center [83, 103] width 131 height 18
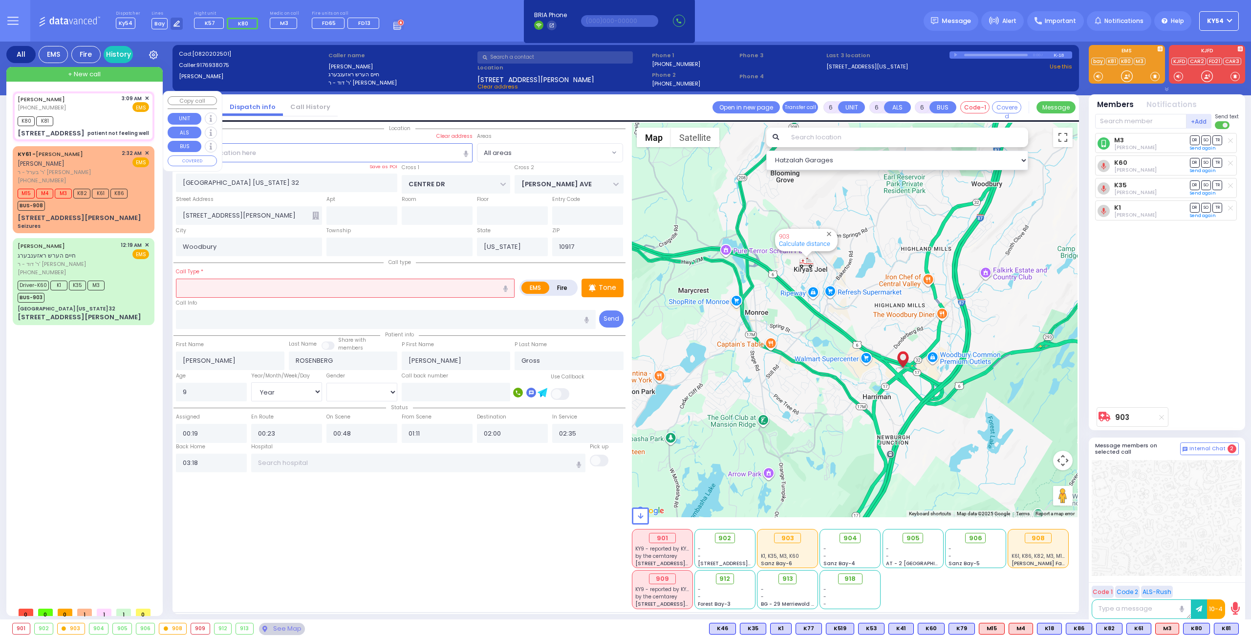
type input "2"
type input "1"
select select
type input "patient not feeling well"
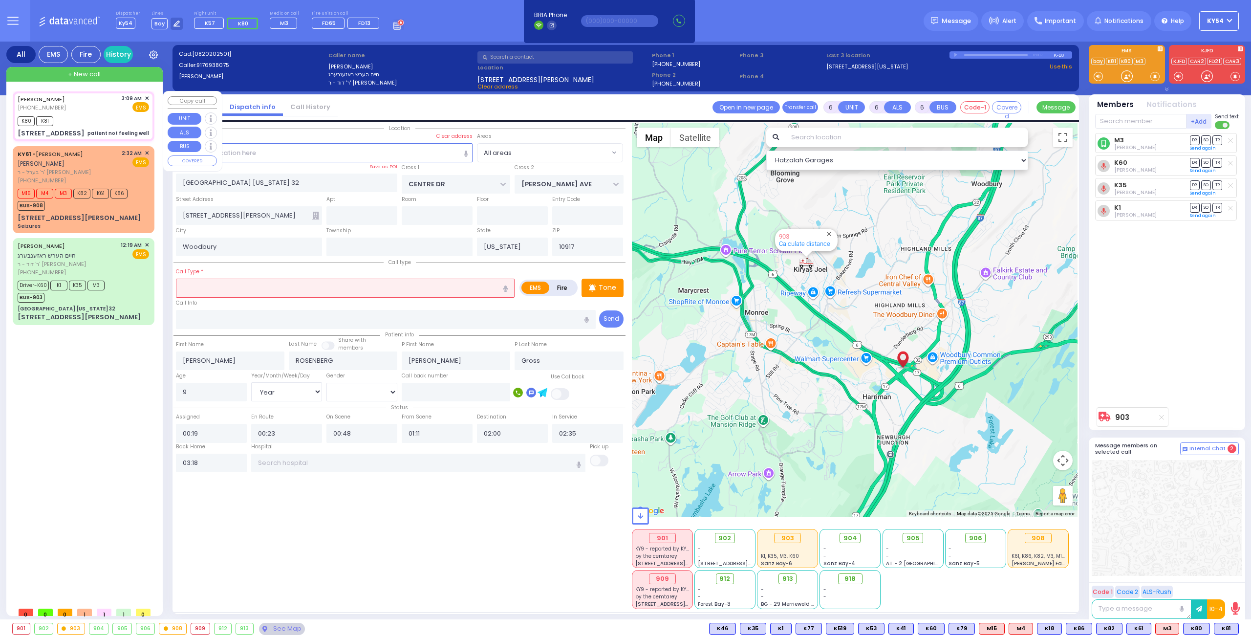
radio input "true"
type input "BENZION"
type input "TYRNAUER"
type input "29"
select select "Year"
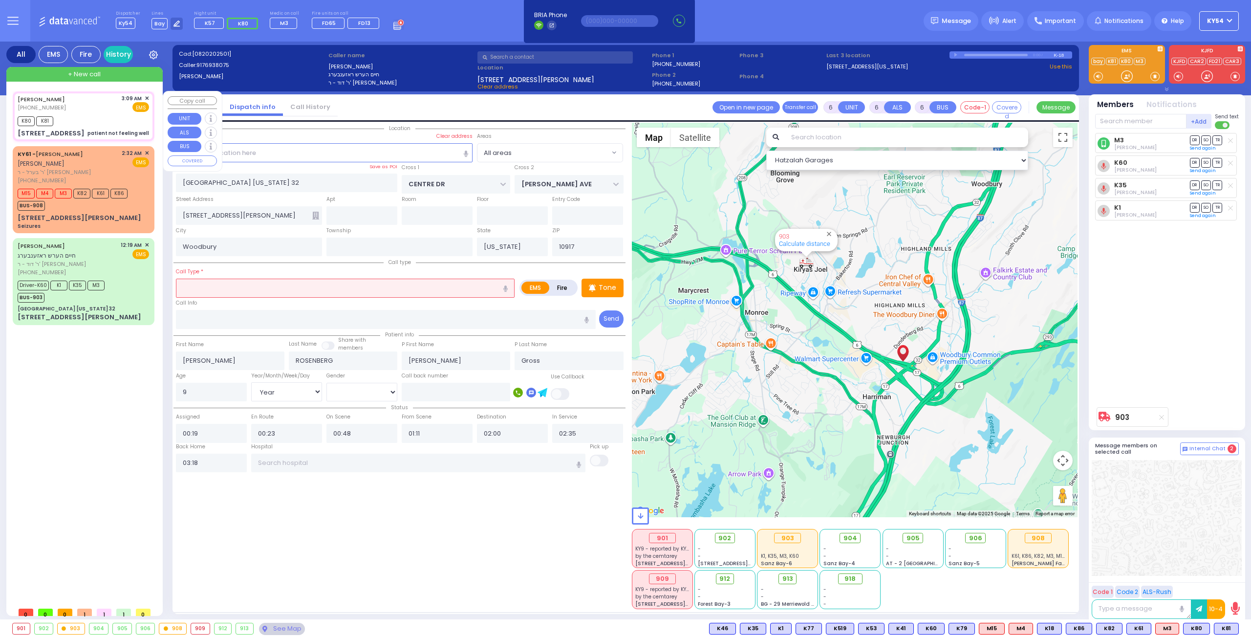
select select "[DEMOGRAPHIC_DATA]"
type input "03:09"
type input "03:10"
type input "03:17"
type input "[PERSON_NAME][GEOGRAPHIC_DATA]"
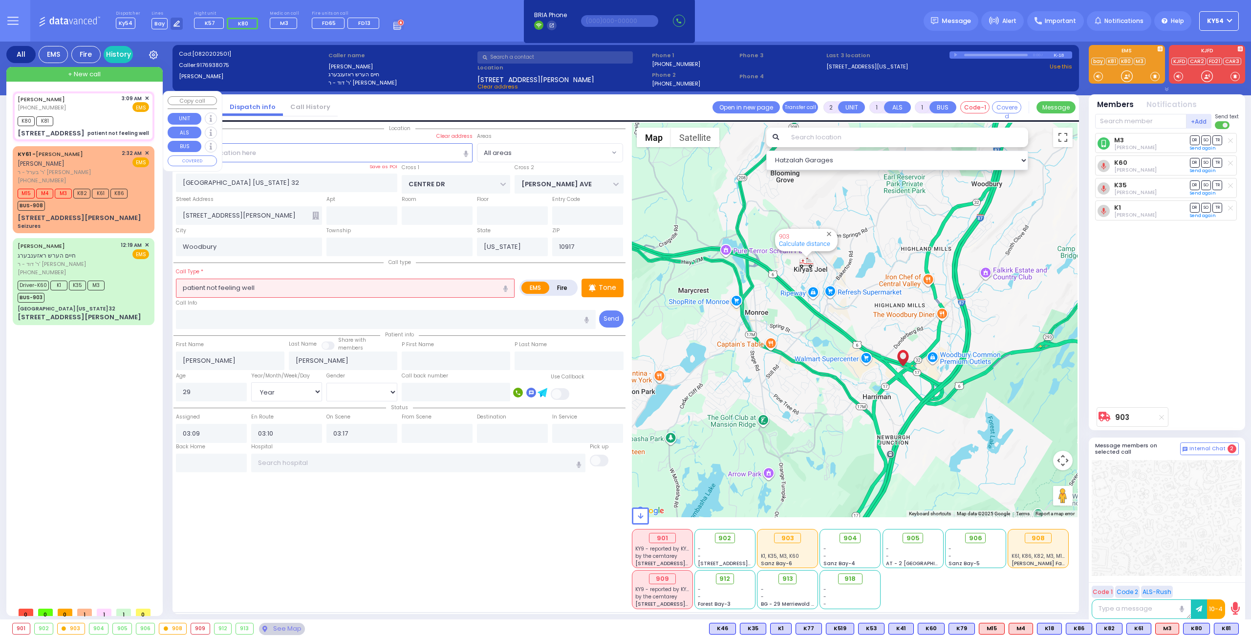
type input "BEER SHAVA ST"
type input "[STREET_ADDRESS]"
type input "404"
type input "[PERSON_NAME]"
type input "10950"
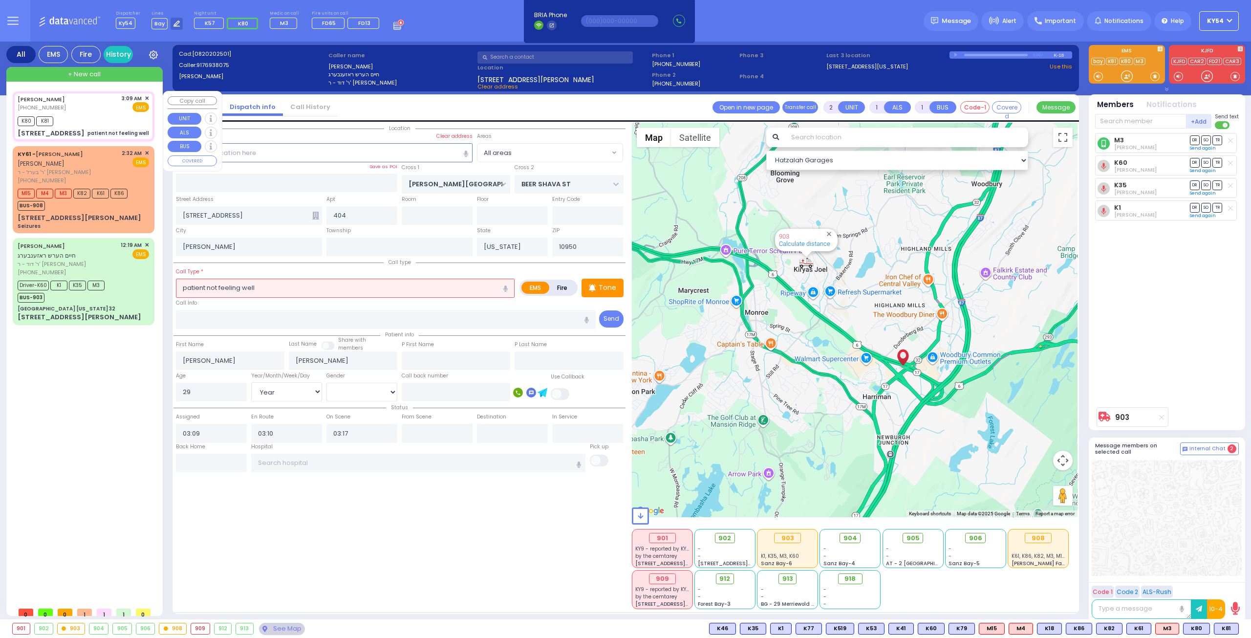
select select "Hatzalah Garages"
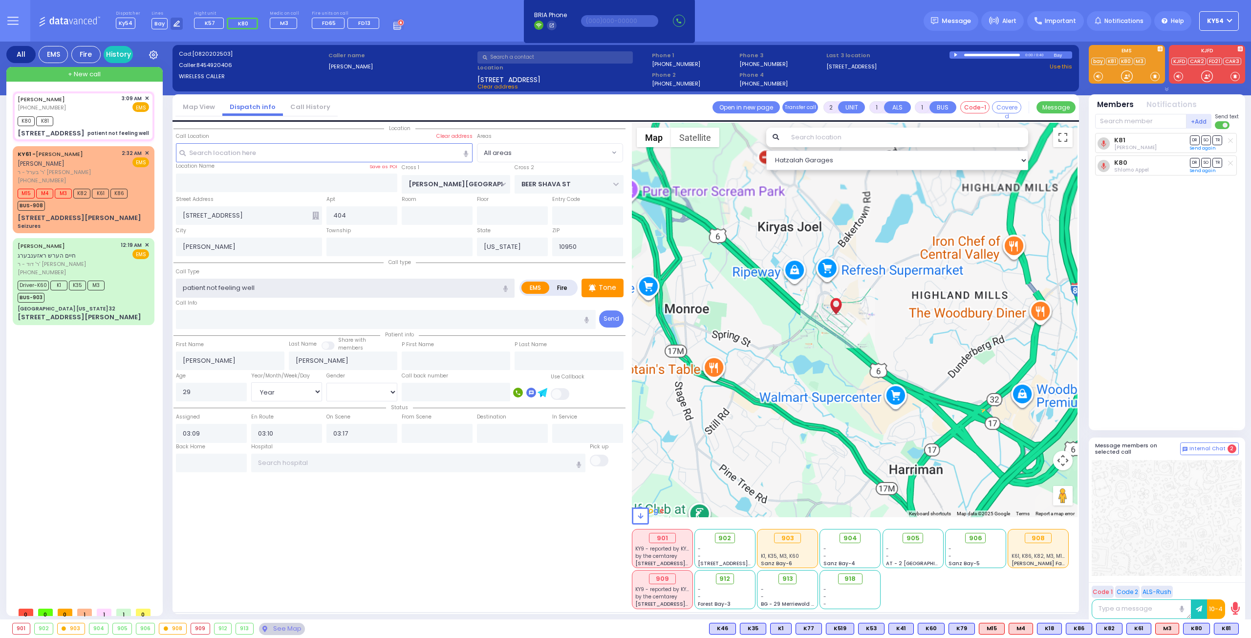
drag, startPoint x: 247, startPoint y: 281, endPoint x: 171, endPoint y: 283, distance: 75.8
click at [171, 283] on div "All EMS Fire History Settings" at bounding box center [625, 332] width 1239 height 581
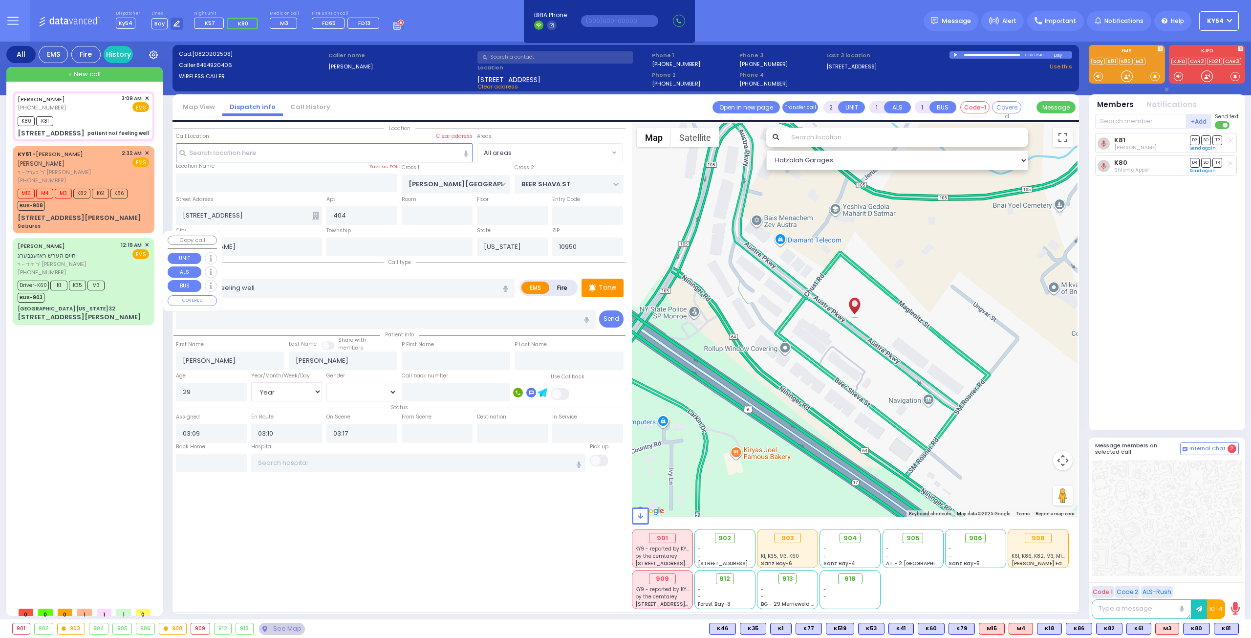
click at [136, 284] on div "Driver-K60 K1 K35 M3 BUS-903" at bounding box center [83, 290] width 131 height 24
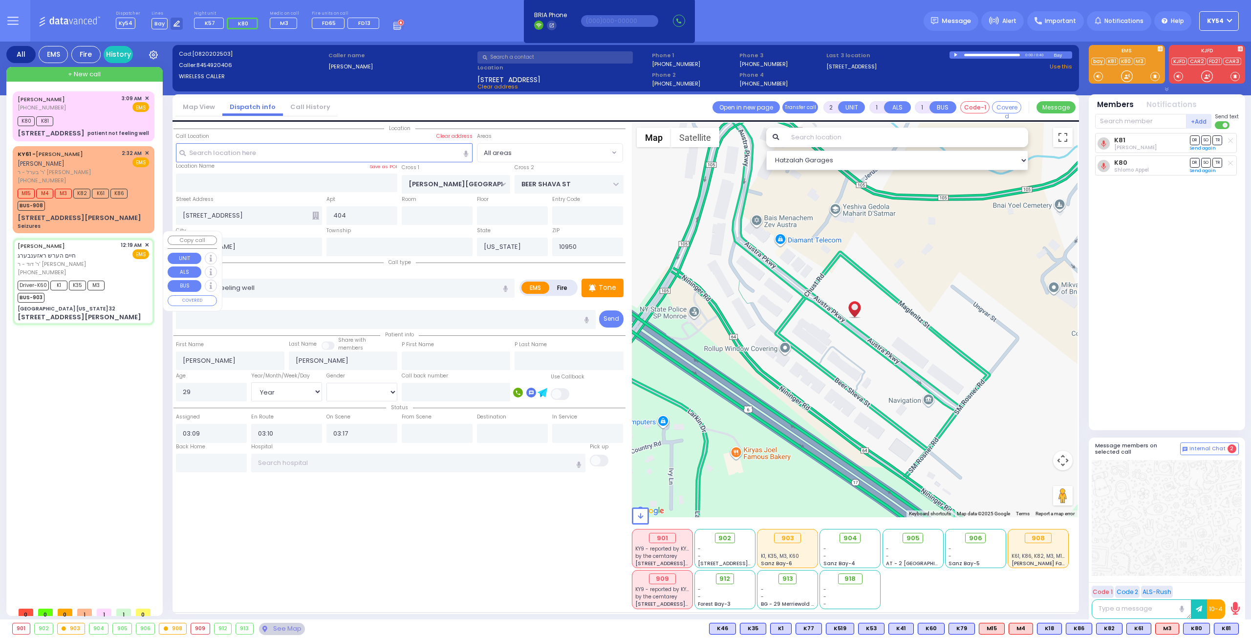
type input "6"
select select
radio input "true"
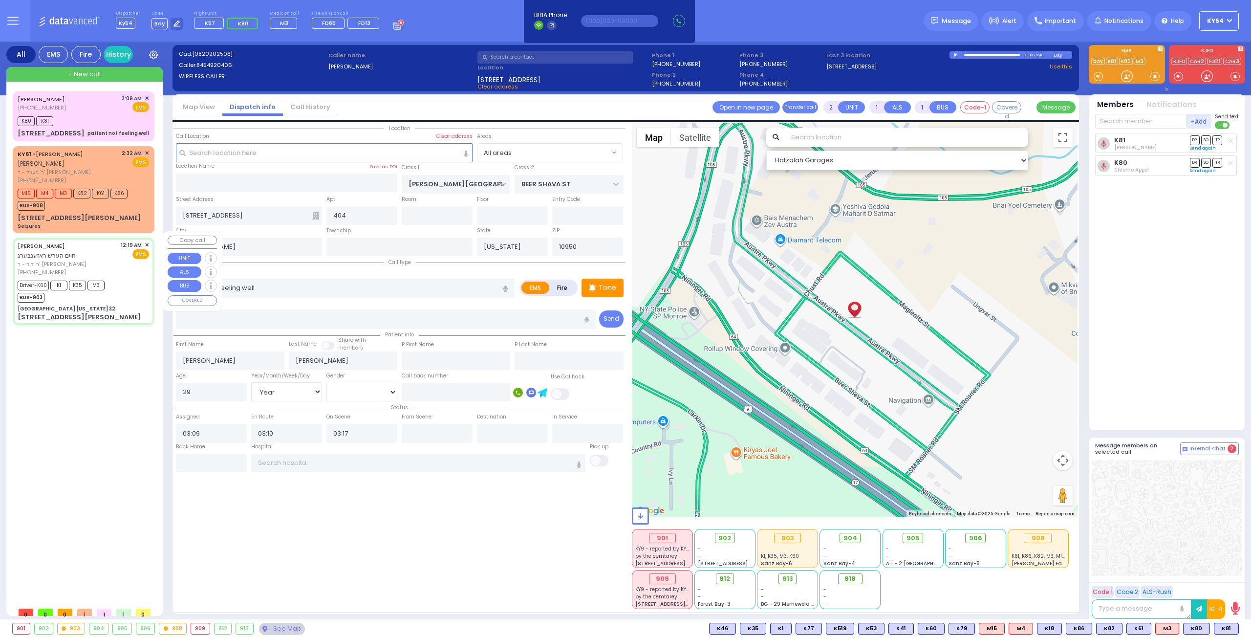
type input "[PERSON_NAME]"
type input "ROSENBERG"
type input "[PERSON_NAME]"
type input "Gross"
type input "9"
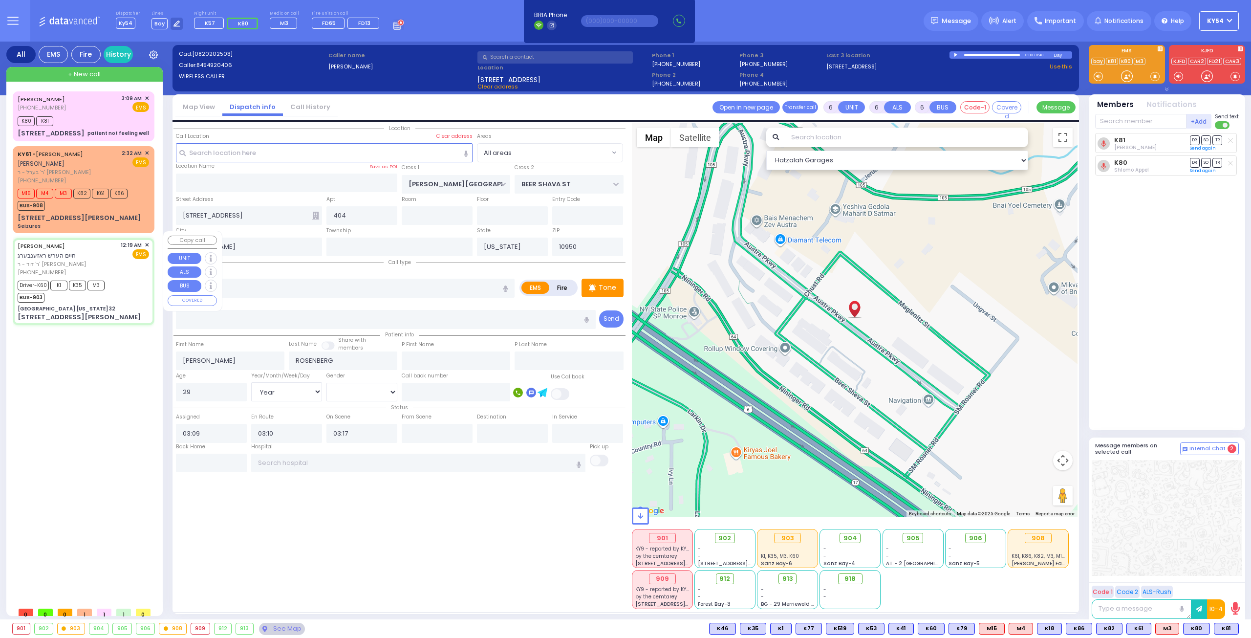
select select "Year"
select select "[DEMOGRAPHIC_DATA]"
type input "00:19"
type input "00:23"
type input "00:48"
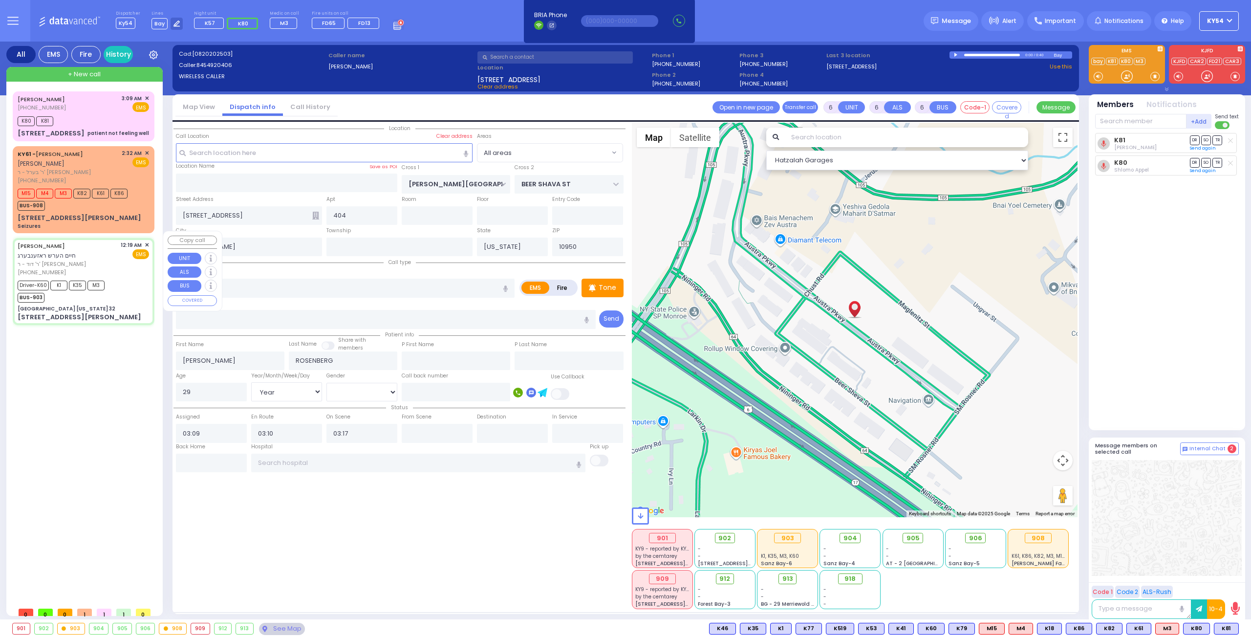
type input "01:11"
type input "02:00"
type input "02:35"
type input "03:18"
select select "Hatzalah Garages"
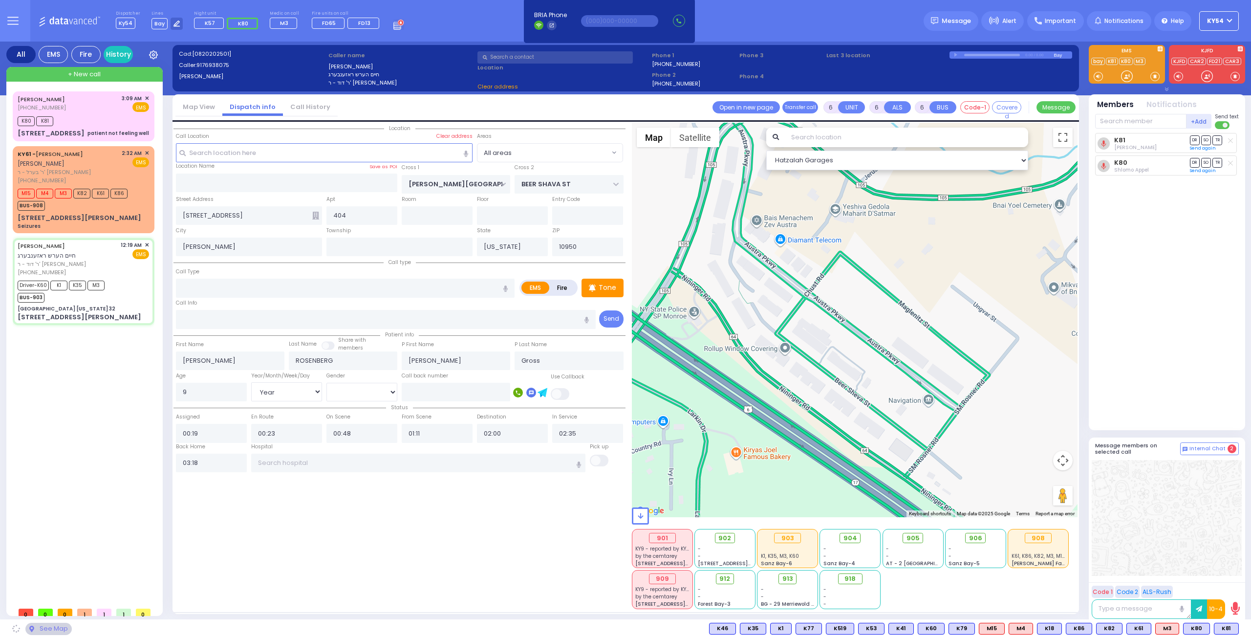
type input "[GEOGRAPHIC_DATA] [US_STATE] 32"
type input "CENTRE DR"
type input "[PERSON_NAME] AVE"
type input "[STREET_ADDRESS][PERSON_NAME]"
type input "Woodbury"
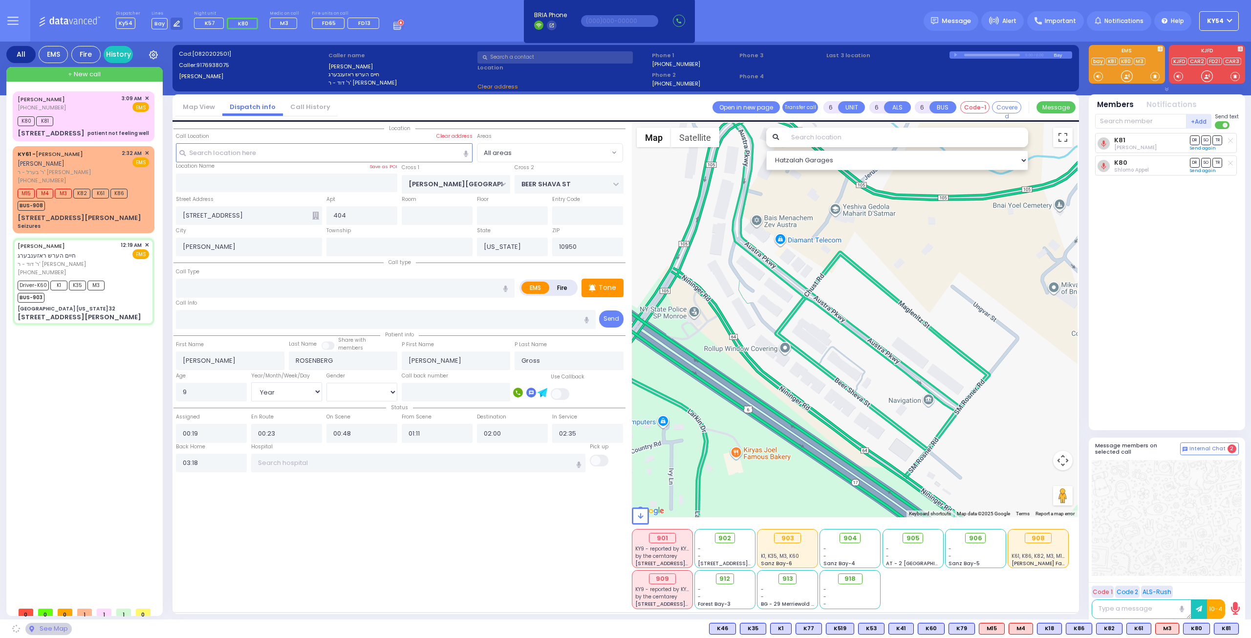
type input "10917"
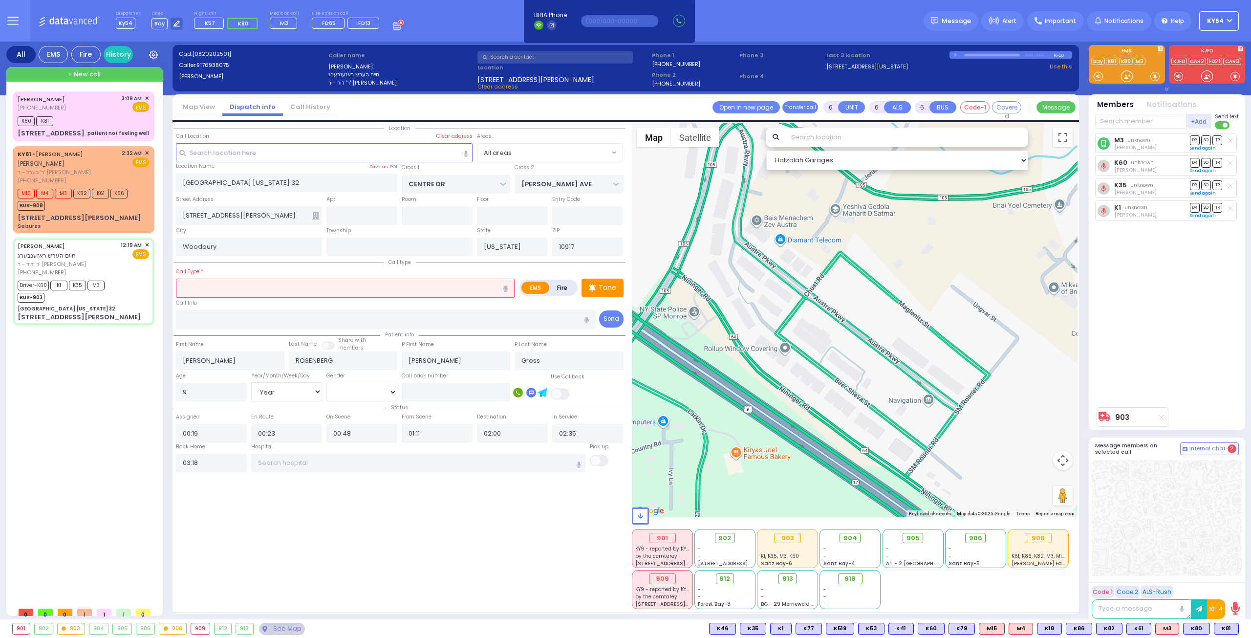
click at [231, 284] on input "text" at bounding box center [345, 288] width 339 height 19
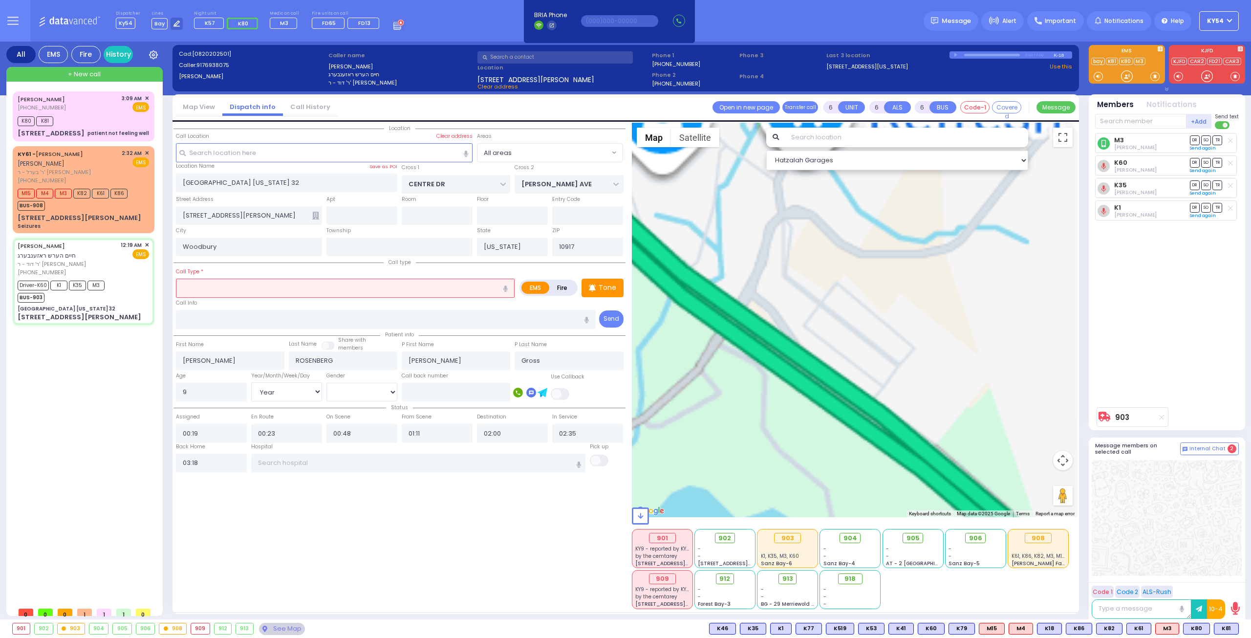
paste input "patient not feeling well"
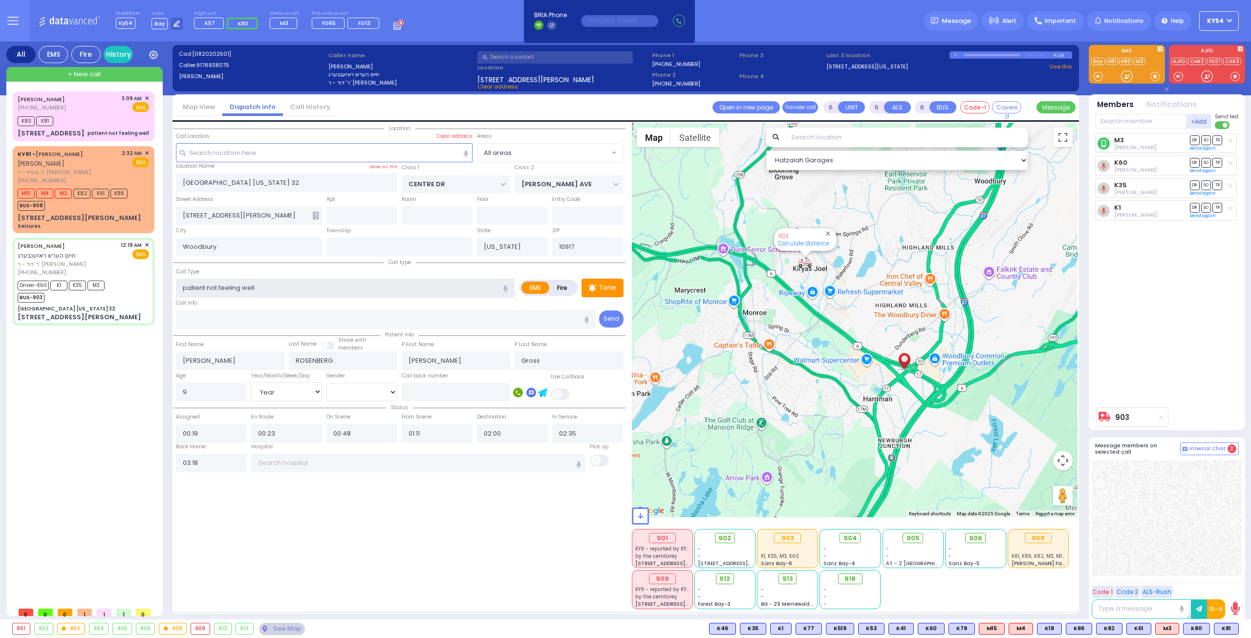
type input "patient not feeling well"
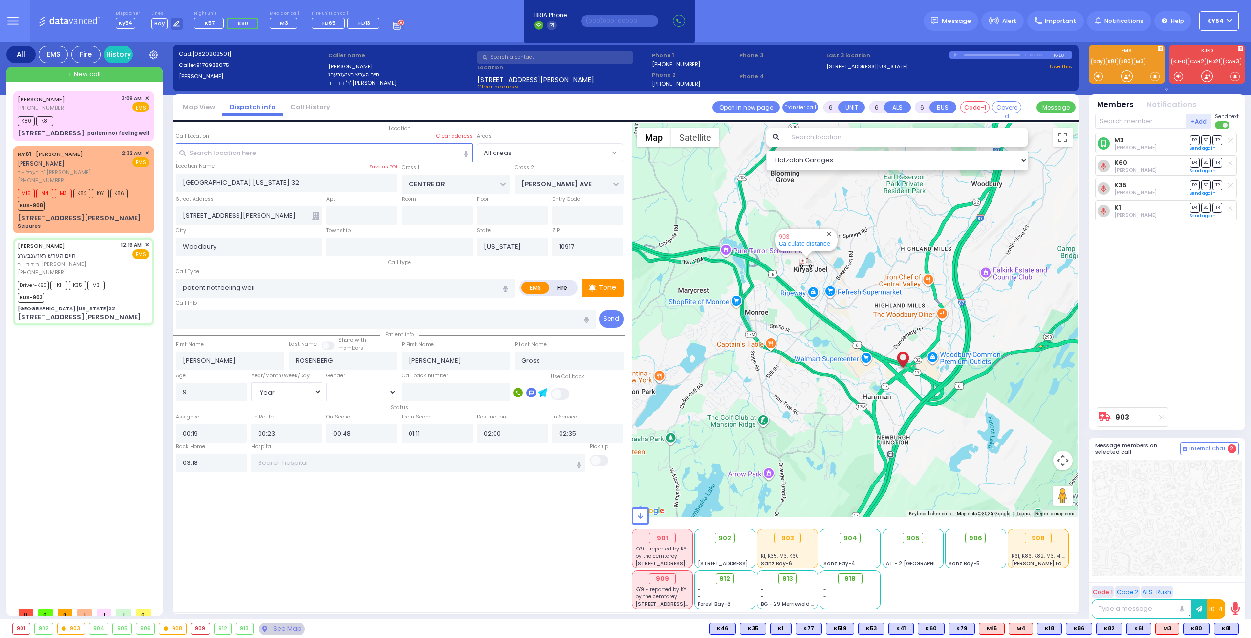
click at [111, 375] on div "[PERSON_NAME] [PHONE_NUMBER] 3:09 AM ✕ K80 K81" at bounding box center [86, 346] width 146 height 511
select select
radio input "true"
select select
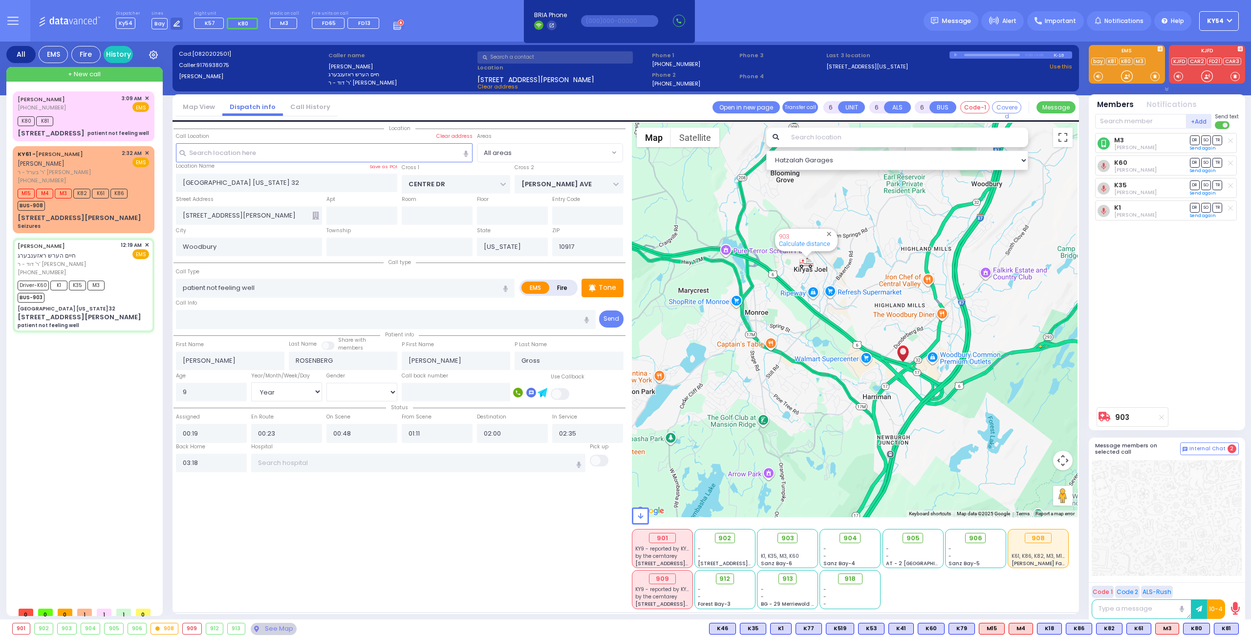
select select
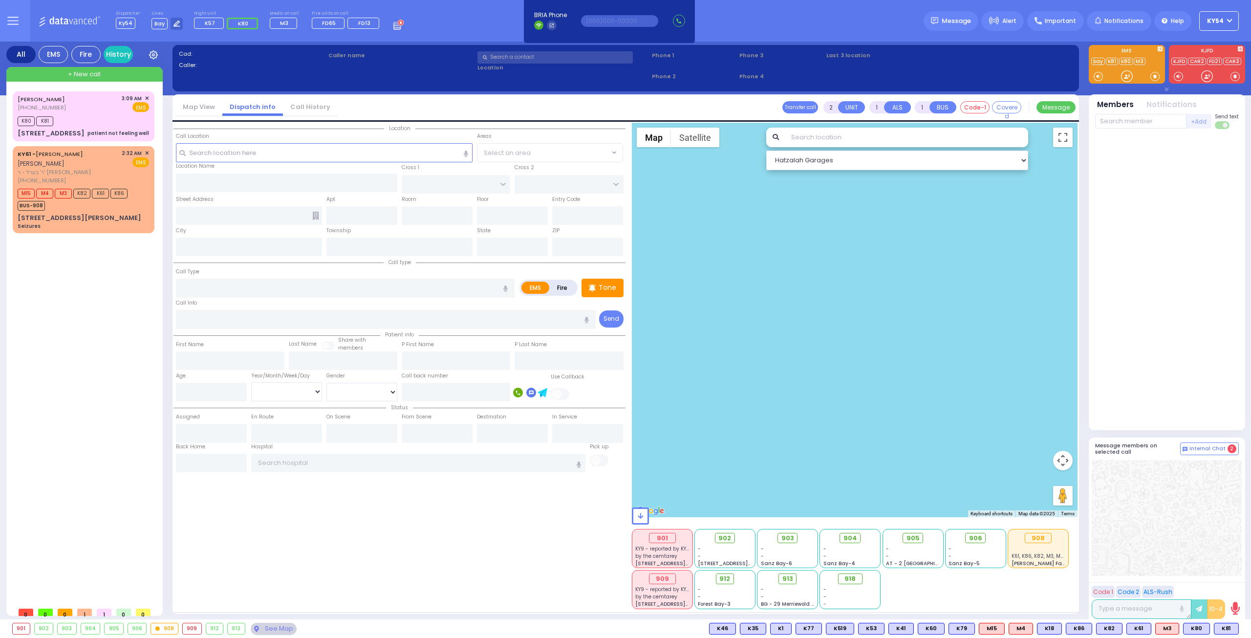
click at [9, 16] on icon at bounding box center [12, 20] width 11 height 11
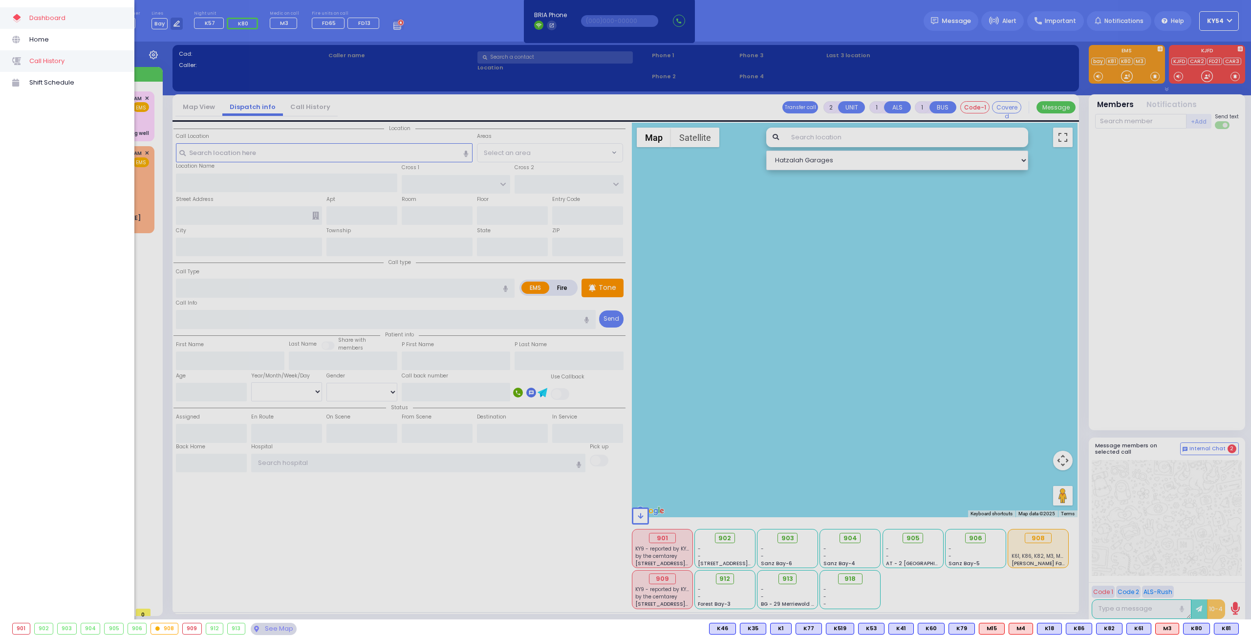
click at [50, 55] on span "Call History" at bounding box center [75, 61] width 93 height 13
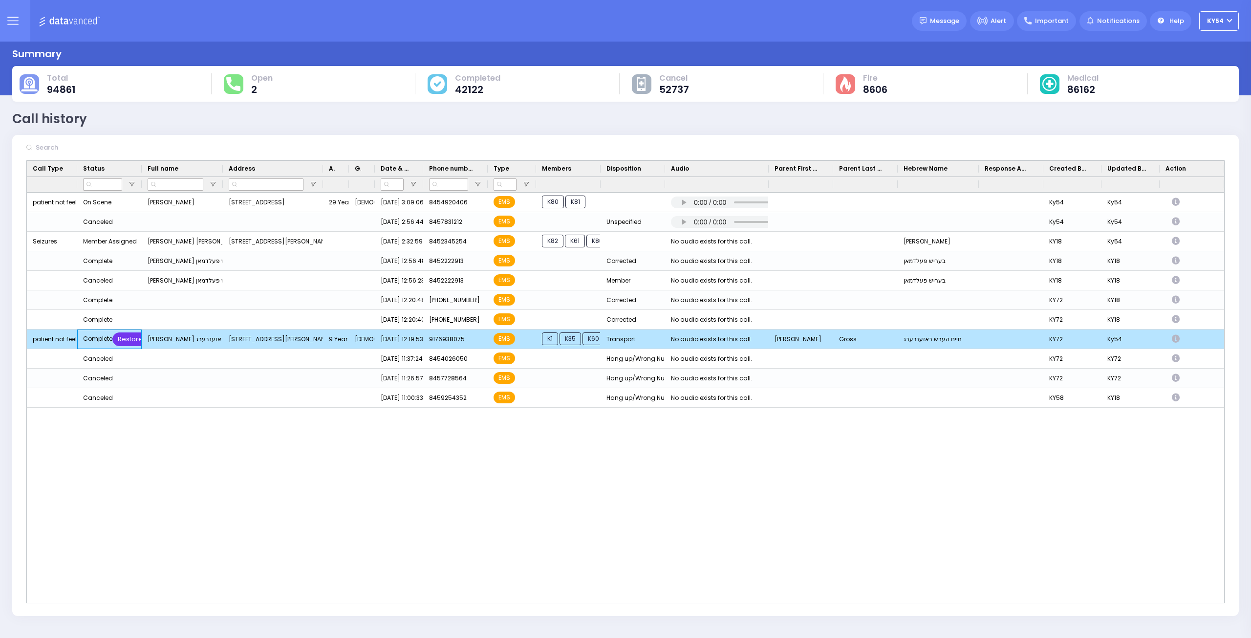
click at [129, 336] on div "Restore" at bounding box center [130, 339] width 36 height 14
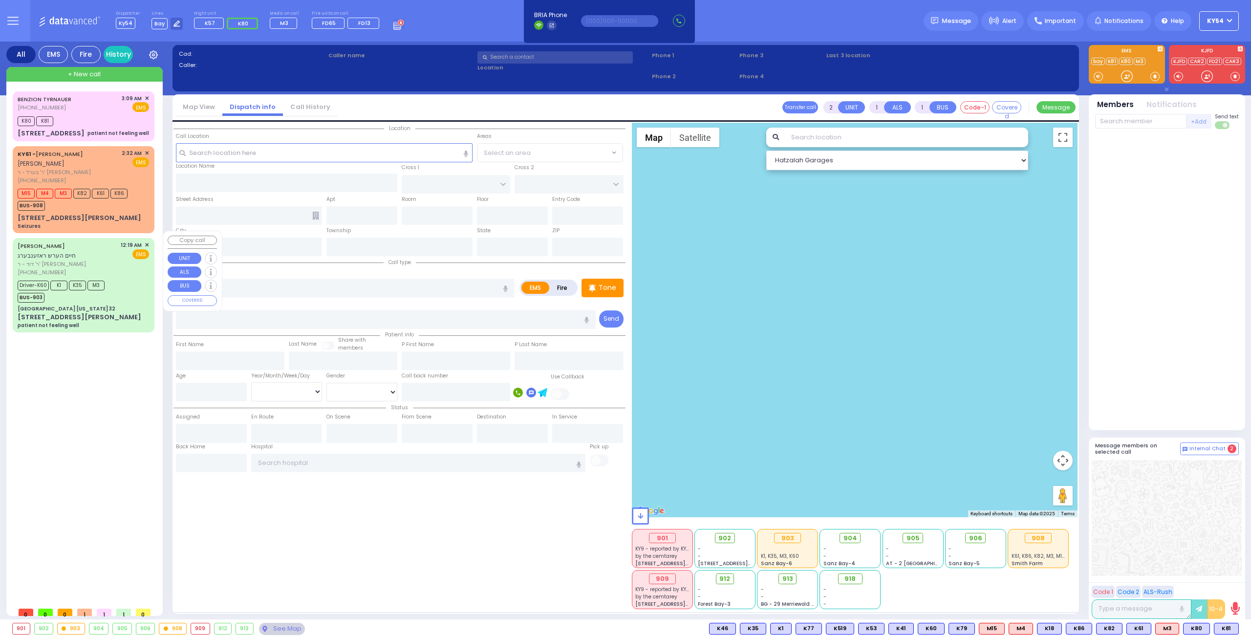
click at [101, 252] on div "[PERSON_NAME] חיים הערש ראזענבערג" at bounding box center [68, 250] width 100 height 19
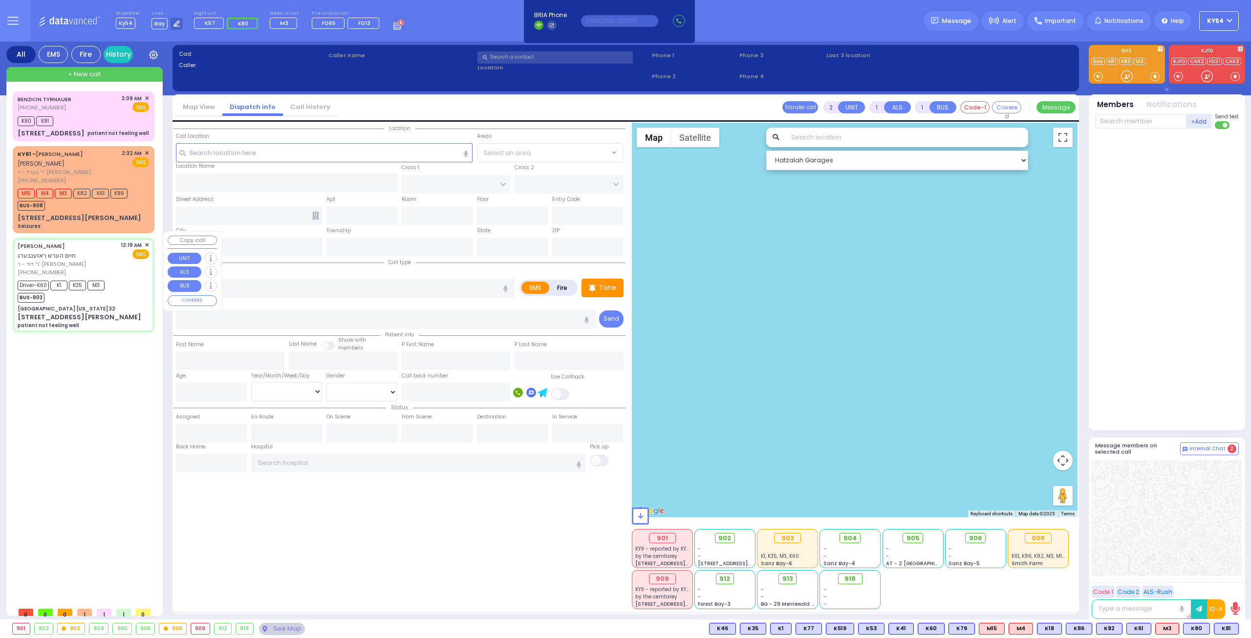
type input "6"
select select
type input "patient not feeling well"
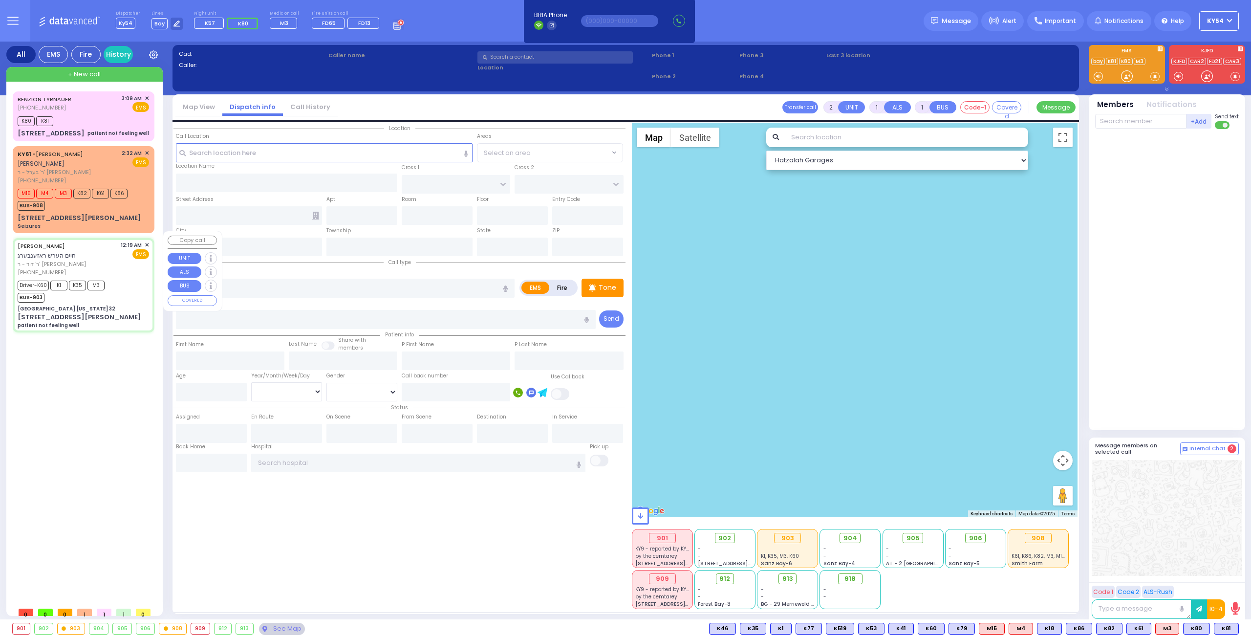
radio input "true"
type input "[PERSON_NAME]"
type input "ROSENBERG"
type input "[PERSON_NAME]"
type input "Gross"
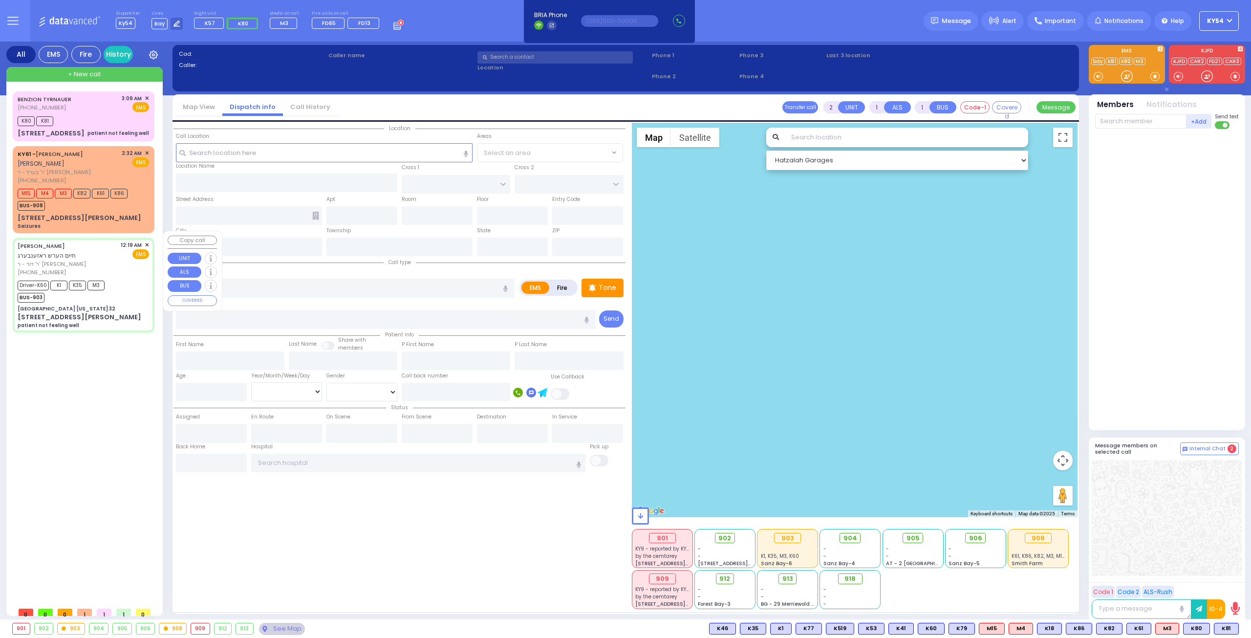
type input "9"
select select "Year"
select select "[DEMOGRAPHIC_DATA]"
type input "00:19"
type input "00:23"
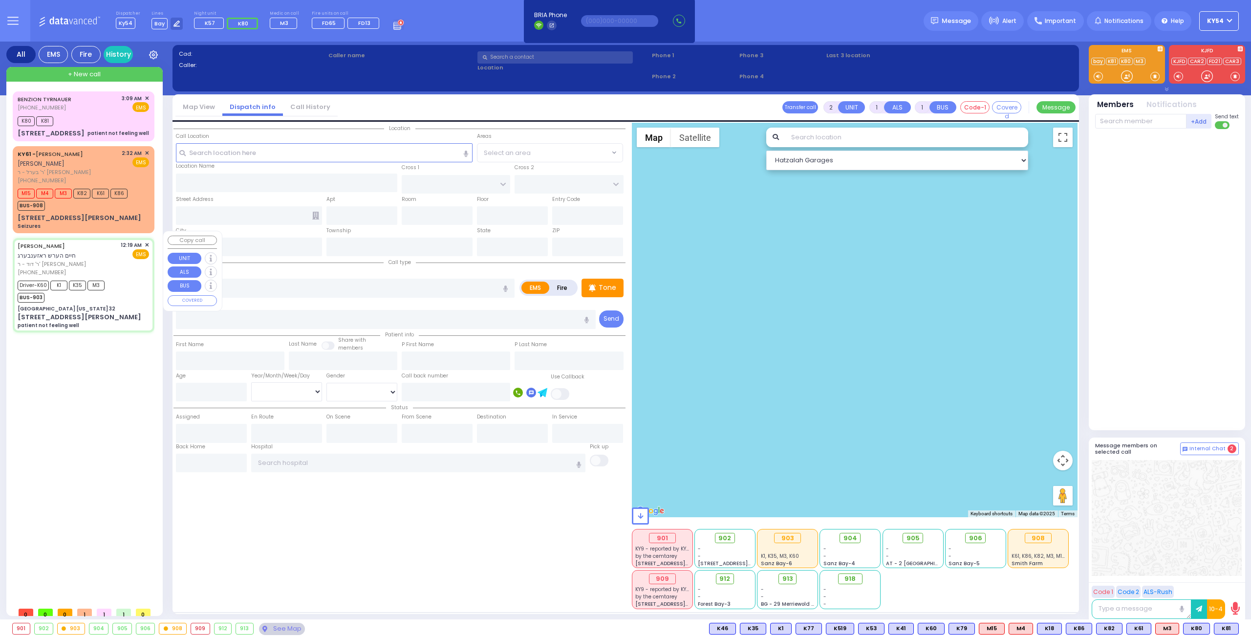
type input "00:48"
type input "01:11"
type input "02:00"
type input "02:35"
type input "[GEOGRAPHIC_DATA] [US_STATE] 32"
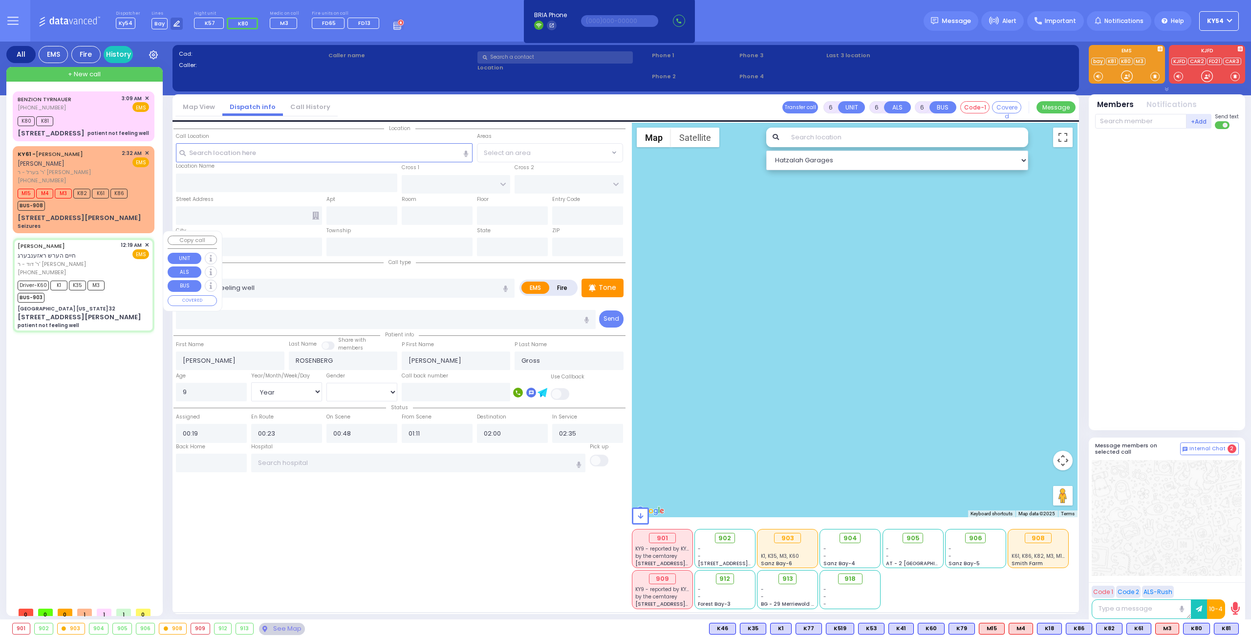
type input "CENTRE DR"
type input "[PERSON_NAME] AVE"
type input "[STREET_ADDRESS][PERSON_NAME]"
type input "Woodbury"
type input "[US_STATE]"
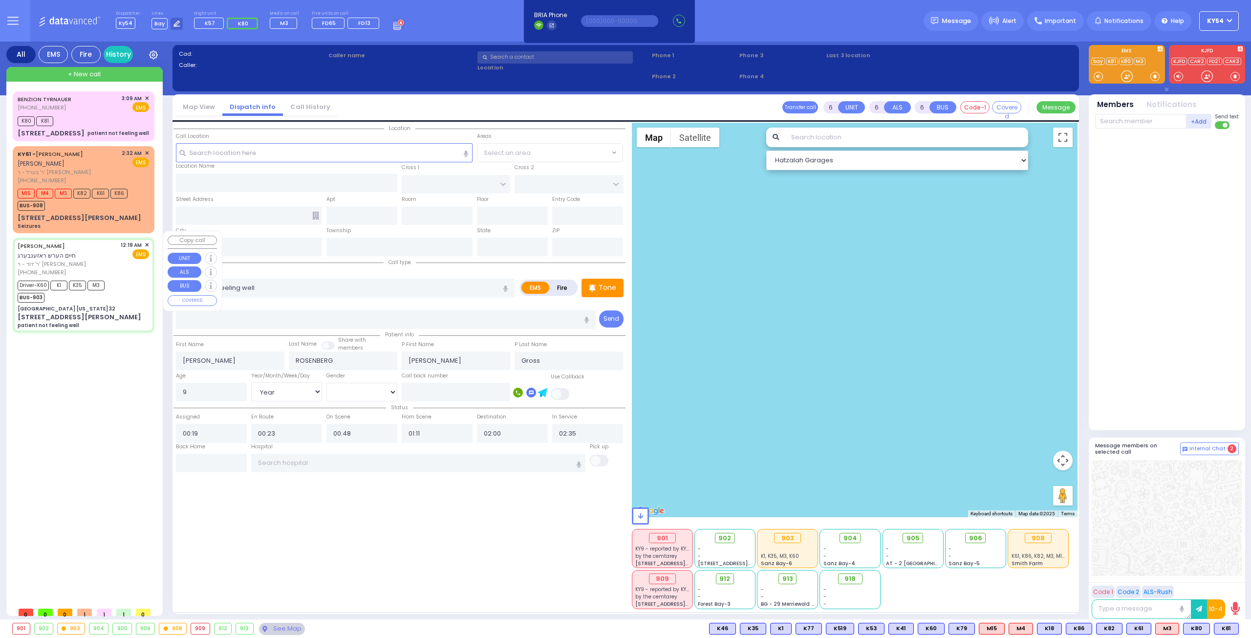
type input "10917"
select select "Hatzalah Garages"
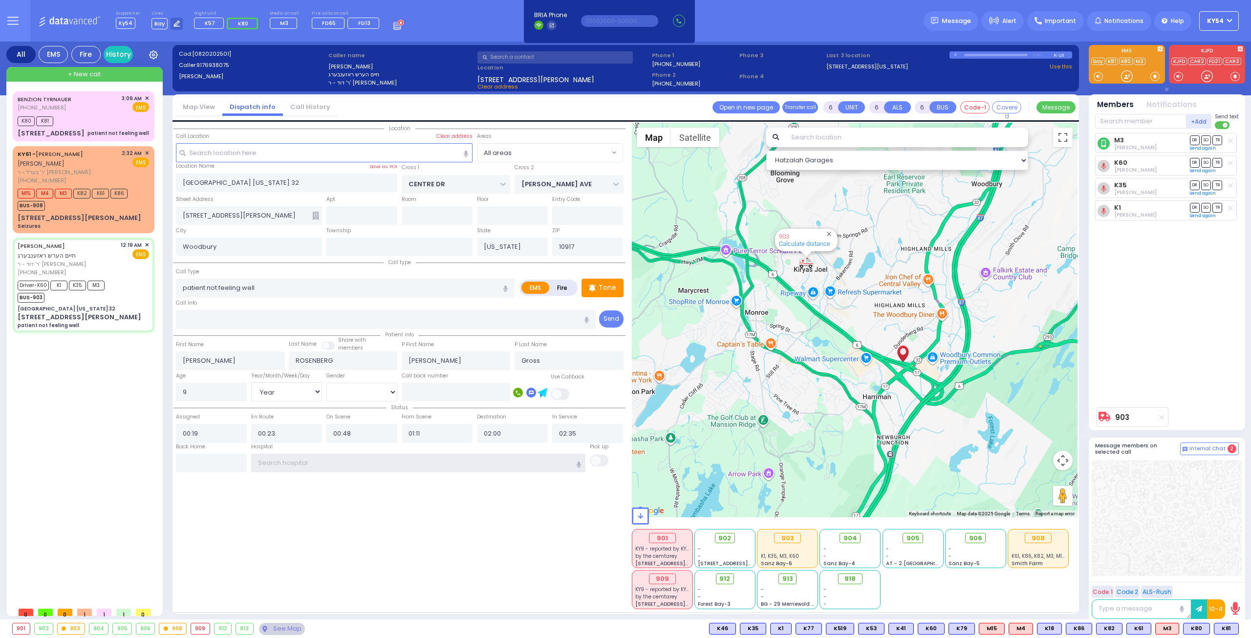
click at [289, 461] on input "text" at bounding box center [418, 462] width 335 height 19
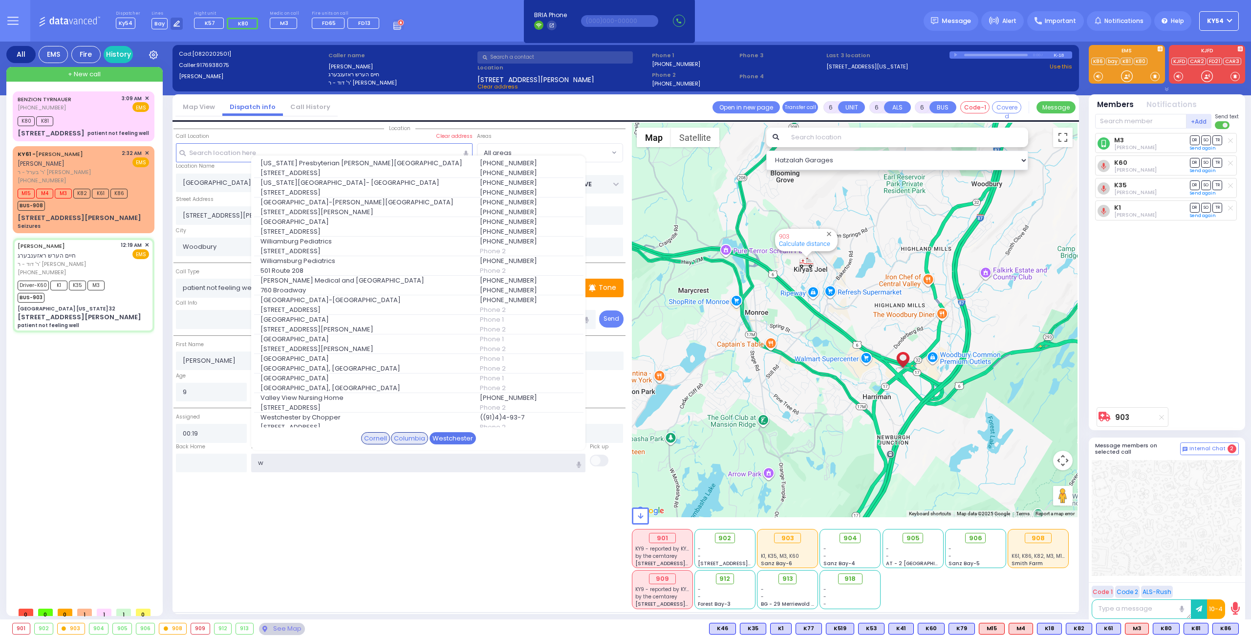
type input "w"
click at [456, 433] on div "Westchester" at bounding box center [453, 438] width 46 height 13
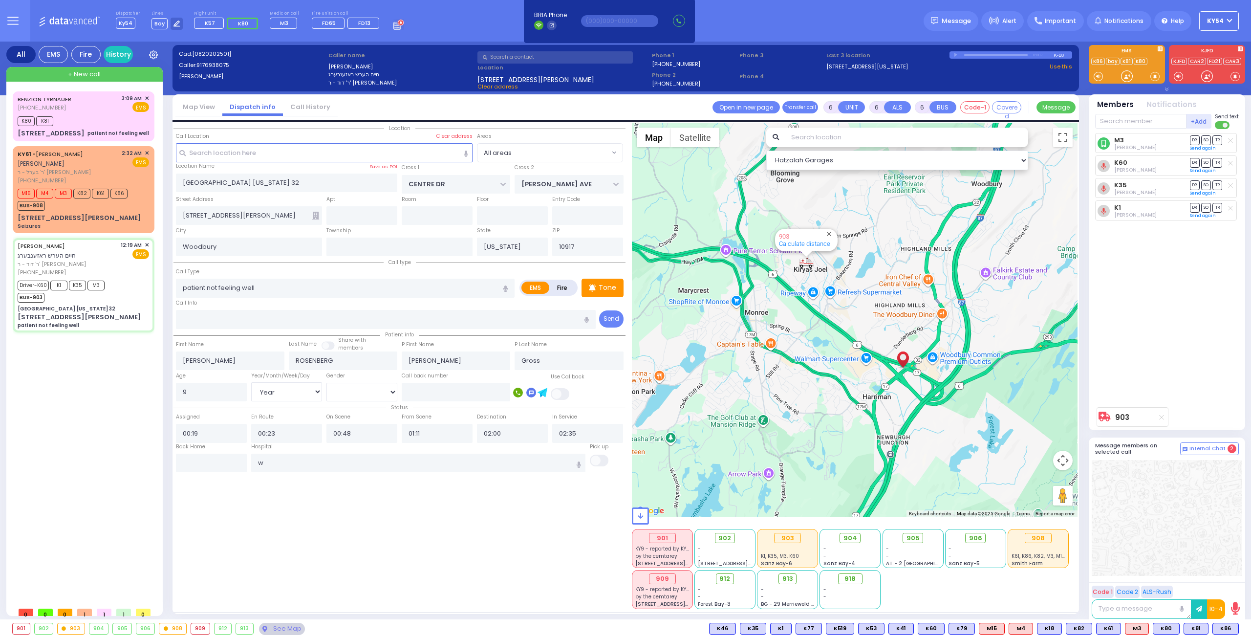
select select
radio input "true"
select select "Year"
select select "[DEMOGRAPHIC_DATA]"
type input "[GEOGRAPHIC_DATA]-[PERSON_NAME][GEOGRAPHIC_DATA]"
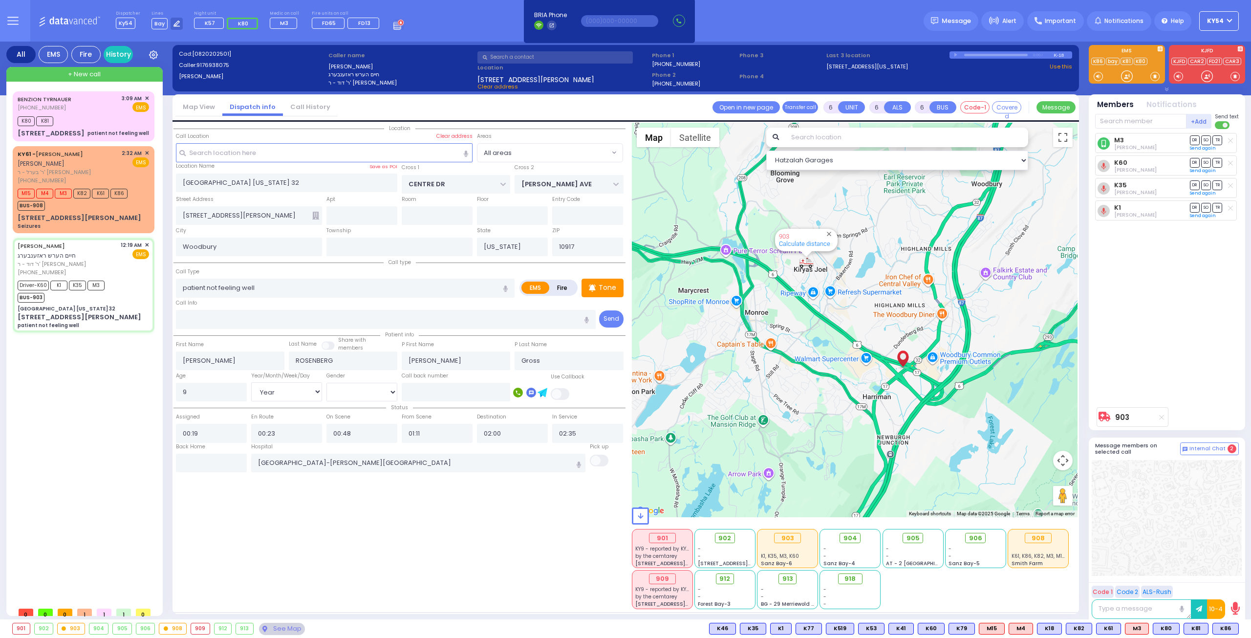
select select "Hatzalah Garages"
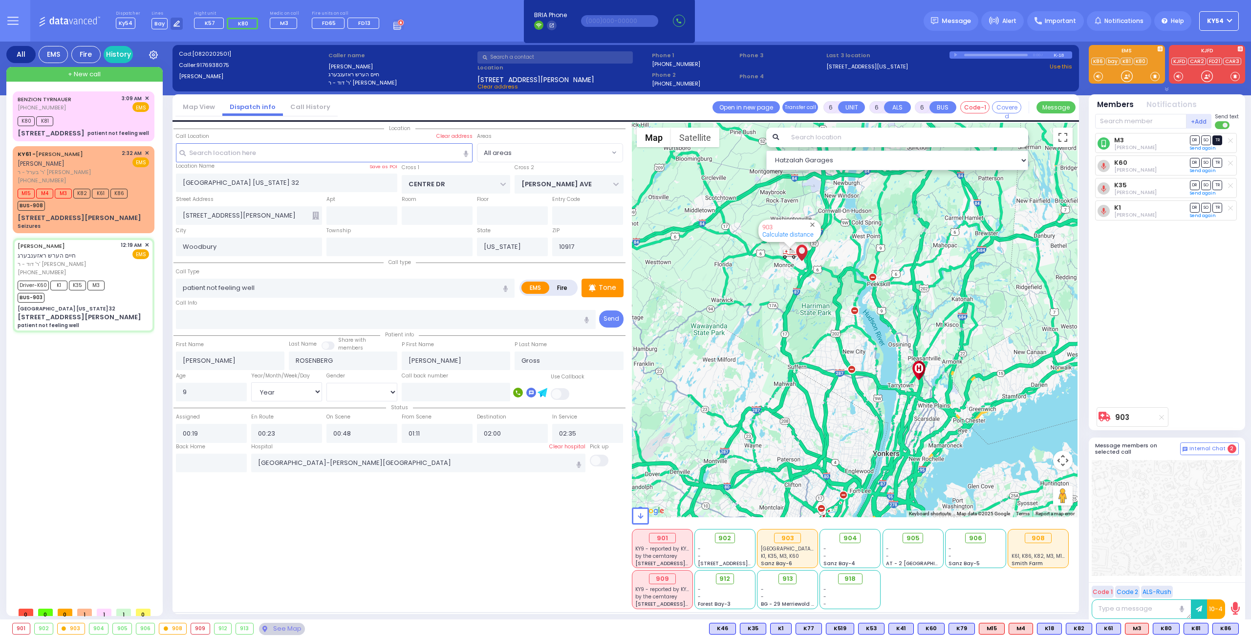
click at [1220, 140] on span "TR" at bounding box center [1217, 139] width 10 height 9
select select
radio input "true"
select select "Year"
select select "[DEMOGRAPHIC_DATA]"
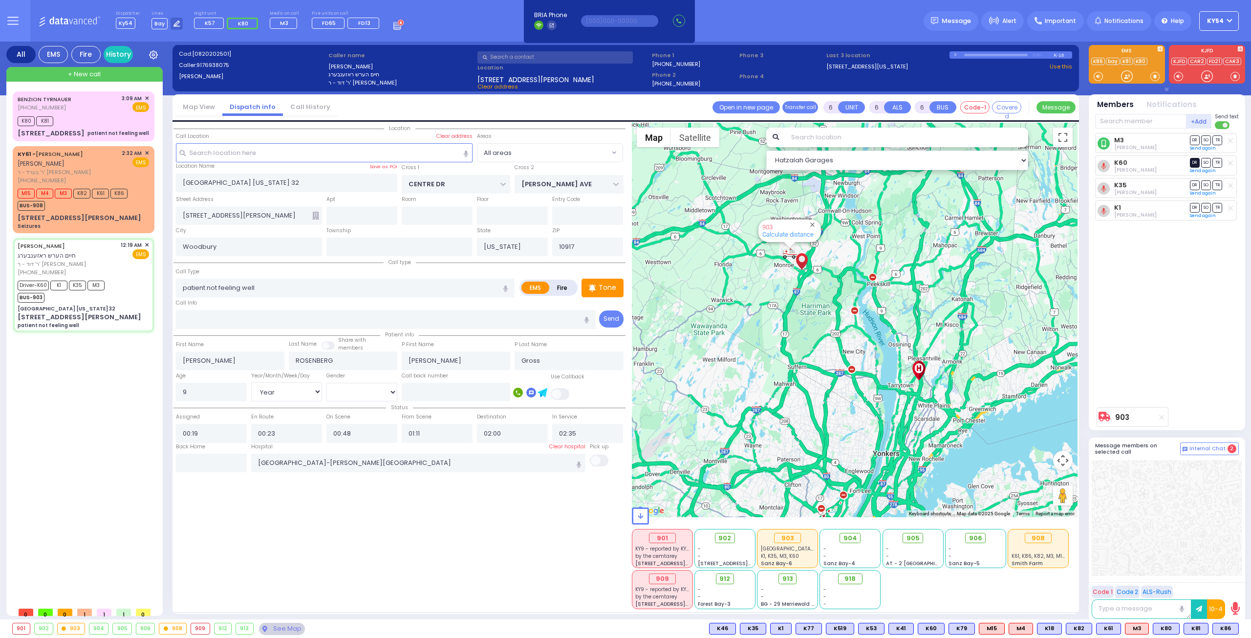
select select "Hatzalah Garages"
click at [1193, 162] on span "DR" at bounding box center [1195, 162] width 10 height 9
select select
radio input "true"
select select "Year"
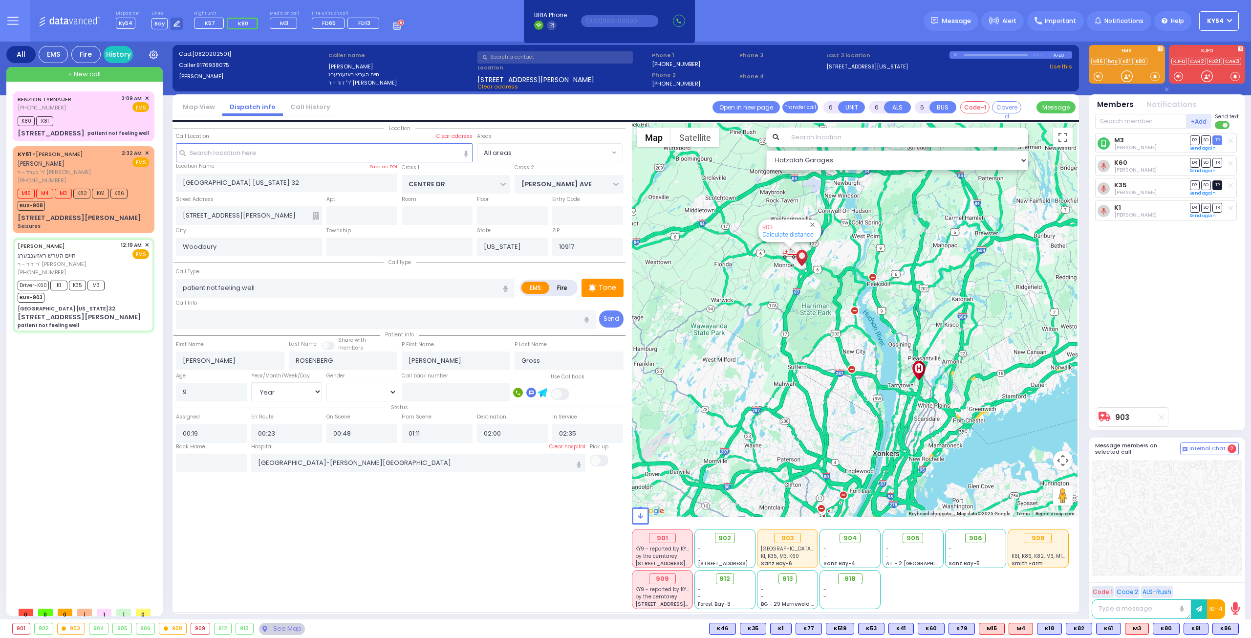
select select "[DEMOGRAPHIC_DATA]"
select select "Hatzalah Garages"
click at [1219, 182] on span "TR" at bounding box center [1217, 184] width 10 height 9
select select
radio input "true"
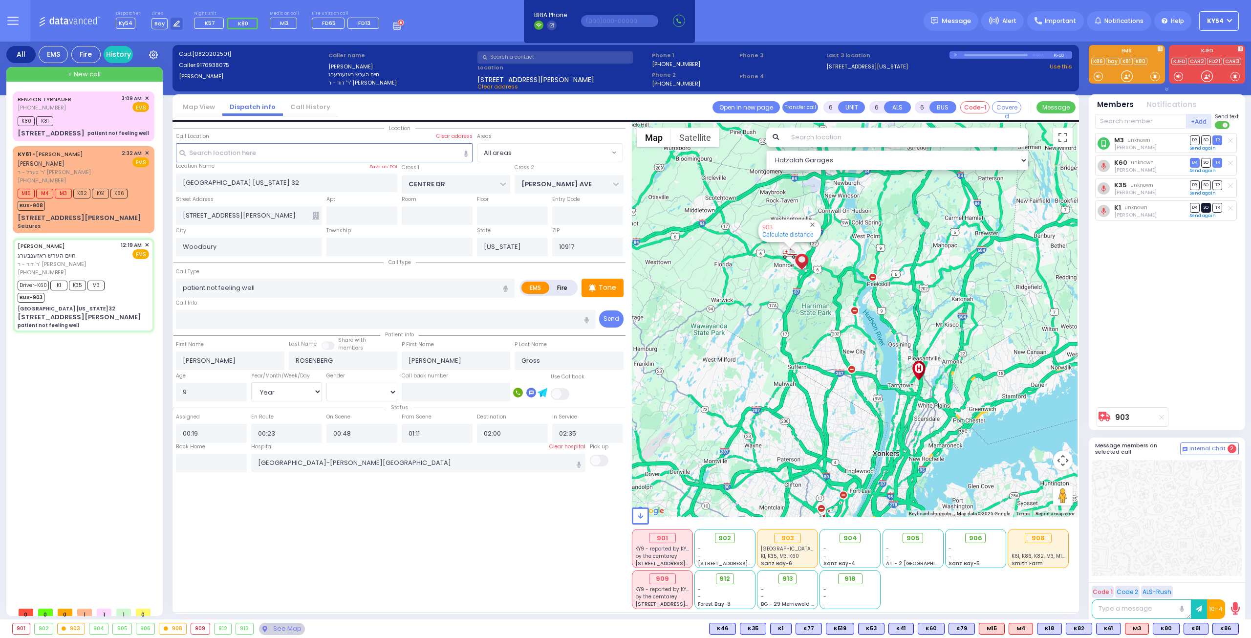
select select "Year"
select select "[DEMOGRAPHIC_DATA]"
select select "Hatzalah Garages"
click at [1204, 206] on span "SO" at bounding box center [1206, 207] width 10 height 9
select select
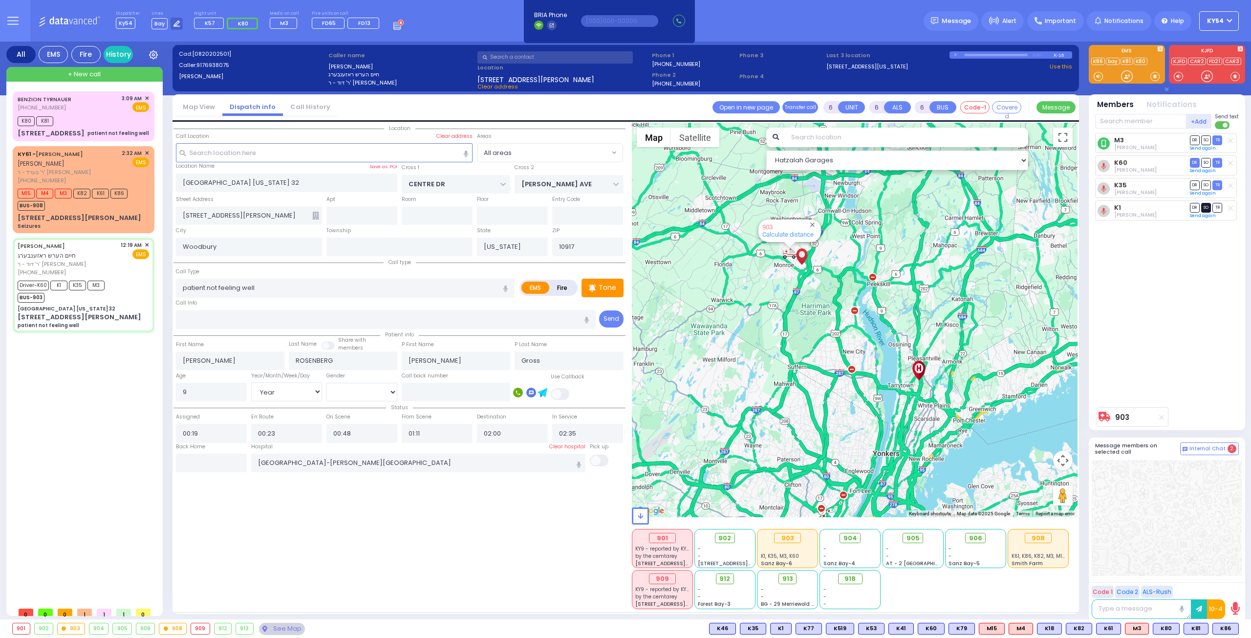
radio input "true"
select select "Year"
select select "[DEMOGRAPHIC_DATA]"
select select "Hatzalah Garages"
click at [94, 377] on div "[PERSON_NAME] [PHONE_NUMBER] 3:09 AM ✕ K80 K81" at bounding box center [86, 346] width 146 height 511
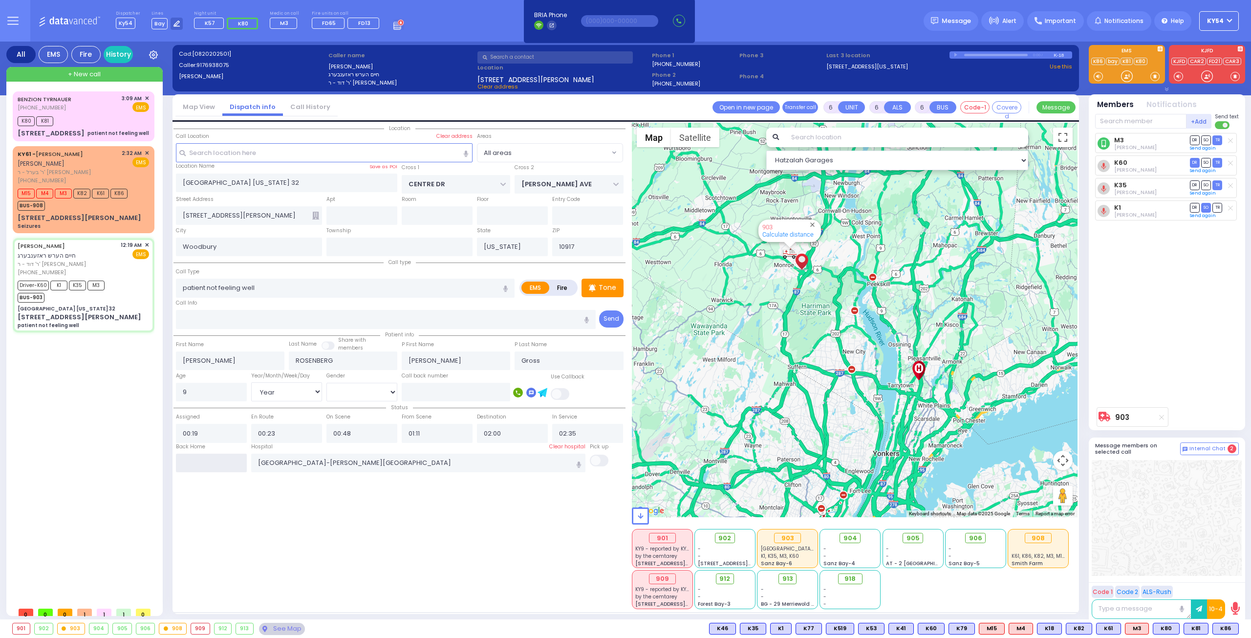
click at [218, 460] on input "text" at bounding box center [211, 462] width 71 height 19
type input "03:21"
select select
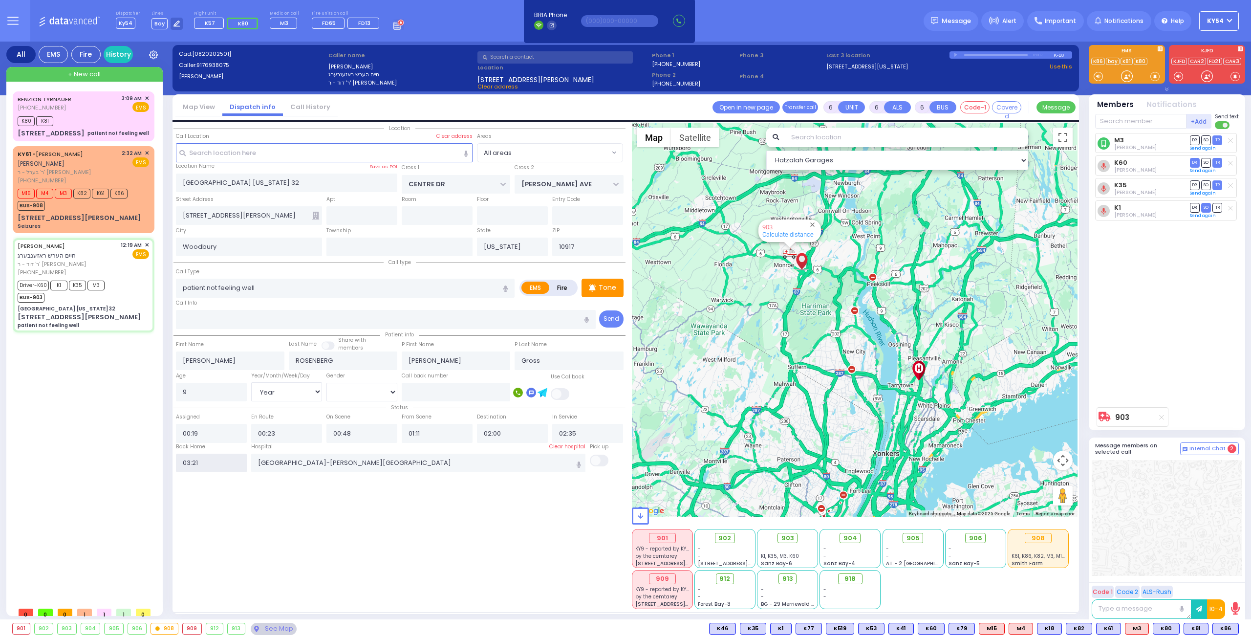
radio input "true"
select select
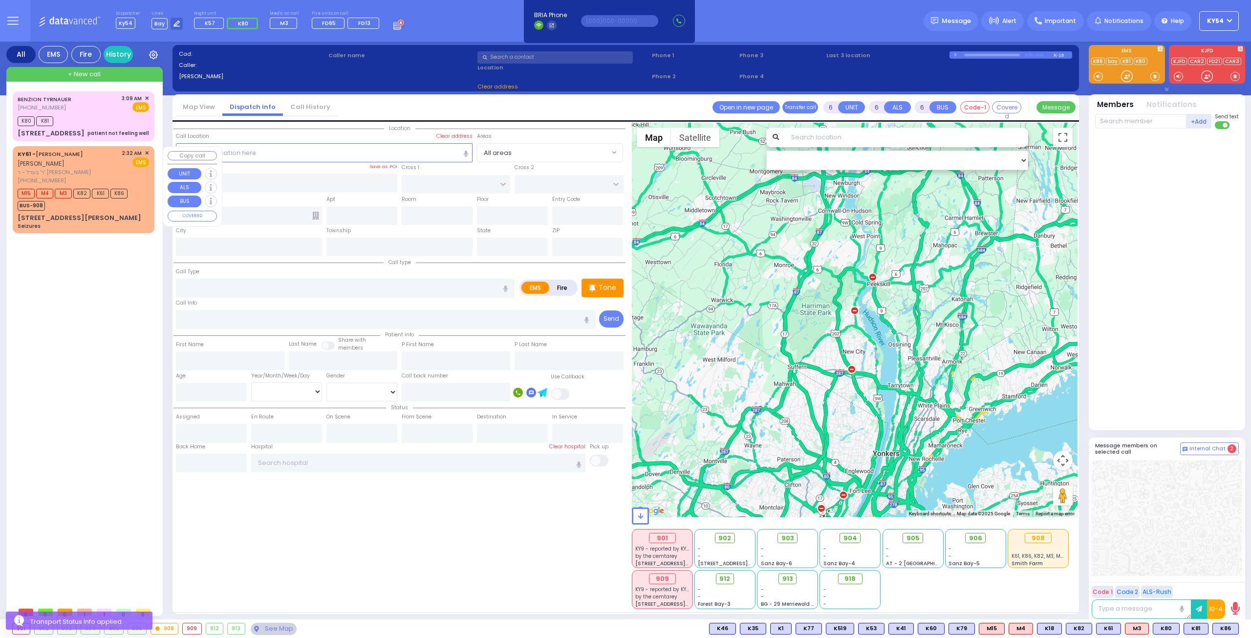
click at [95, 169] on span "ר' בערל - ר' [PERSON_NAME]" at bounding box center [68, 172] width 101 height 8
type input "3"
type input "2"
type input "1"
select select
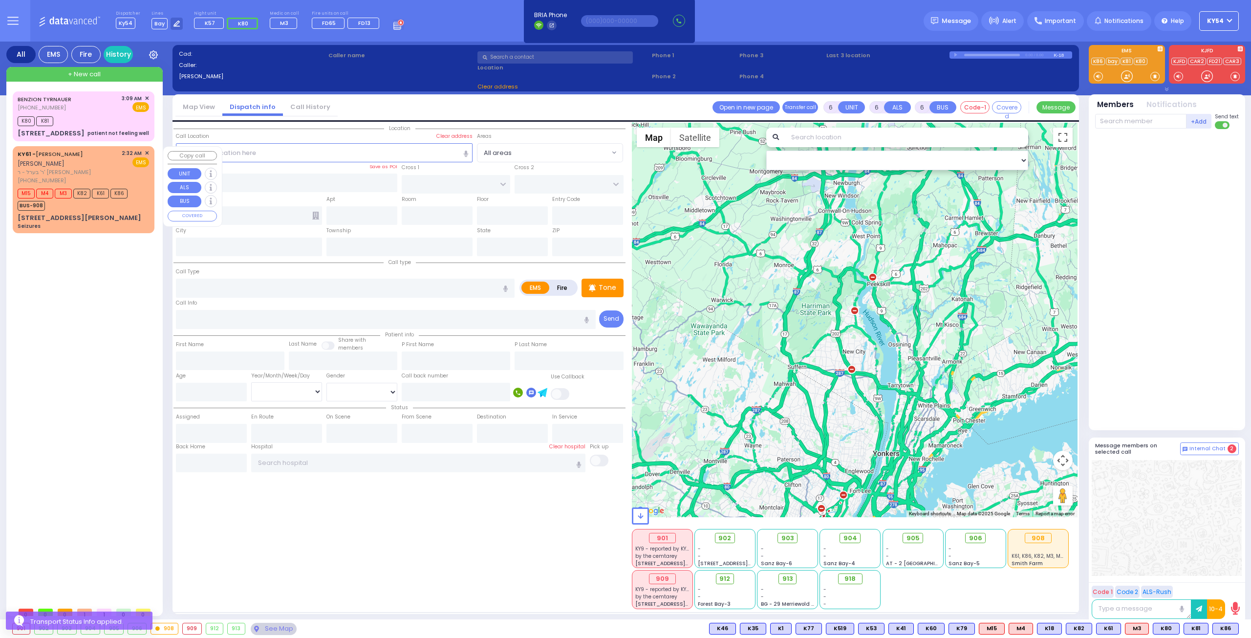
type input "Seizures"
radio input "true"
type input "[PERSON_NAME]"
type input "POLACHECK"
select select
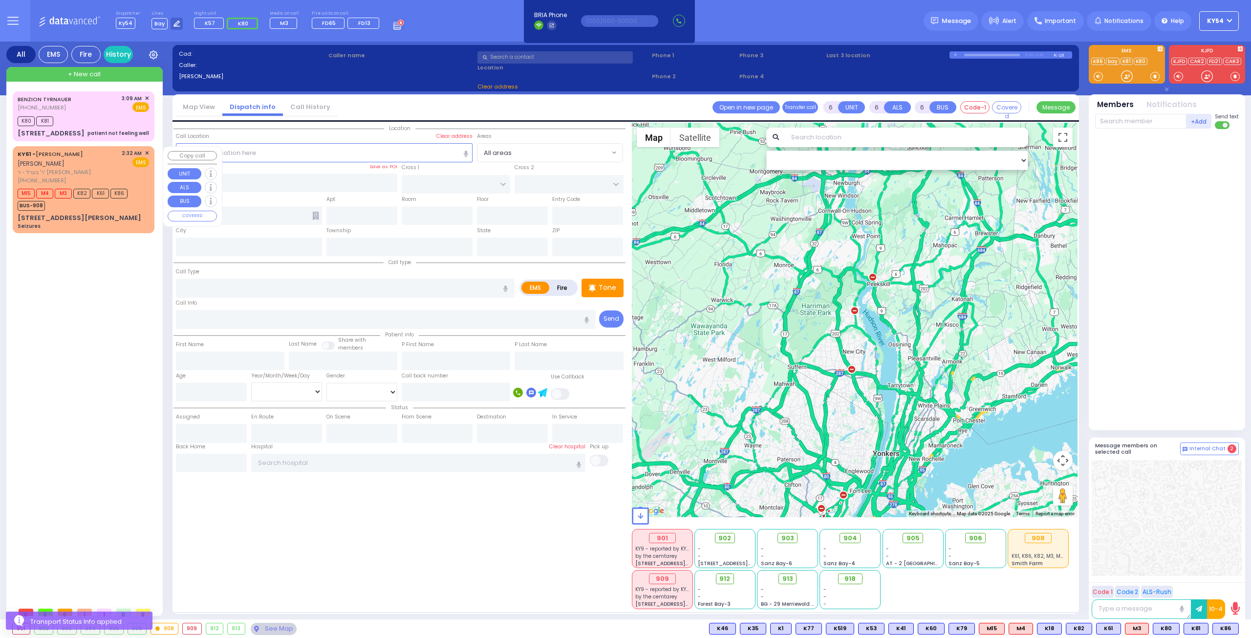
type input "02:32"
type input "02:34"
select select "Hatzalah Garages"
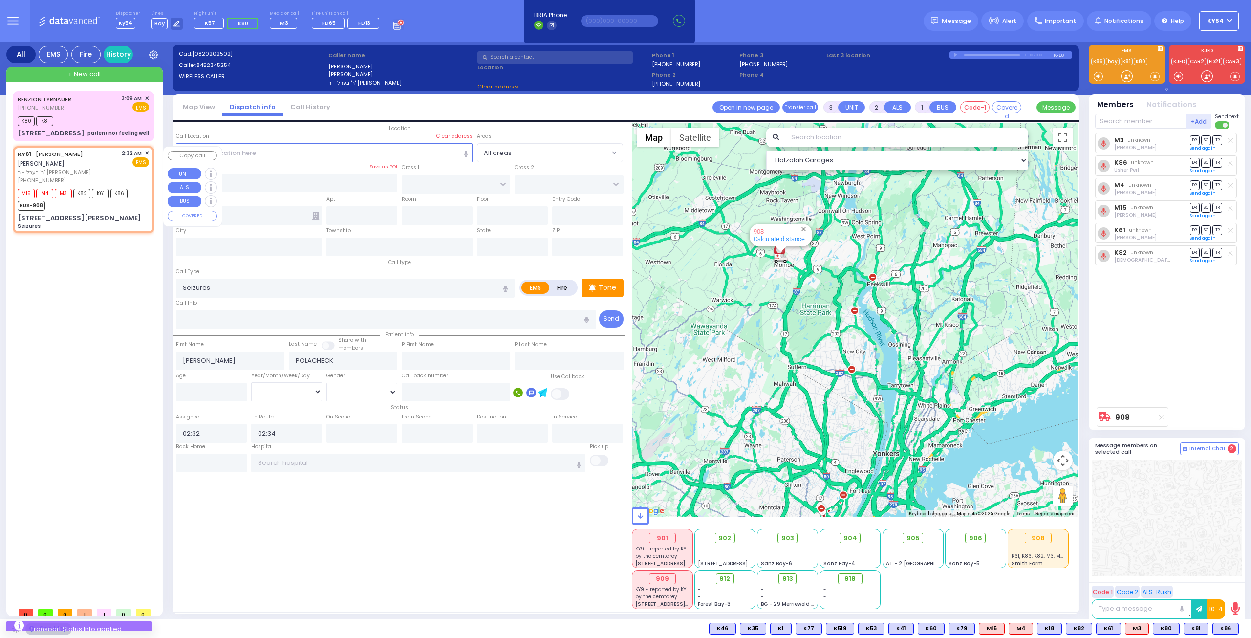
type input "TOMER CIRCLE"
type input "OSER COURT"
type input "[STREET_ADDRESS][PERSON_NAME]"
type input "Monroe"
type input "[US_STATE]"
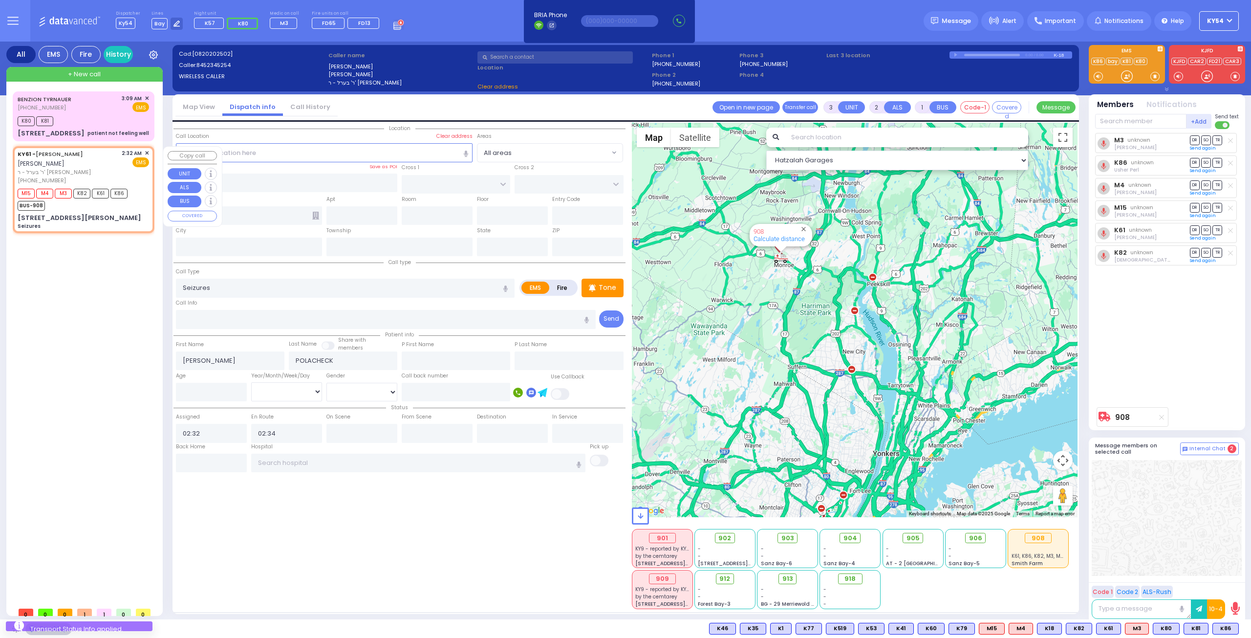
type input "10950"
select select "[PERSON_NAME][GEOGRAPHIC_DATA]"
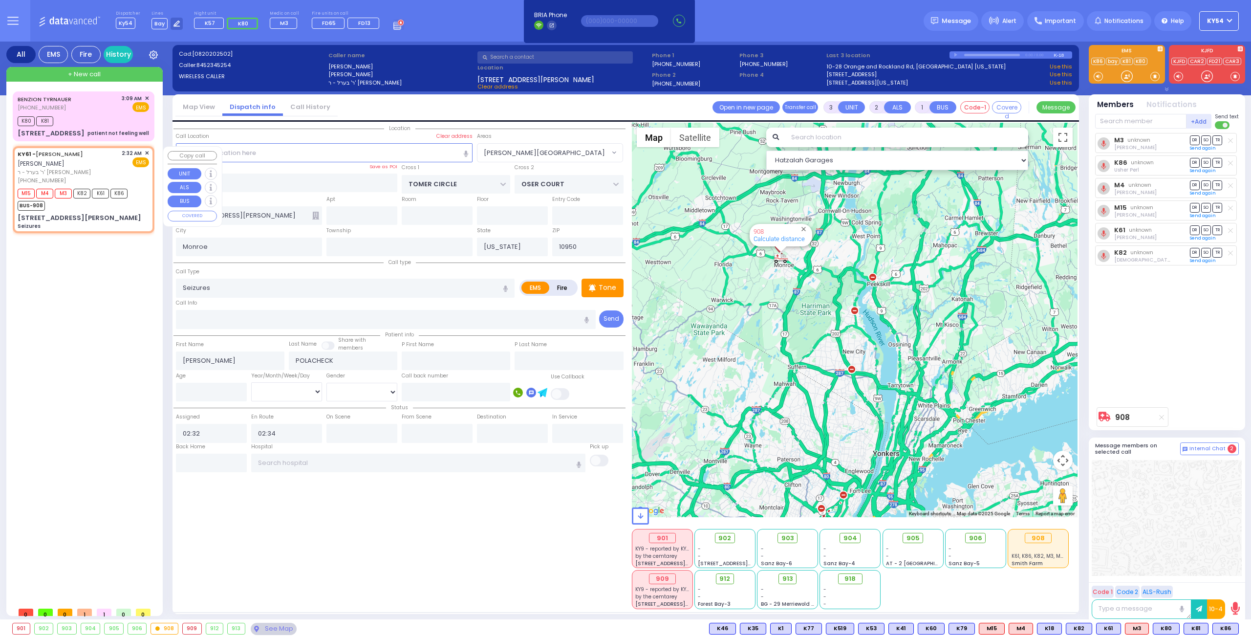
click at [95, 166] on div "KY61 - [PERSON_NAME] [PERSON_NAME]" at bounding box center [68, 158] width 101 height 19
select select
radio input "true"
select select
select select "[PERSON_NAME][GEOGRAPHIC_DATA]"
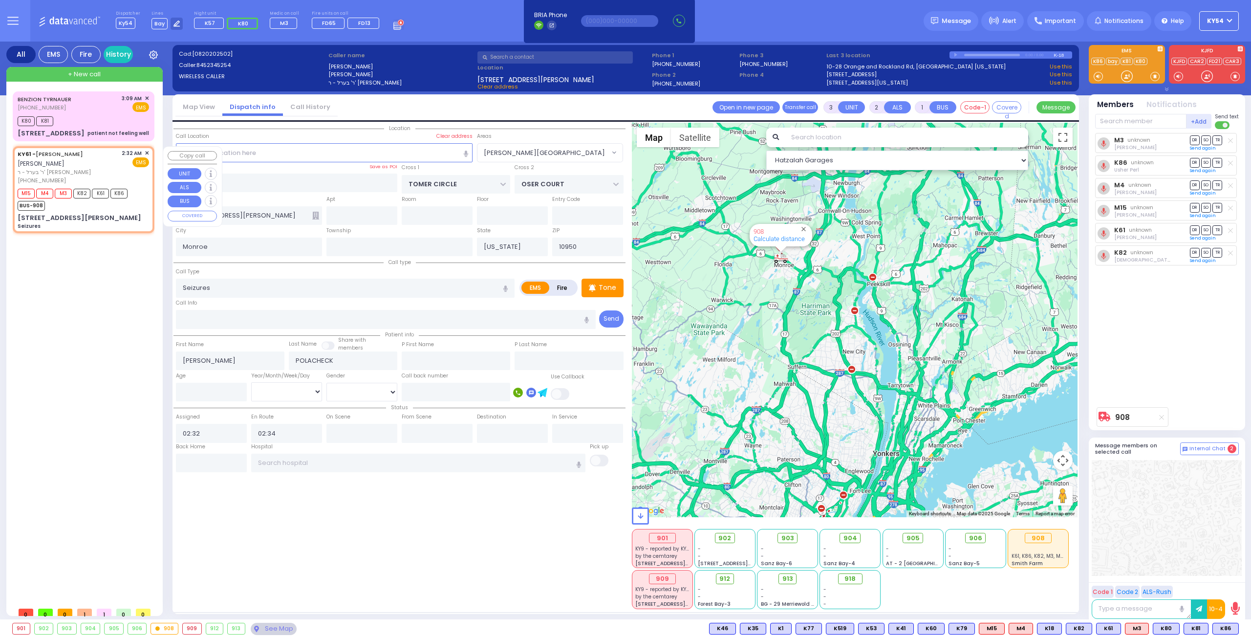
select select "Hatzalah Garages"
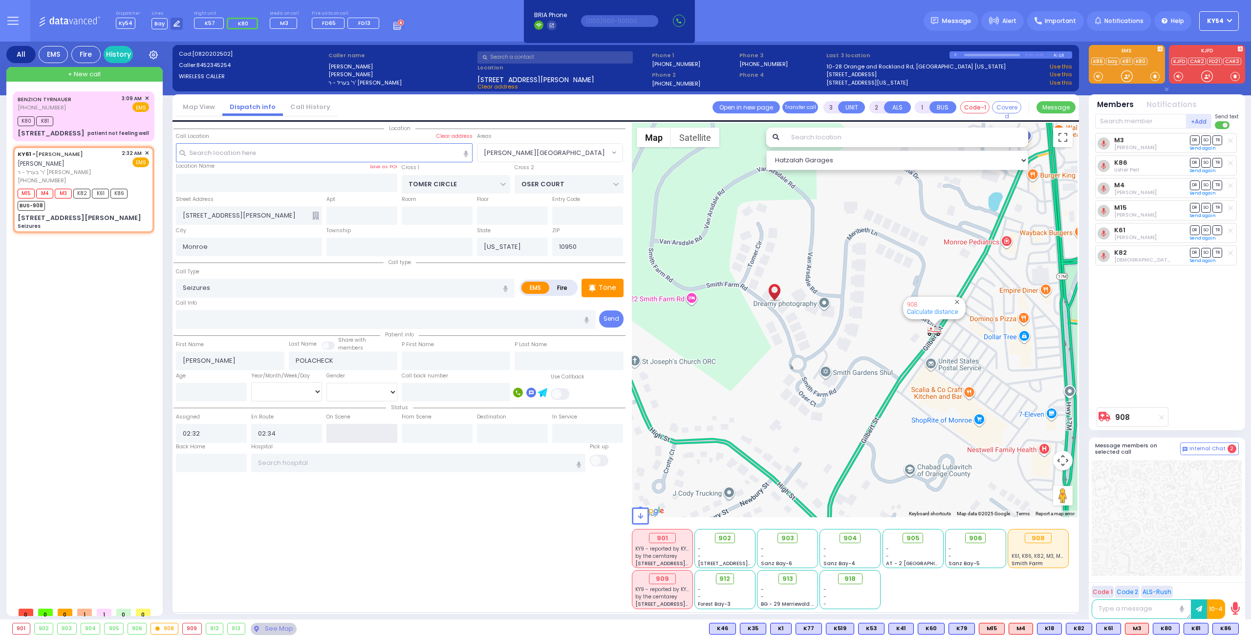
click at [344, 430] on input "text" at bounding box center [361, 433] width 71 height 19
type input "02:36"
click at [98, 381] on div "[PERSON_NAME] [PHONE_NUMBER] 3:09 AM ✕ K80 K81" at bounding box center [86, 346] width 146 height 511
select select
radio input "true"
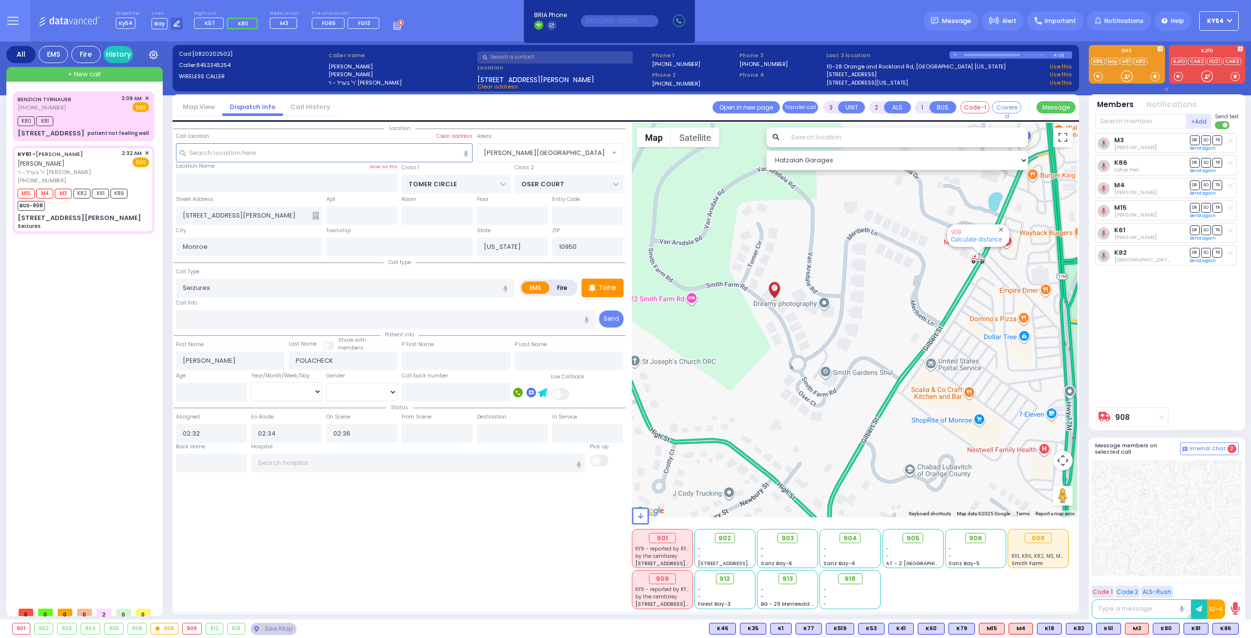
select select
select select "Hatzalah Garages"
select select "[PERSON_NAME][GEOGRAPHIC_DATA]"
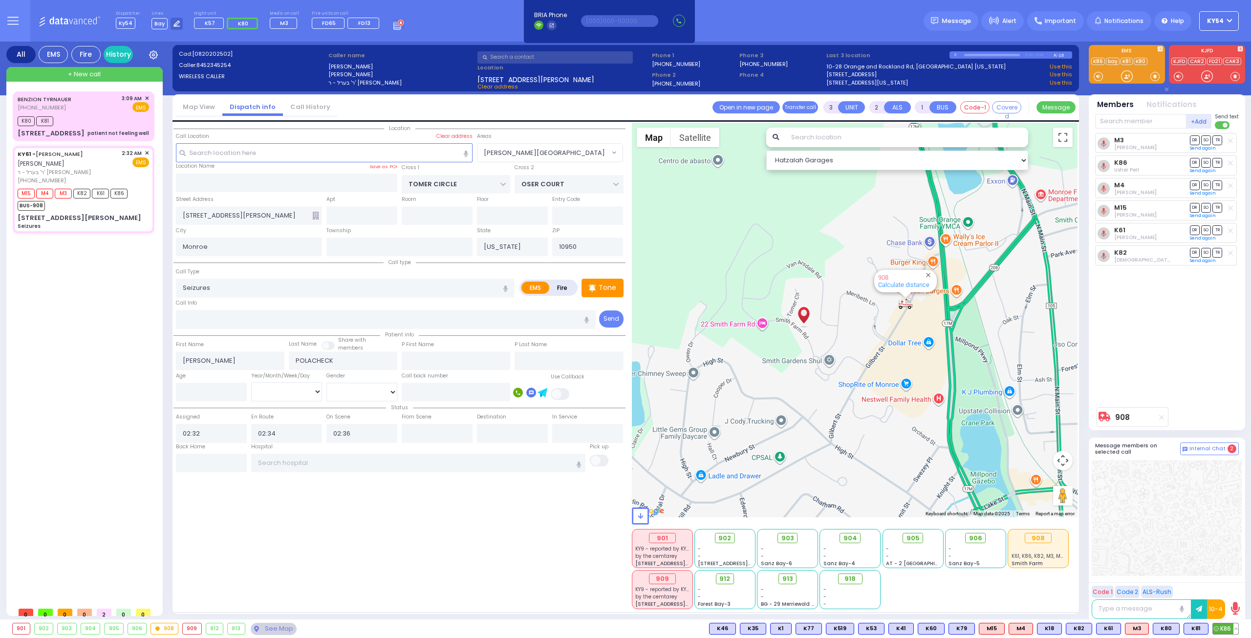
click at [1237, 629] on button at bounding box center [1235, 628] width 5 height 11
click at [1228, 584] on icon at bounding box center [1229, 585] width 10 height 10
click at [95, 386] on div "[PERSON_NAME] [PHONE_NUMBER] 3:09 AM ✕ K80 K81" at bounding box center [86, 346] width 146 height 511
click at [296, 458] on input "text" at bounding box center [418, 462] width 335 height 19
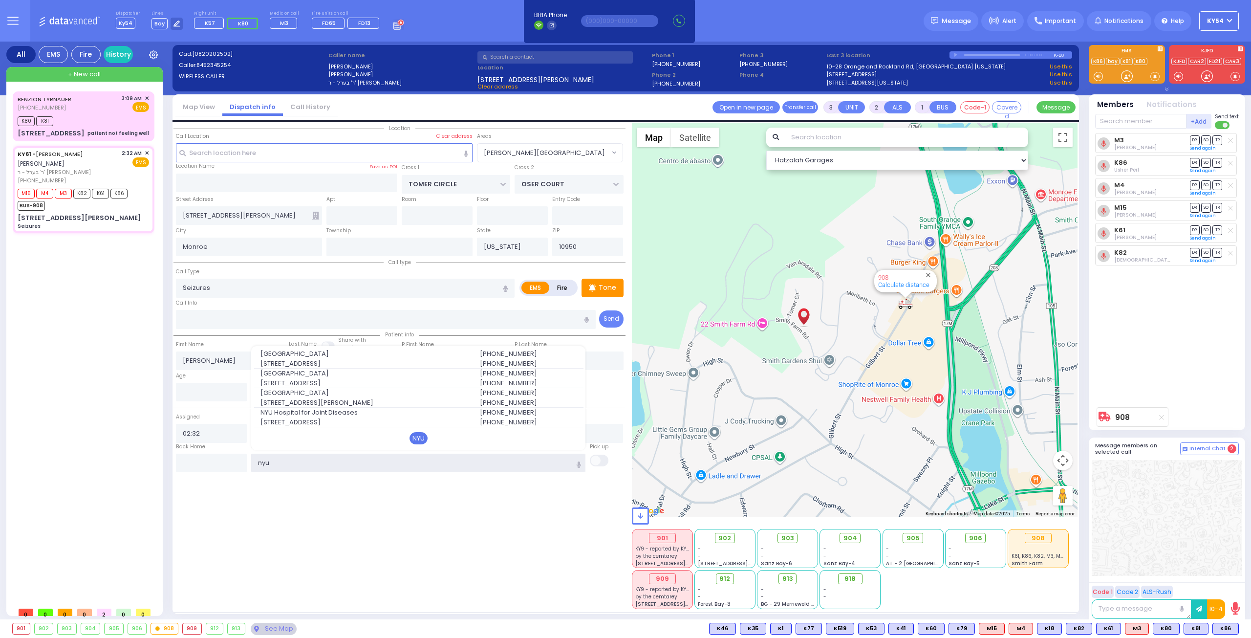
type input "nyu"
click at [421, 437] on div "NYU" at bounding box center [418, 438] width 18 height 13
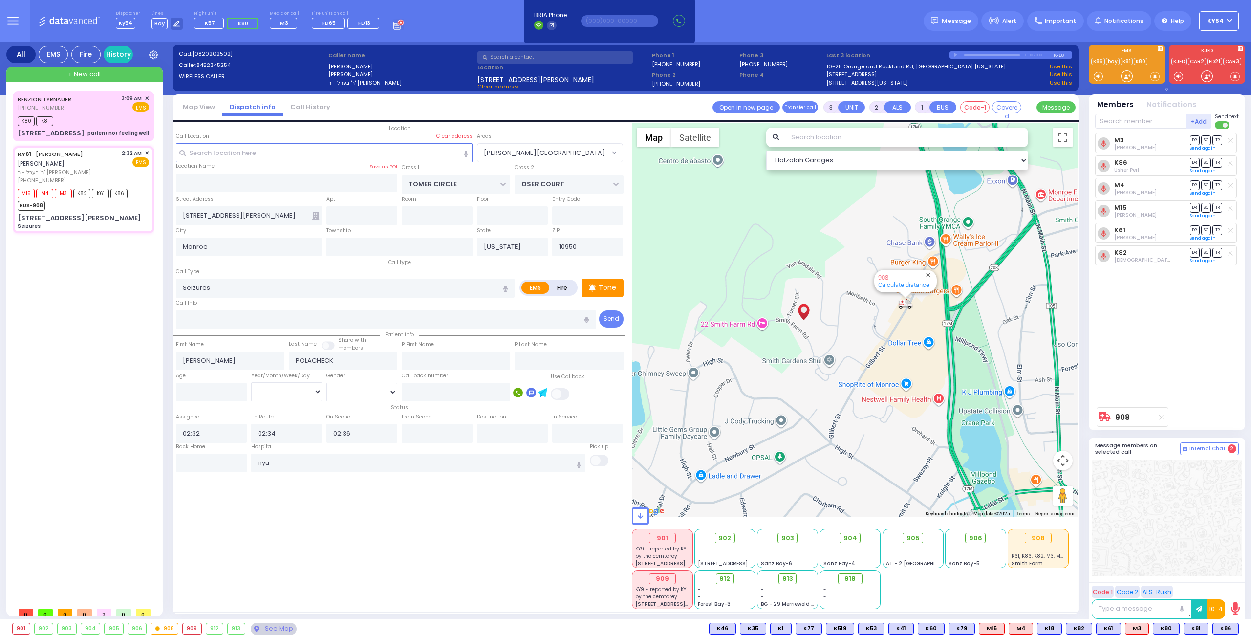
select select
radio input "true"
select select
type input "[GEOGRAPHIC_DATA]"
select select "Hatzalah Garages"
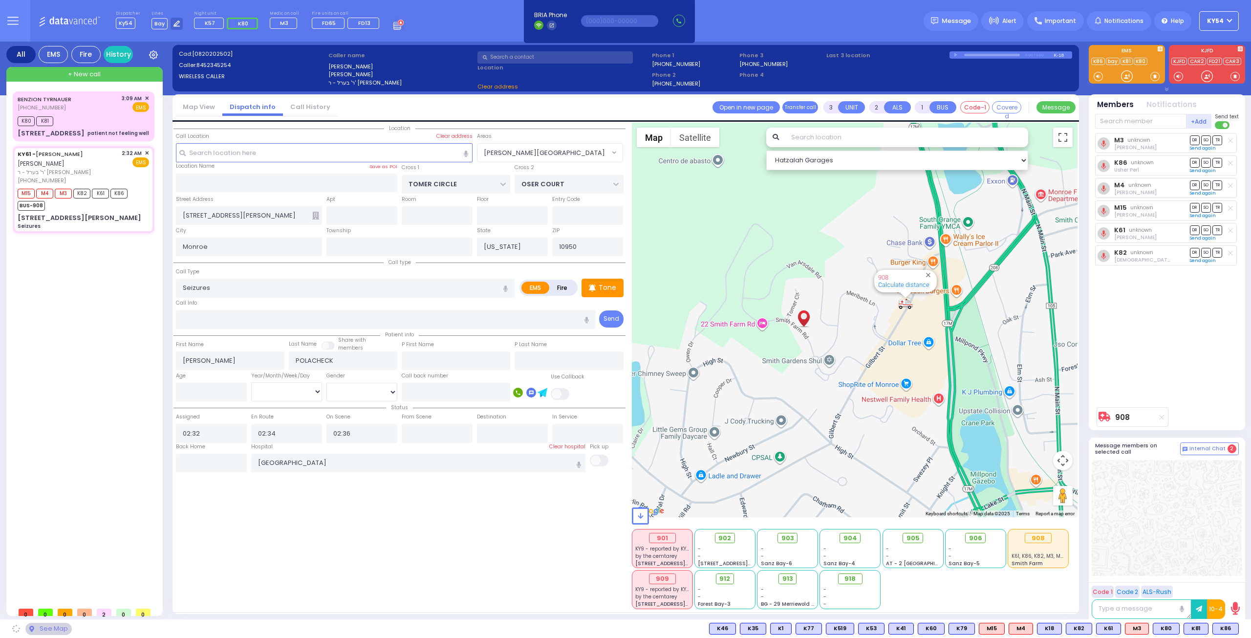
select select "[PERSON_NAME][GEOGRAPHIC_DATA]"
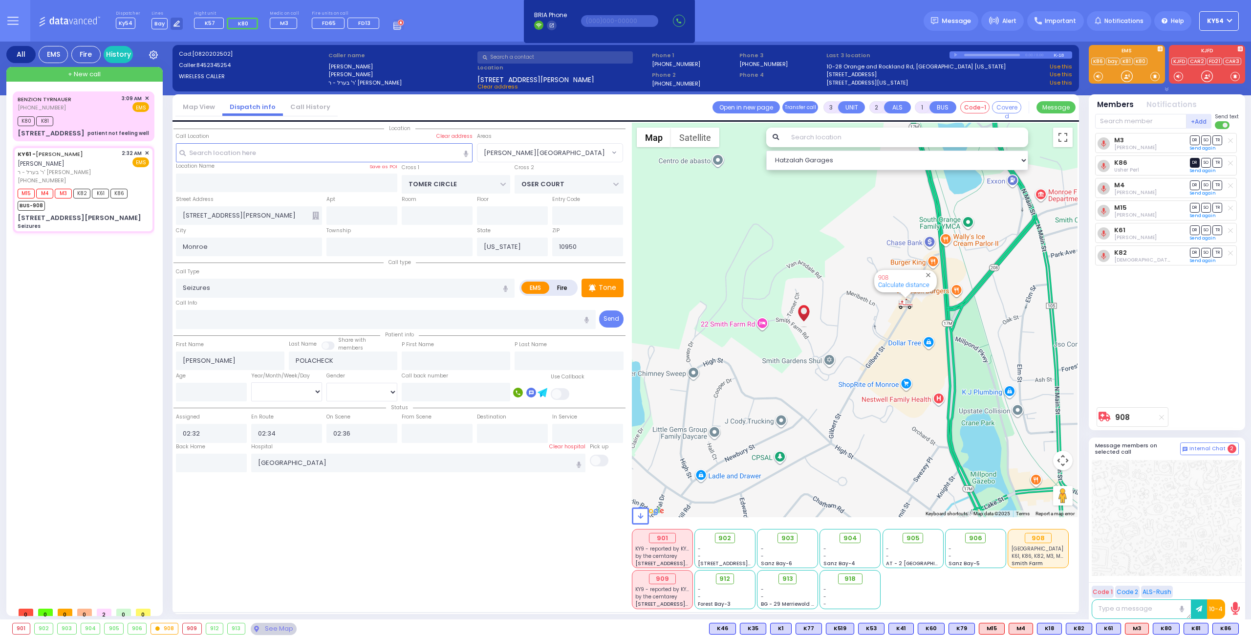
click at [1194, 162] on span "DR" at bounding box center [1195, 162] width 10 height 9
select select
radio input "true"
select select
select select "Hatzalah Garages"
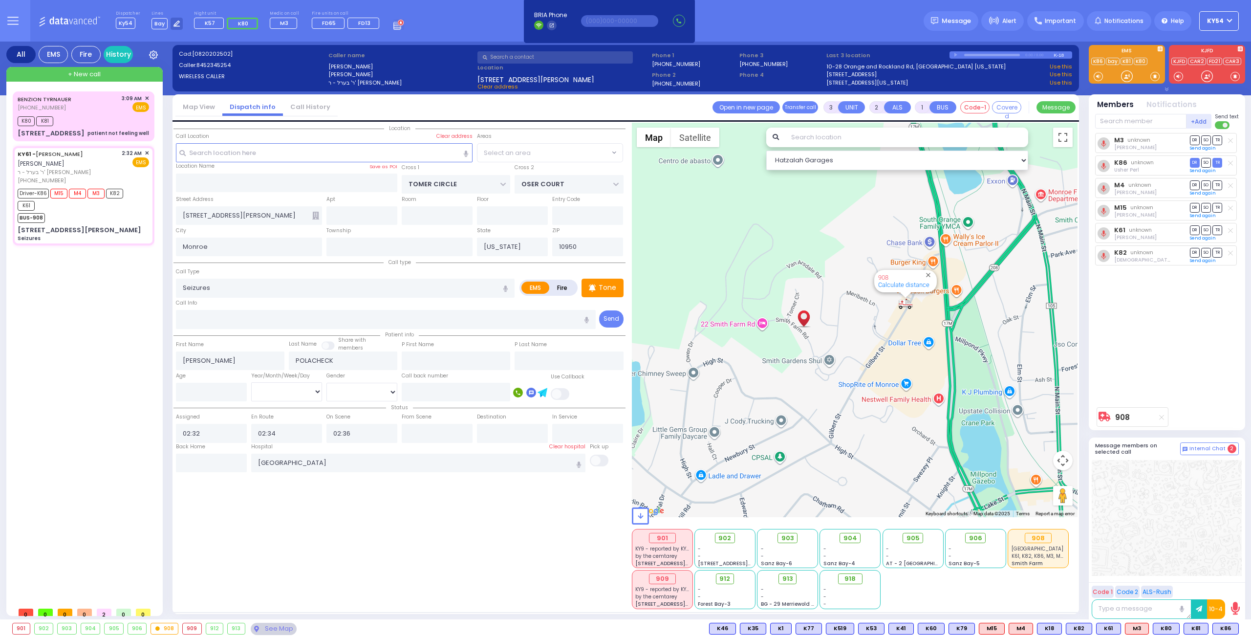
select select "[PERSON_NAME][GEOGRAPHIC_DATA]"
click at [1138, 162] on rect at bounding box center [1138, 162] width 8 height 8
type input "8454929961"
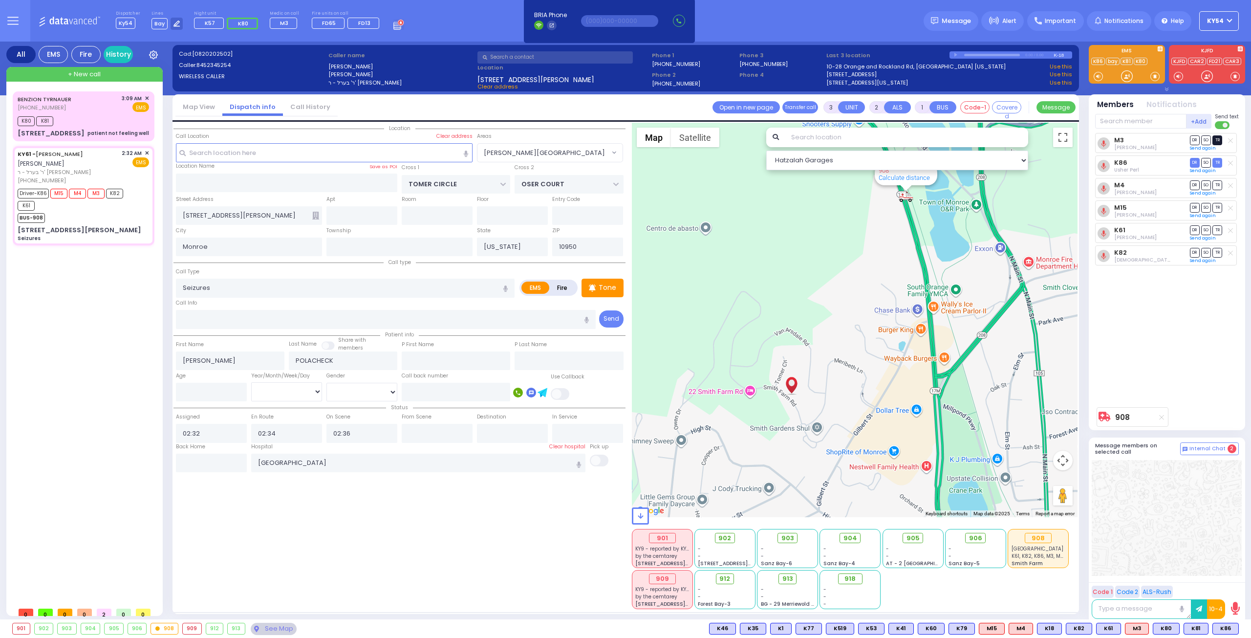
click at [1218, 138] on span "TR" at bounding box center [1217, 139] width 10 height 9
select select
radio input "true"
select select
type input "03:23"
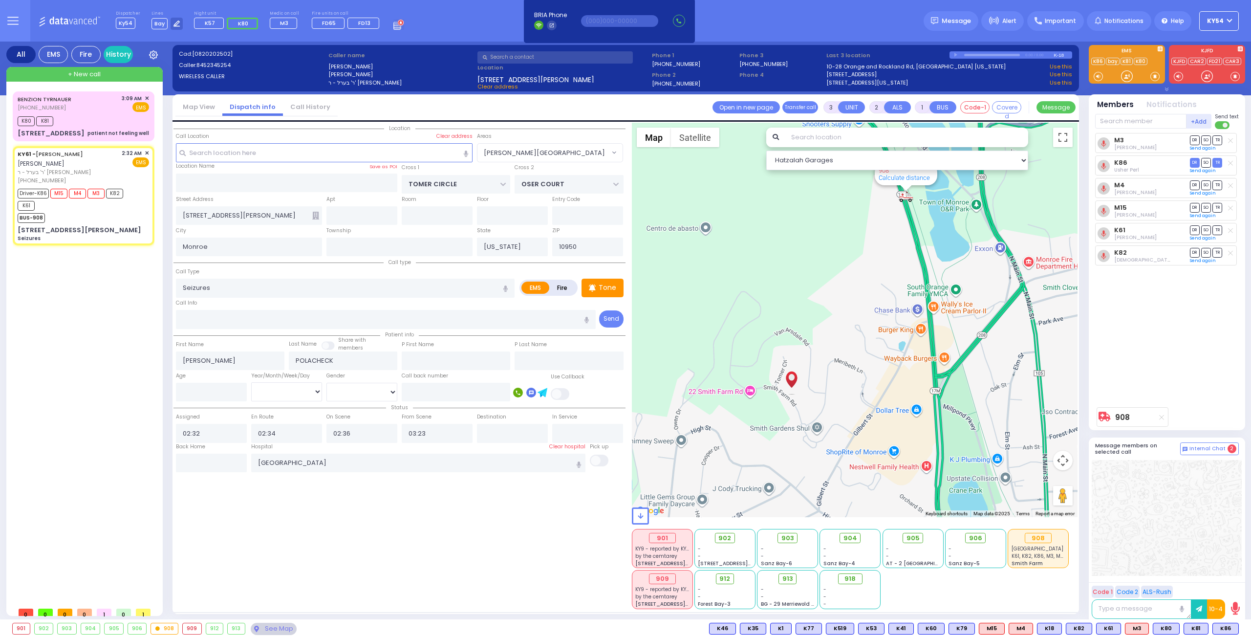
select select "Hatzalah Garages"
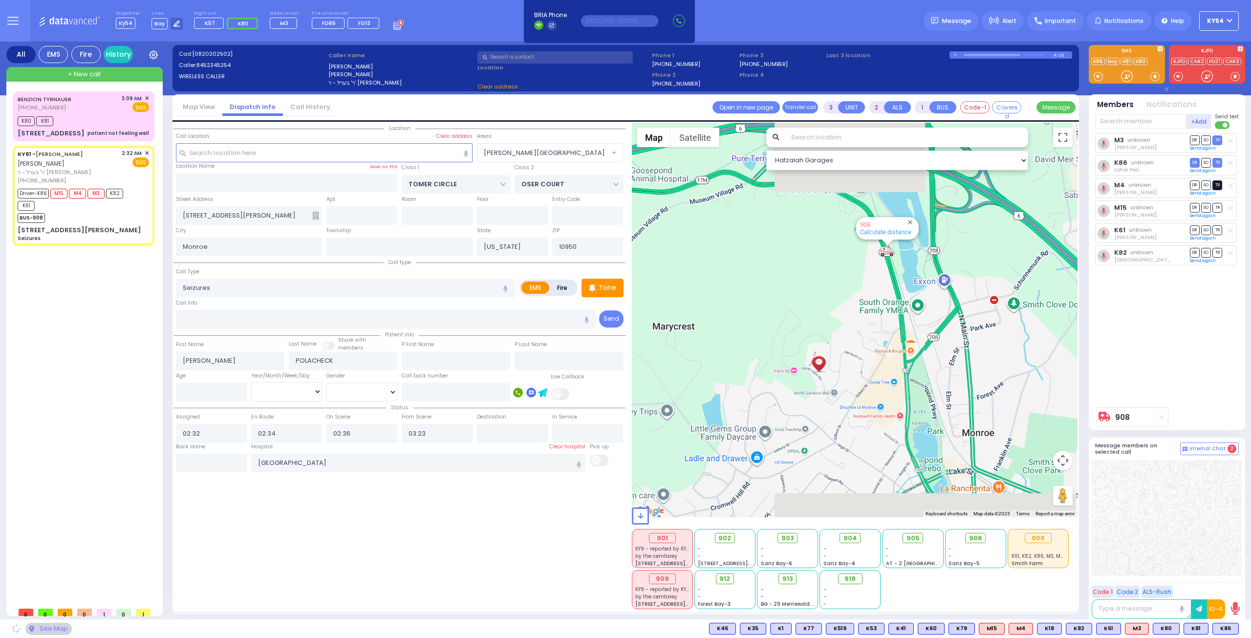
select select "[PERSON_NAME][GEOGRAPHIC_DATA]"
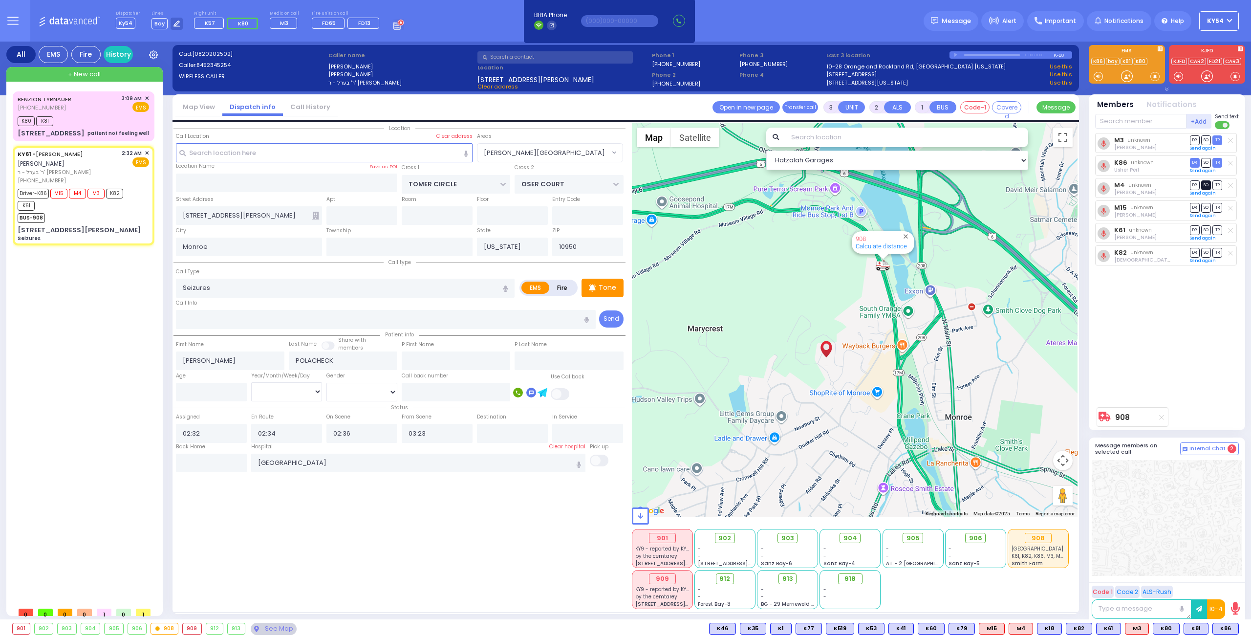
click at [1206, 184] on span "SO" at bounding box center [1206, 184] width 10 height 9
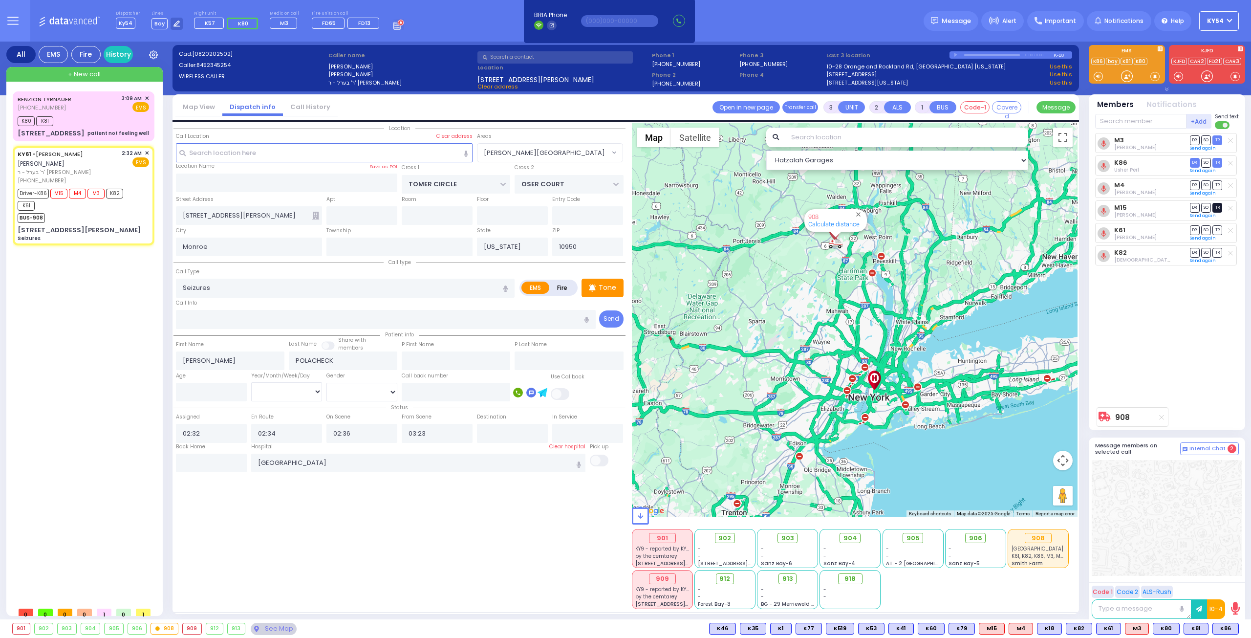
select select
radio input "true"
select select
select select "Hatzalah Garages"
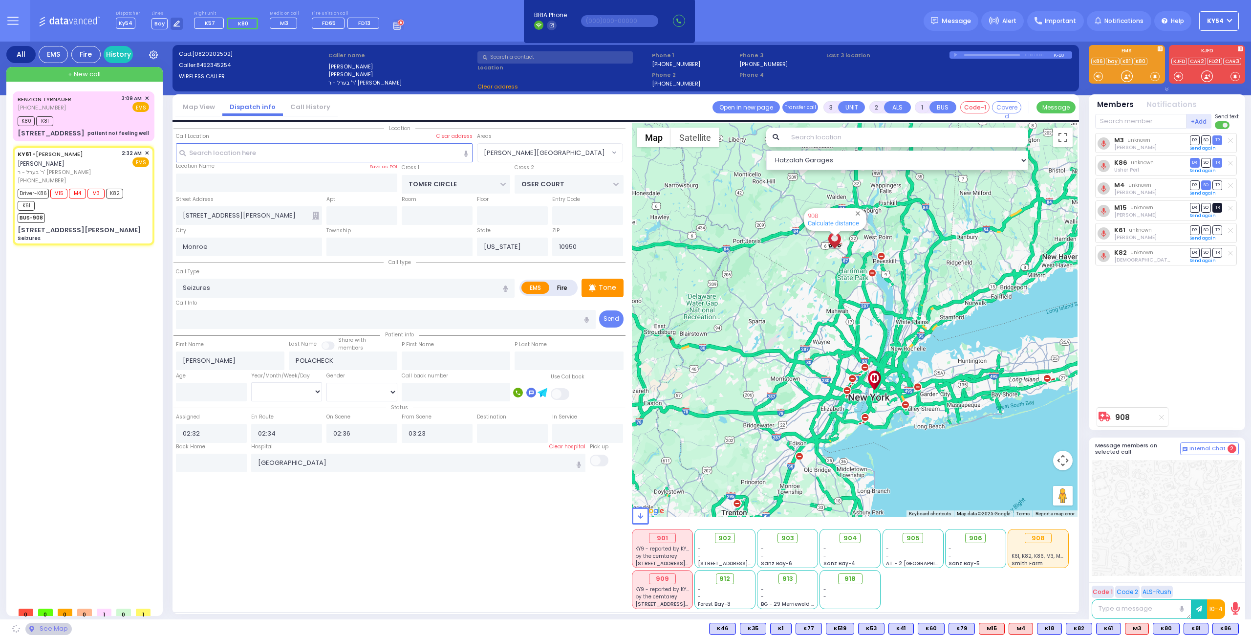
select select "[PERSON_NAME][GEOGRAPHIC_DATA]"
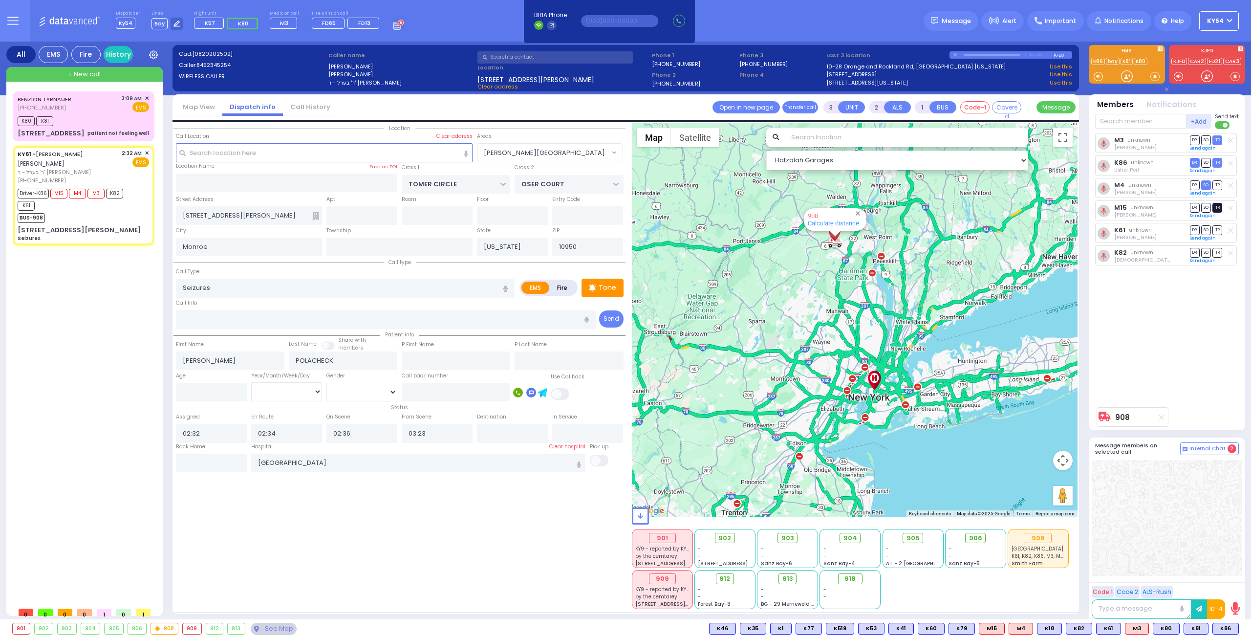
click at [1220, 208] on span "TR" at bounding box center [1217, 207] width 10 height 9
select select
radio input "true"
select select
select select "Hatzalah Garages"
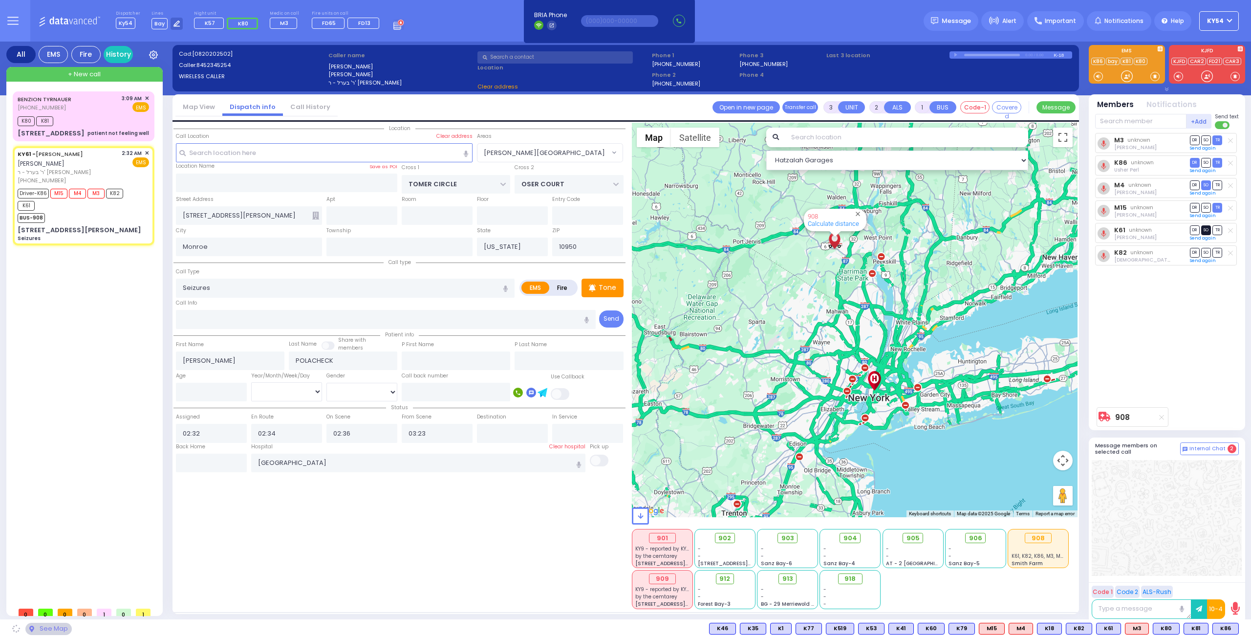
select select "[PERSON_NAME][GEOGRAPHIC_DATA]"
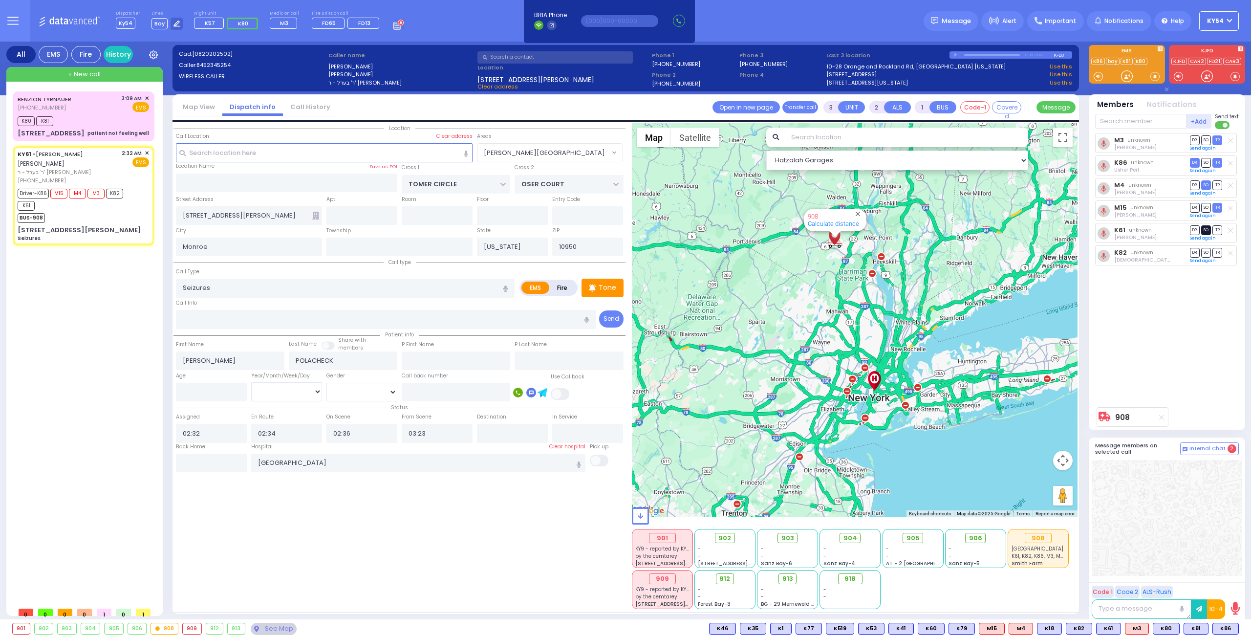
click at [1204, 229] on span "SO" at bounding box center [1206, 229] width 10 height 9
select select
radio input "true"
select select
select select "[PERSON_NAME][GEOGRAPHIC_DATA]"
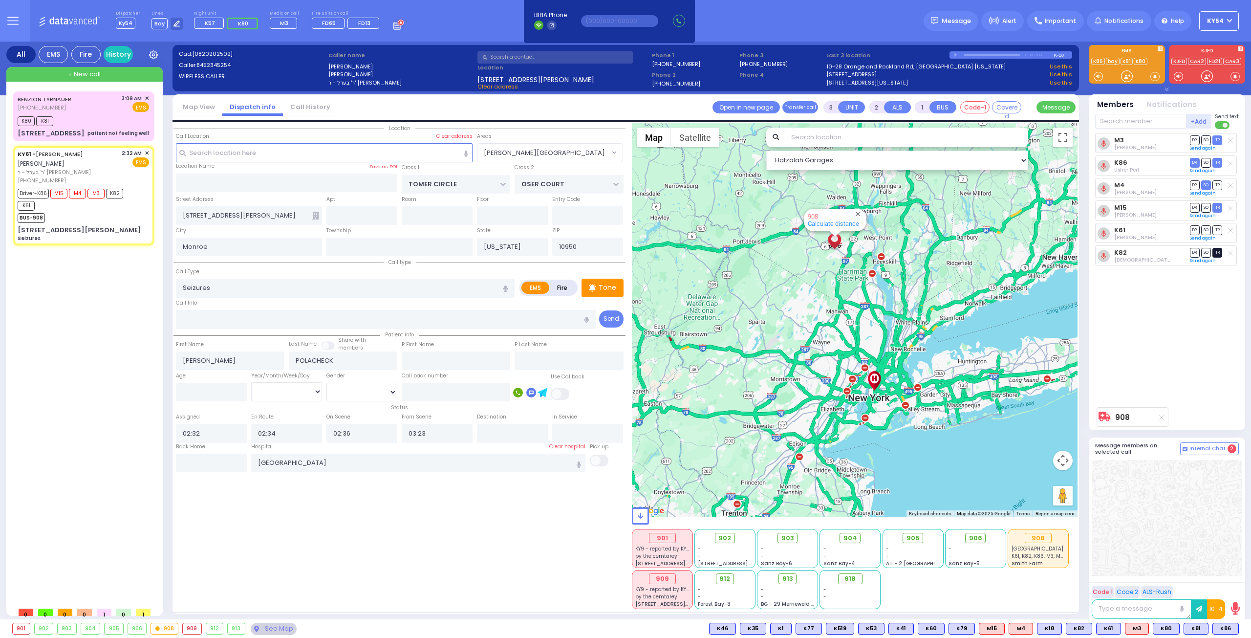
select select "Hatzalah Garages"
click at [1219, 251] on span "TR" at bounding box center [1217, 252] width 10 height 9
select select
radio input "true"
select select
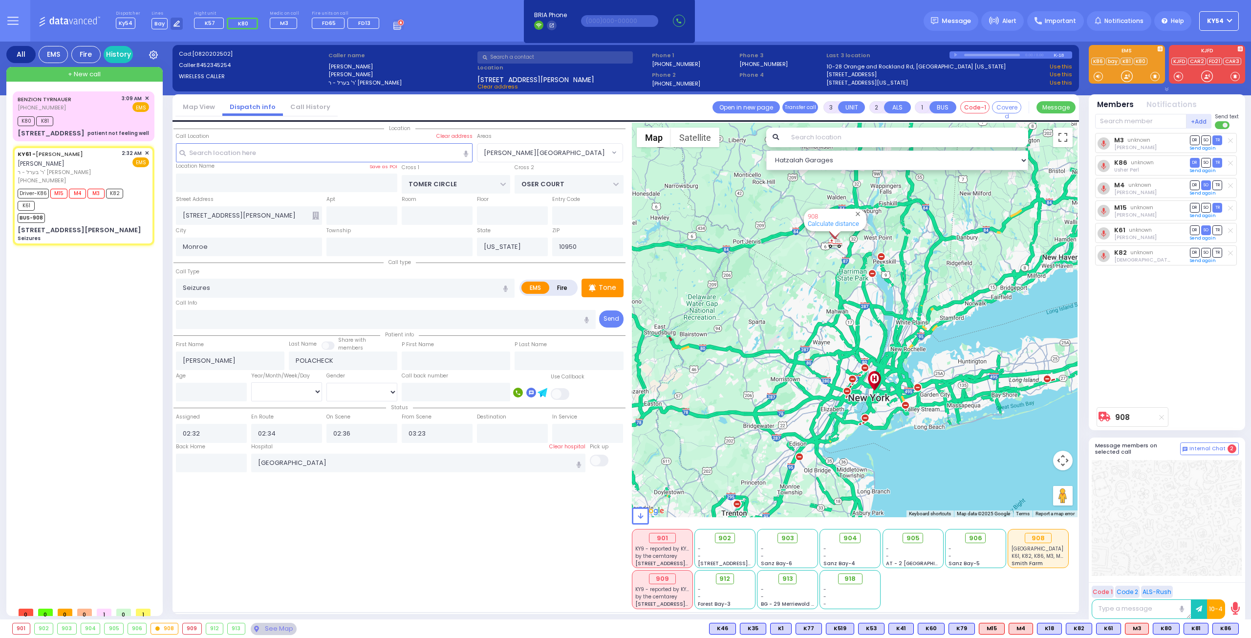
select select "Hatzalah Garages"
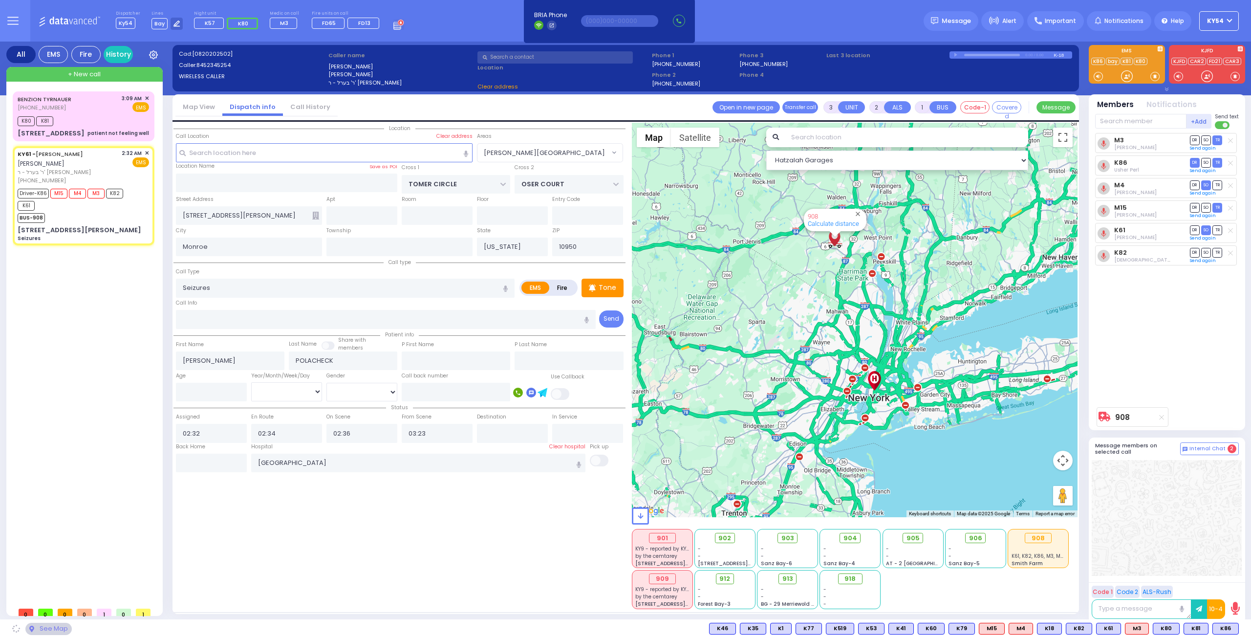
select select "[PERSON_NAME][GEOGRAPHIC_DATA]"
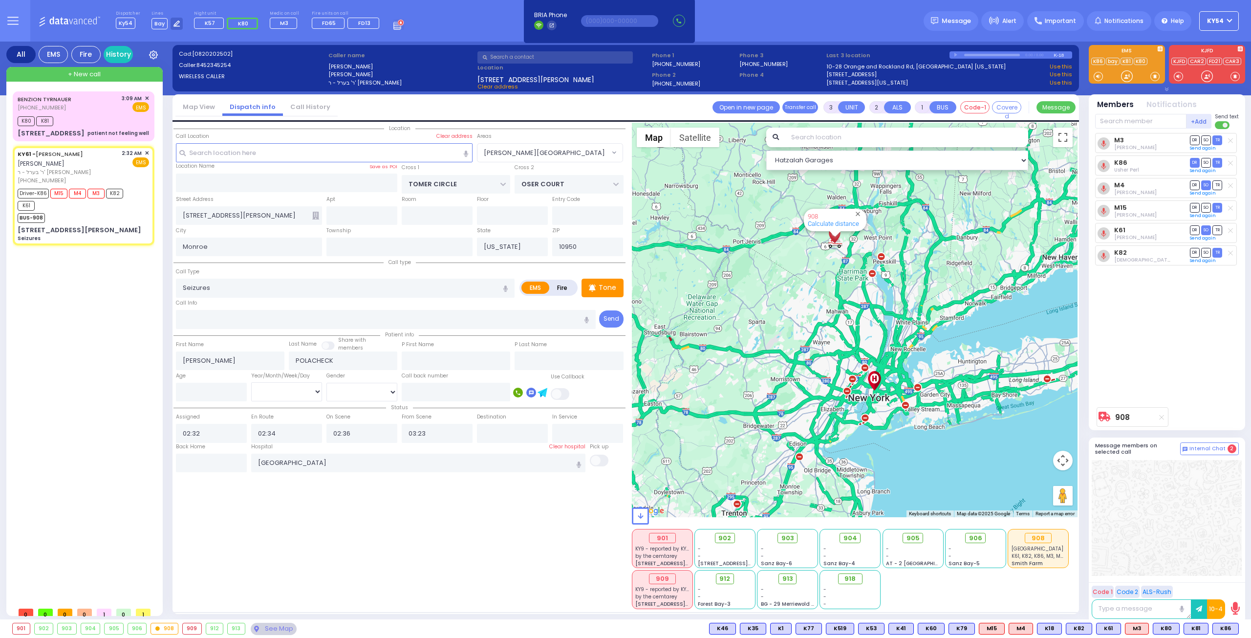
click at [116, 380] on div "[PERSON_NAME] [PHONE_NUMBER] 3:09 AM ✕ K80 K81" at bounding box center [86, 346] width 146 height 511
click at [80, 115] on div "K80 K81" at bounding box center [83, 120] width 131 height 12
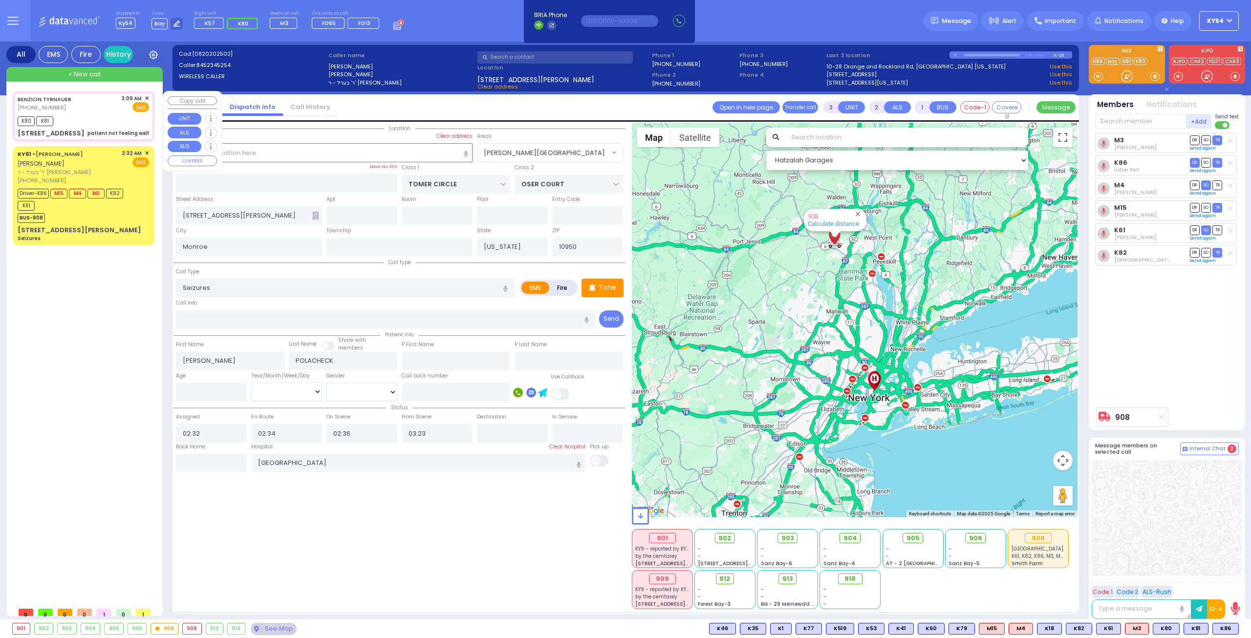
type input "2"
type input "1"
select select
type input "patient not feeling well"
radio input "true"
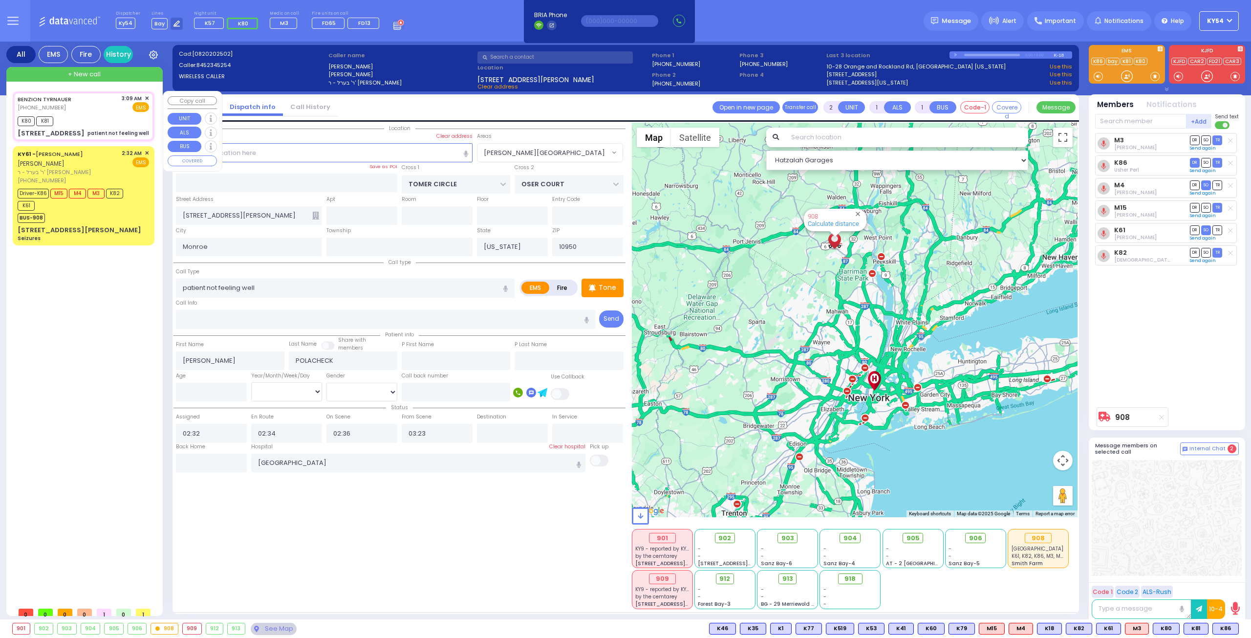
type input "BENZION"
type input "TYRNAUER"
type input "29"
select select "Year"
select select "[DEMOGRAPHIC_DATA]"
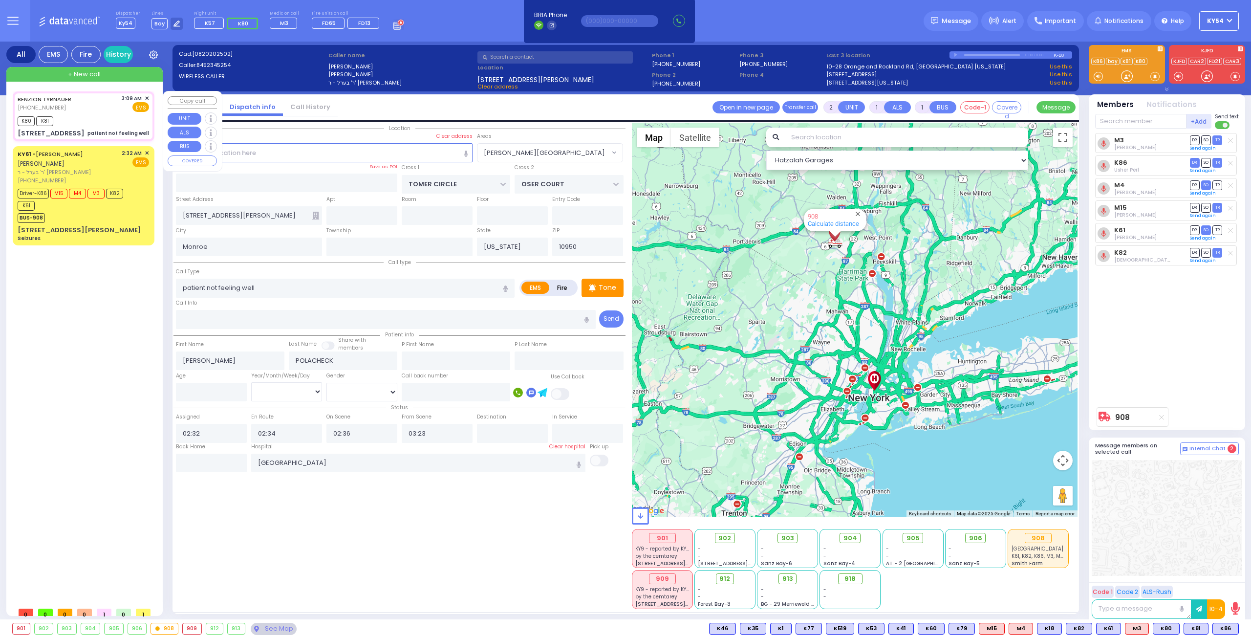
type input "03:09"
type input "03:10"
type input "03:17"
type input "[PERSON_NAME][GEOGRAPHIC_DATA]"
type input "BEER SHAVA ST"
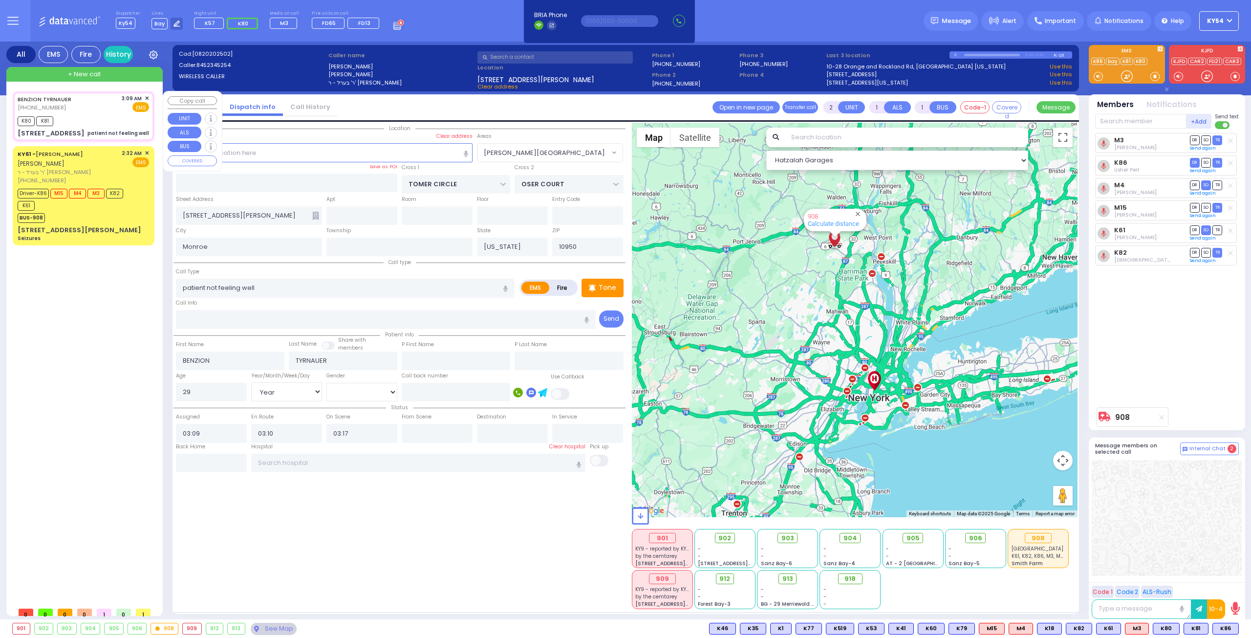
type input "[STREET_ADDRESS]"
type input "404"
type input "[PERSON_NAME]"
select select "Hatzalah Garages"
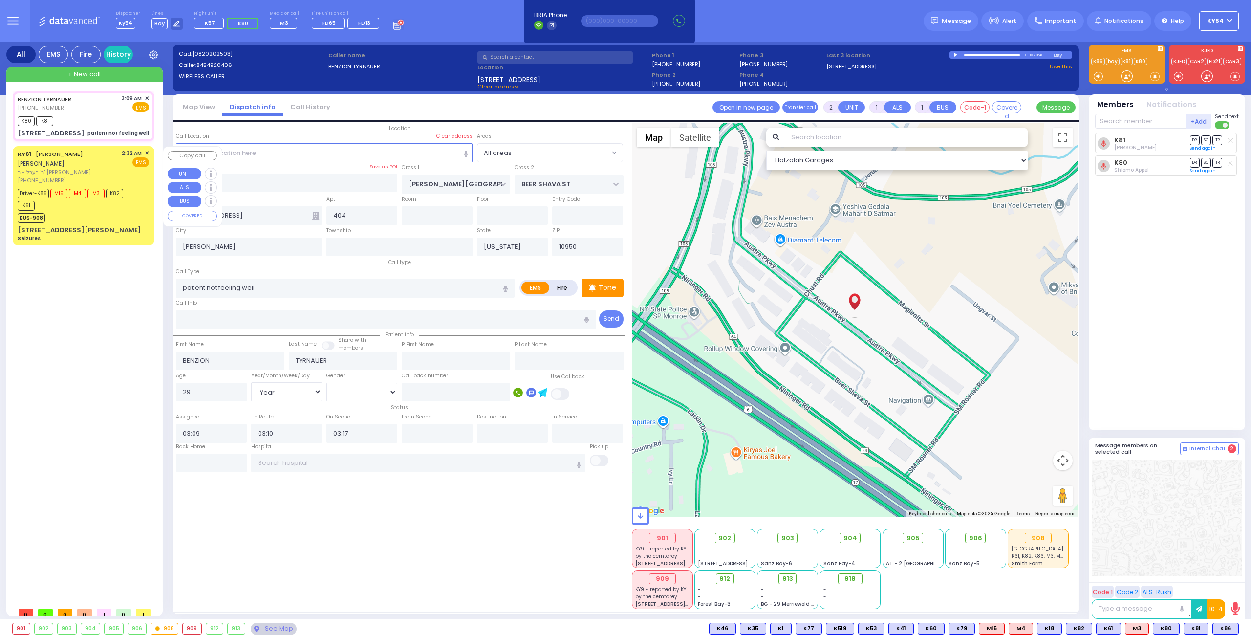
click at [110, 299] on div "[PERSON_NAME] [PHONE_NUMBER] 3:09 AM ✕ K80 K81" at bounding box center [86, 346] width 146 height 511
click at [118, 336] on div "[PERSON_NAME] [PHONE_NUMBER] 3:09 AM ✕ K80 K81" at bounding box center [86, 346] width 146 height 511
click at [124, 209] on div "Driver-K86 M15 M4 M3 K82 K61" at bounding box center [79, 198] width 122 height 24
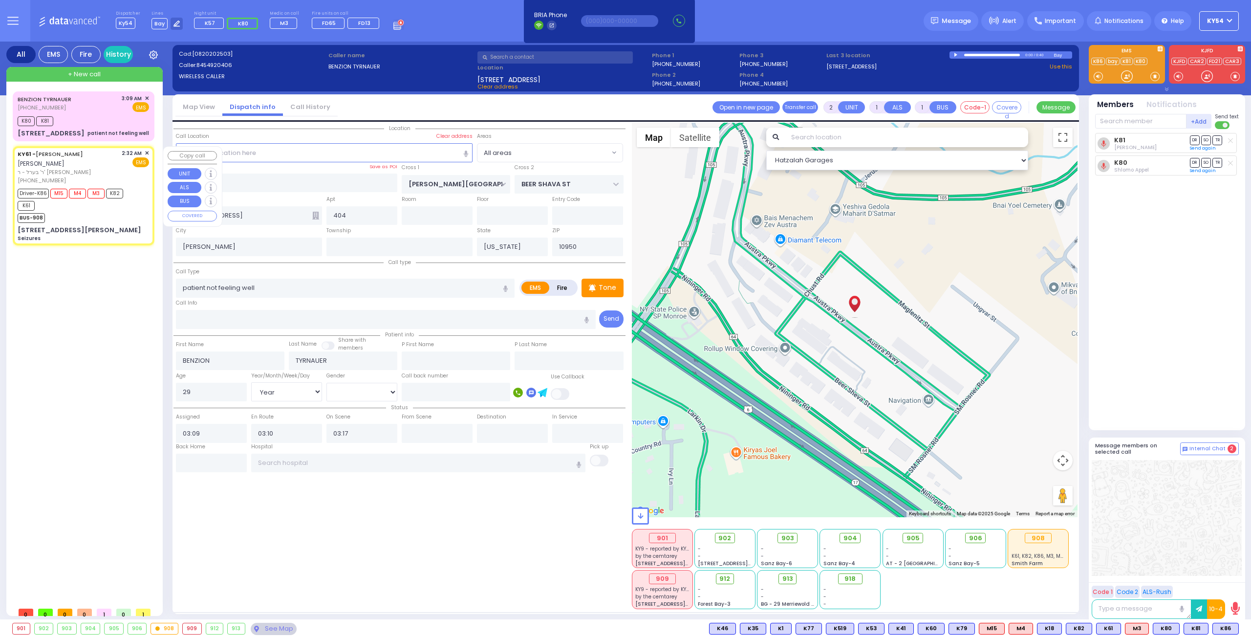
type input "6"
select select
type input "Seizures"
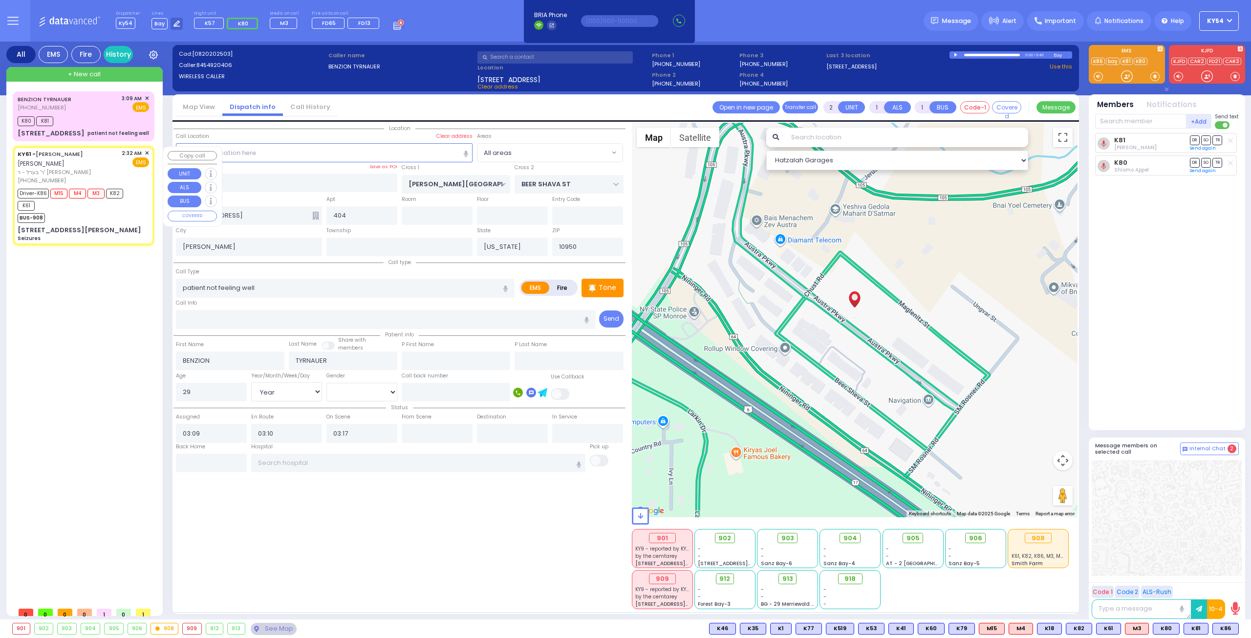
radio input "true"
type input "[PERSON_NAME]"
type input "POLACHECK"
type input "Unknown"
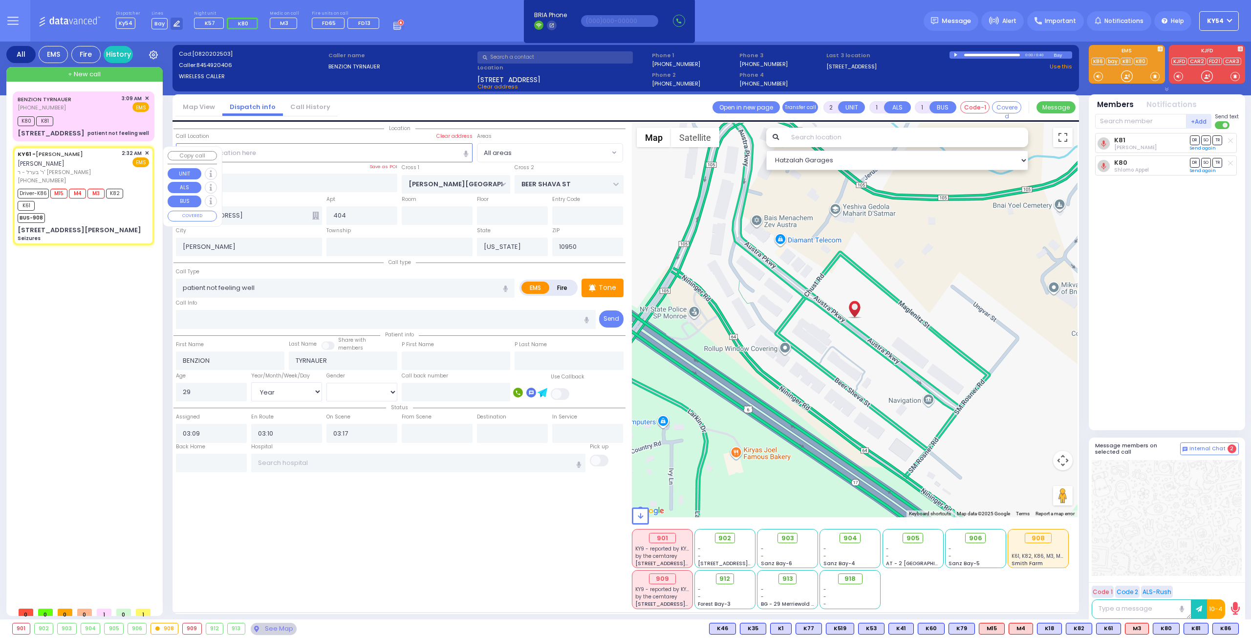
select select "Year"
select select
type input "02:32"
type input "02:34"
type input "02:36"
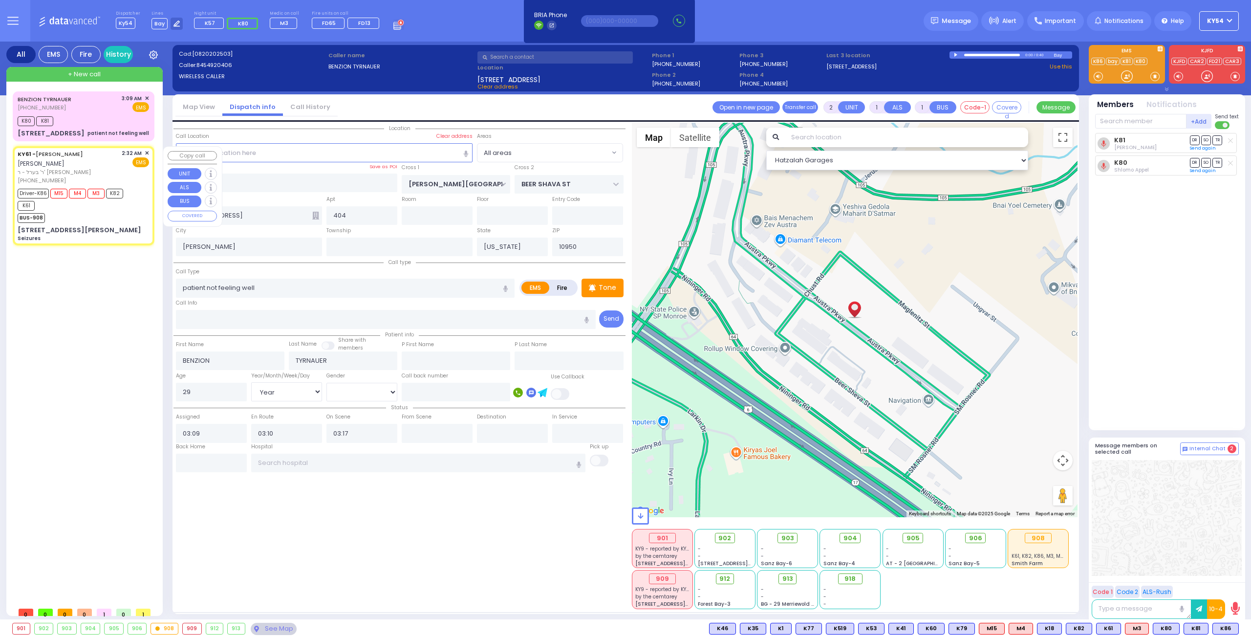
type input "03:23"
type input "[GEOGRAPHIC_DATA]"
type input "TOMER CIRCLE"
type input "OSER COURT"
type input "[STREET_ADDRESS][PERSON_NAME]"
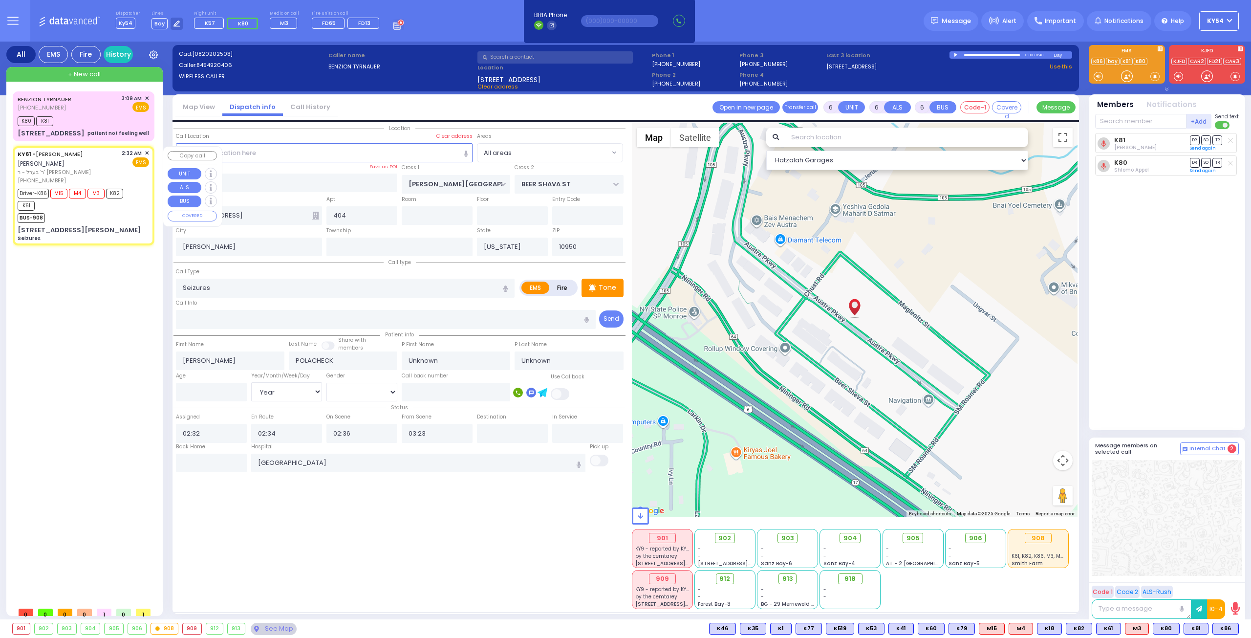
type input "Monroe"
select select "Hatzalah Garages"
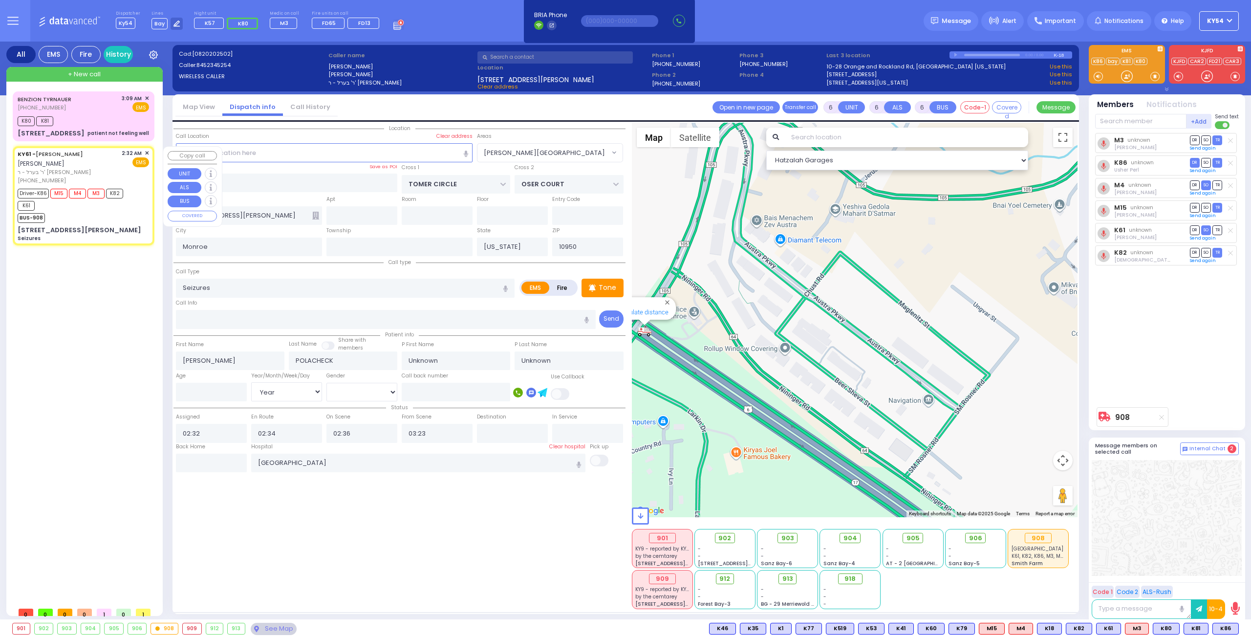
select select "[PERSON_NAME][GEOGRAPHIC_DATA]"
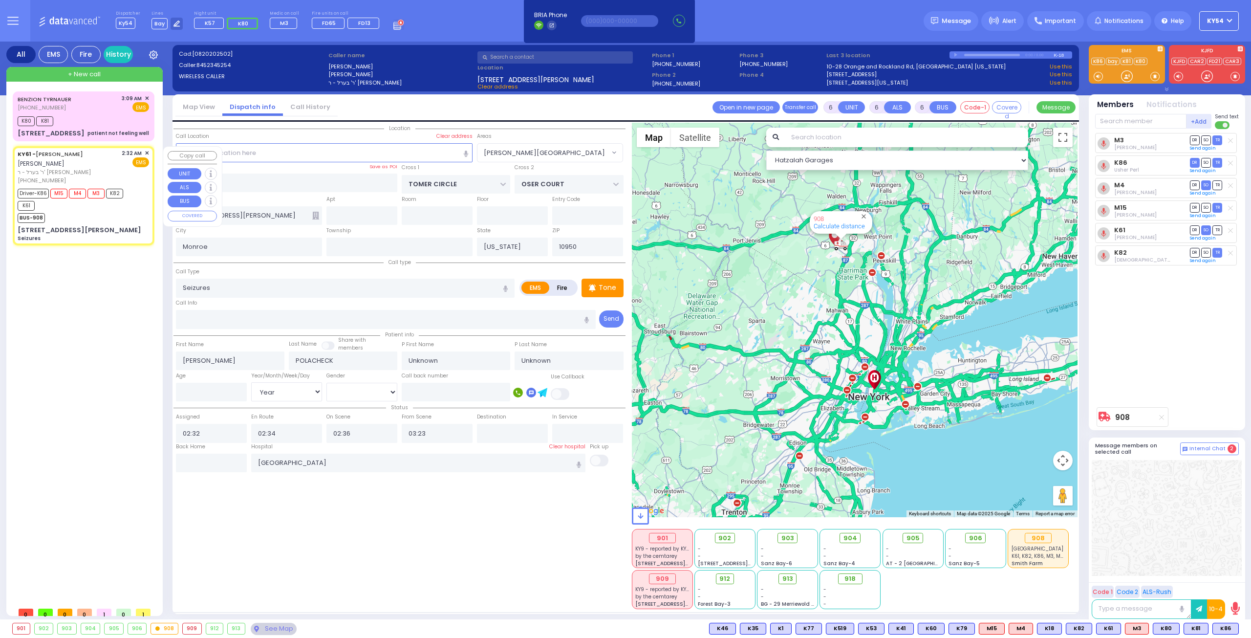
click at [118, 296] on div "[PERSON_NAME] [PHONE_NUMBER] 3:09 AM ✕ K80 K81" at bounding box center [86, 346] width 146 height 511
select select
radio input "true"
select select "Year"
type input "03:20"
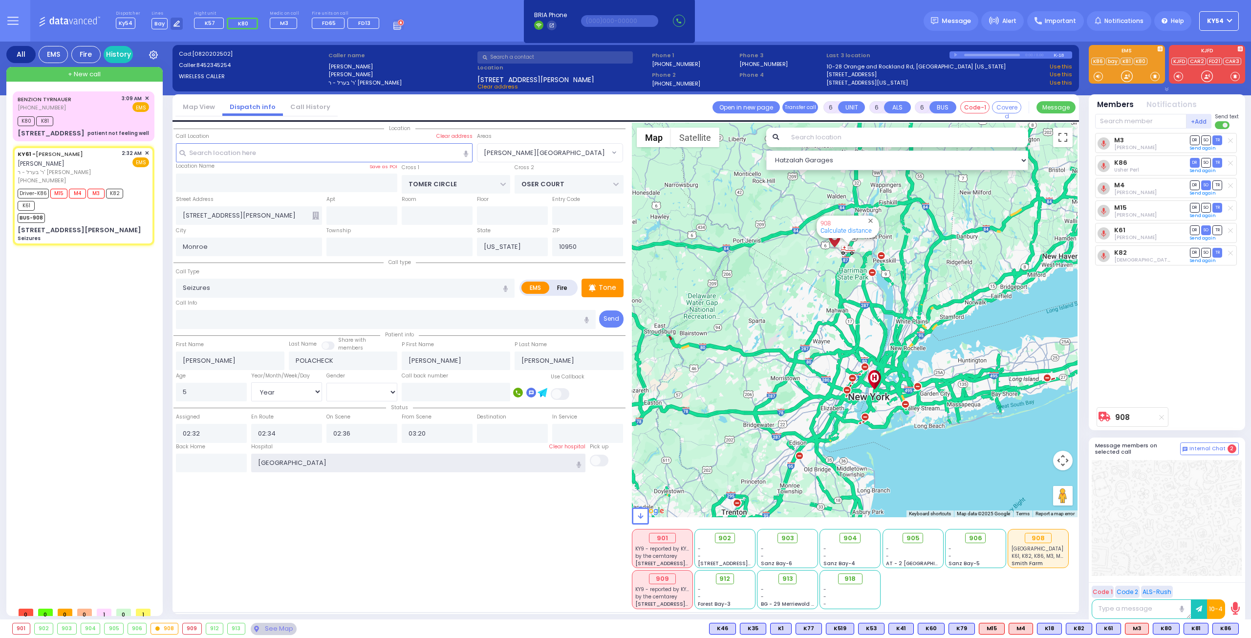
click at [355, 462] on input "[GEOGRAPHIC_DATA]" at bounding box center [418, 462] width 335 height 19
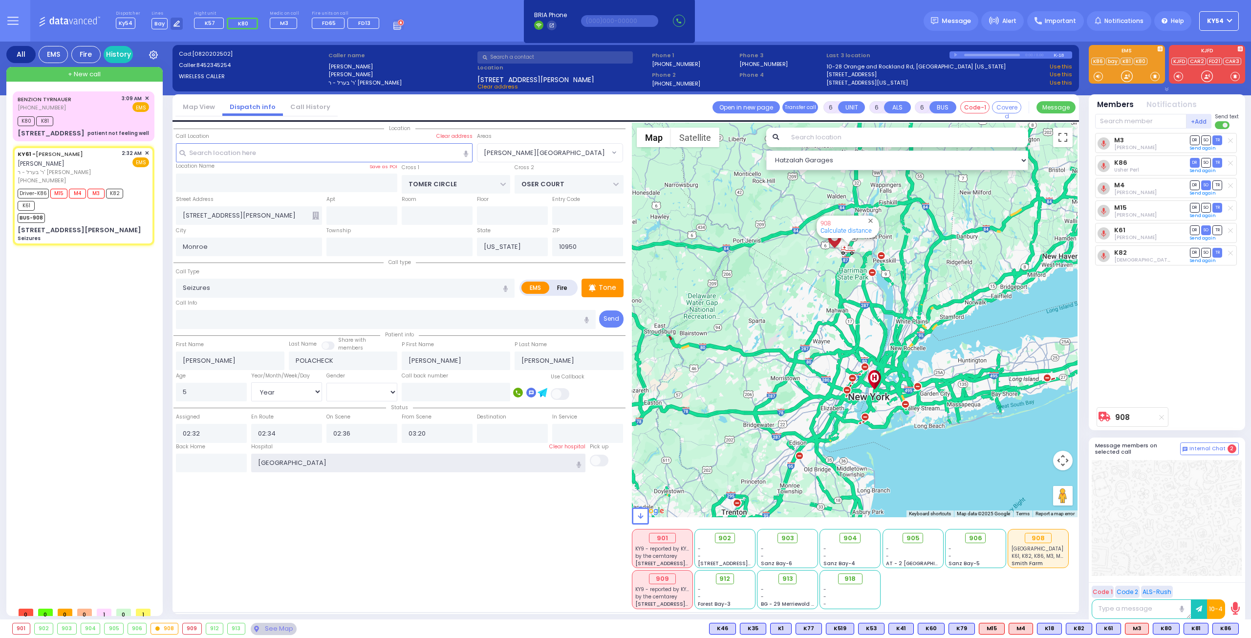
click at [355, 462] on input "[GEOGRAPHIC_DATA]" at bounding box center [418, 462] width 335 height 19
click at [134, 366] on div "[PERSON_NAME] [PHONE_NUMBER] 3:09 AM ✕ K80 K81" at bounding box center [86, 346] width 146 height 511
drag, startPoint x: 356, startPoint y: 457, endPoint x: 272, endPoint y: 458, distance: 84.1
click at [272, 458] on input "[GEOGRAPHIC_DATA]" at bounding box center [418, 462] width 335 height 19
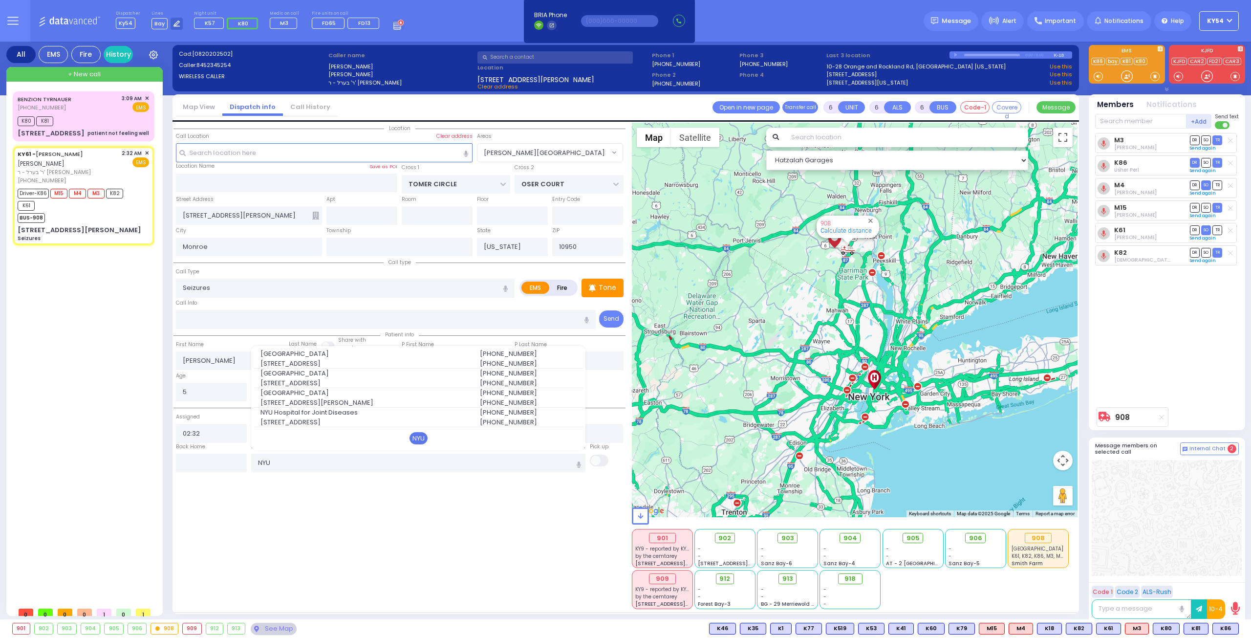
click at [417, 438] on div "NYU" at bounding box center [418, 438] width 18 height 13
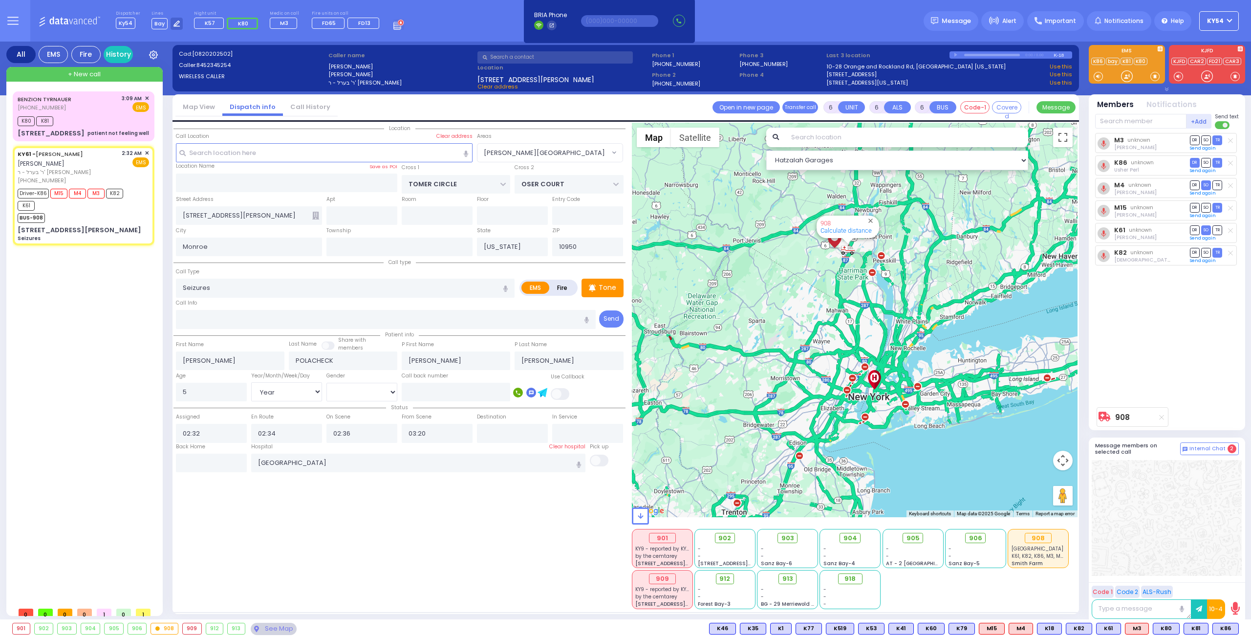
click at [134, 427] on div "[PERSON_NAME] [PHONE_NUMBER] 3:09 AM ✕ K80 K81" at bounding box center [86, 346] width 146 height 511
drag, startPoint x: 113, startPoint y: 361, endPoint x: 119, endPoint y: 352, distance: 10.2
click at [113, 353] on div "[PERSON_NAME] [PHONE_NUMBER] 3:09 AM ✕ K80 K81" at bounding box center [86, 346] width 146 height 511
click at [148, 96] on span "✕" at bounding box center [147, 98] width 4 height 8
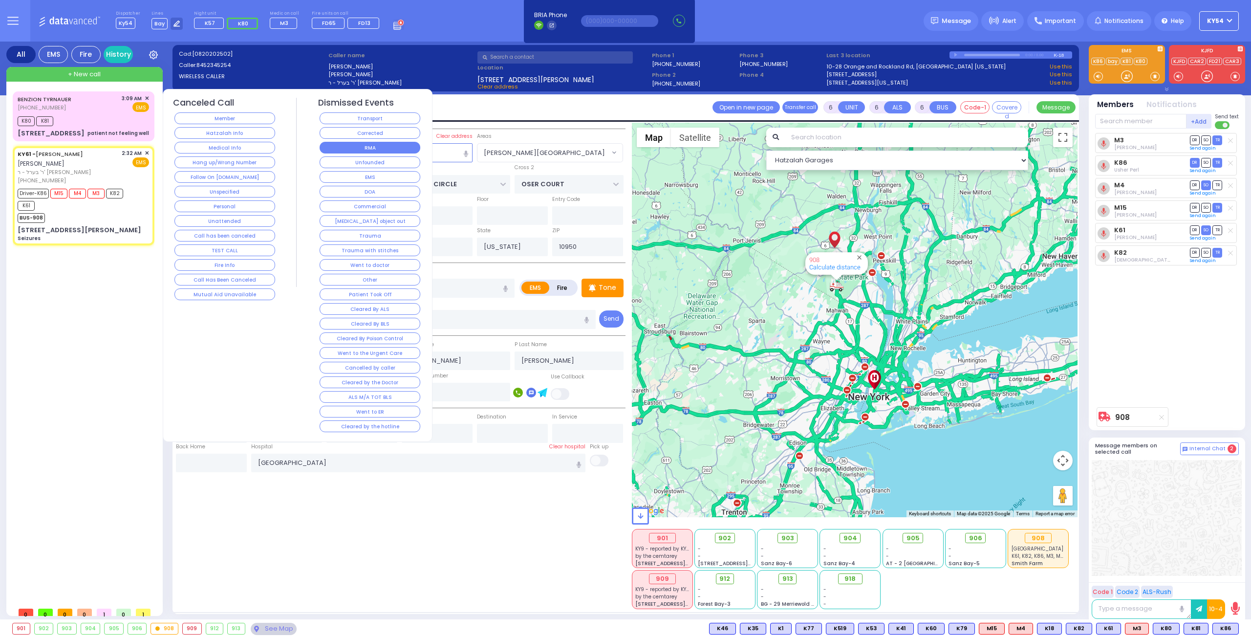
click at [344, 145] on button "RMA" at bounding box center [370, 148] width 101 height 12
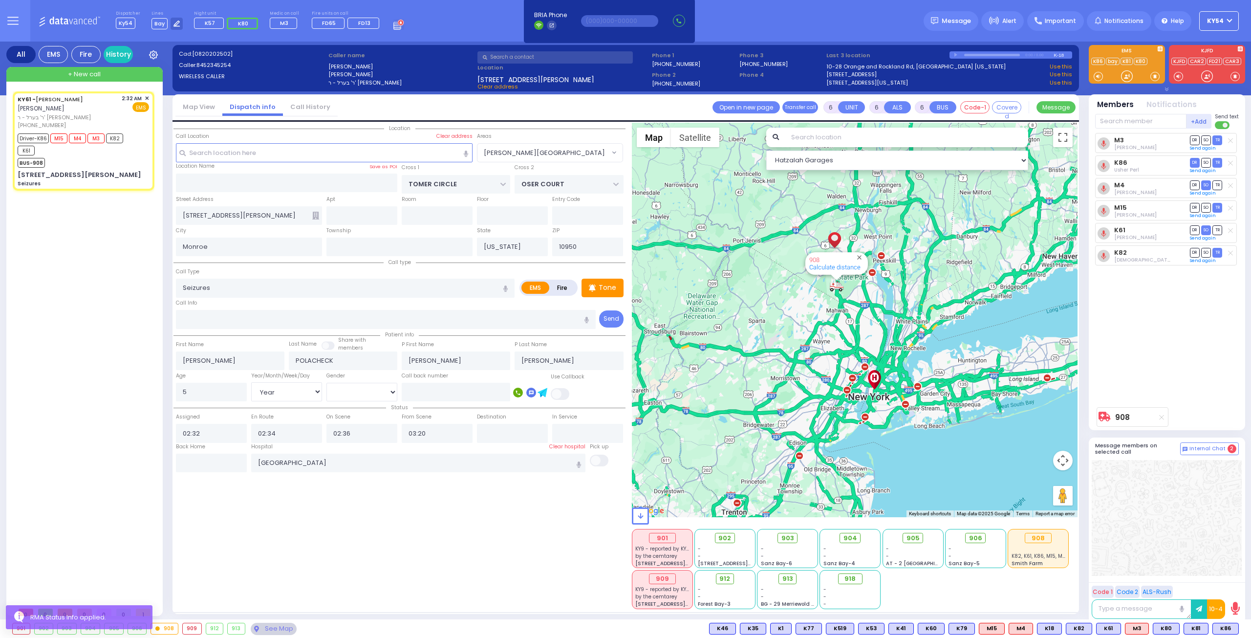
drag, startPoint x: 91, startPoint y: 276, endPoint x: 106, endPoint y: 250, distance: 29.8
click at [99, 269] on div "KY61 - [PERSON_NAME] [PERSON_NAME] ר' בערל - ר' [PERSON_NAME] [PHONE_NUMBER] 2:…" at bounding box center [86, 346] width 146 height 511
